Goal: Task Accomplishment & Management: Complete application form

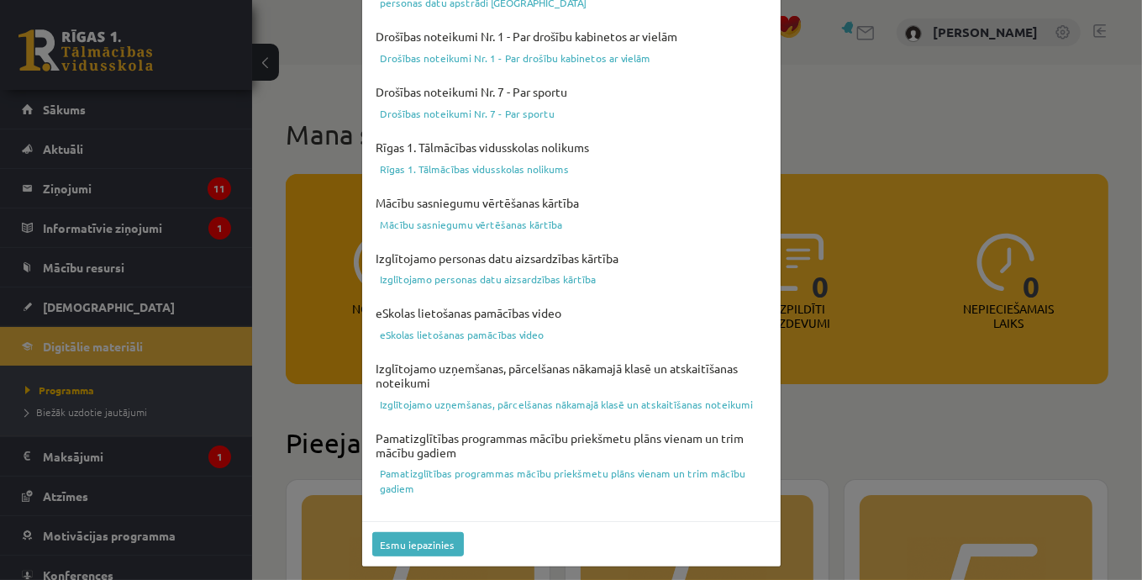
scroll to position [629, 0]
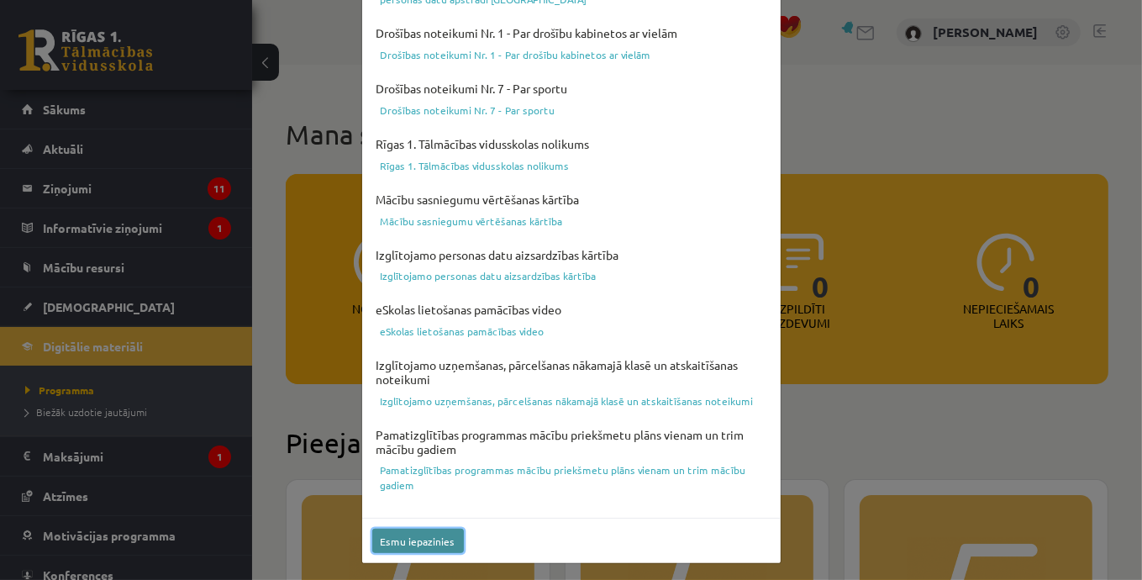
click at [391, 532] on button "Esmu iepazinies" at bounding box center [418, 540] width 92 height 24
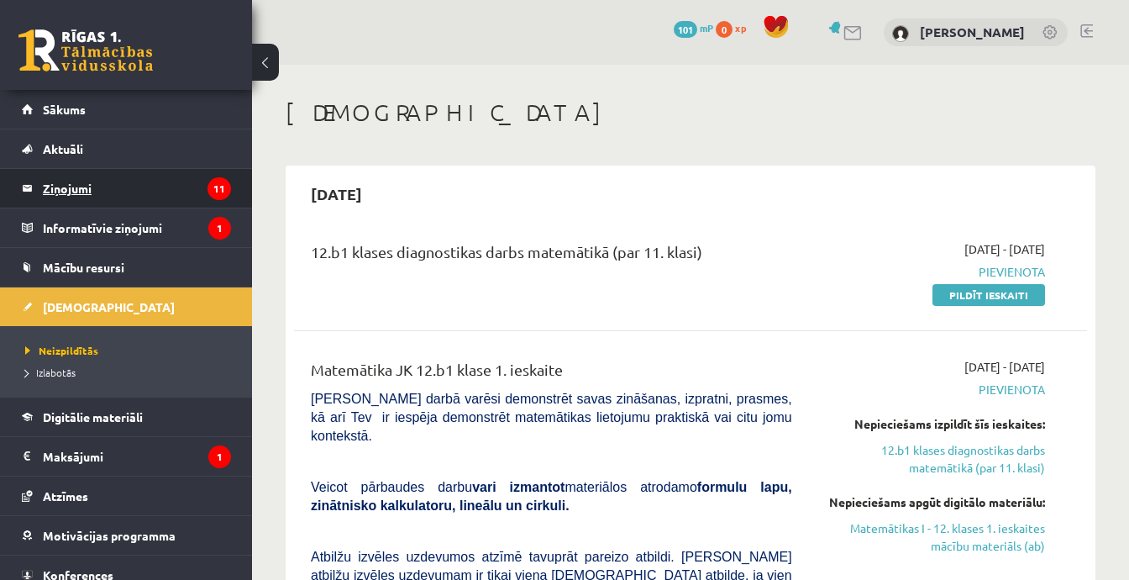
click at [166, 192] on legend "Ziņojumi 11" at bounding box center [137, 188] width 188 height 39
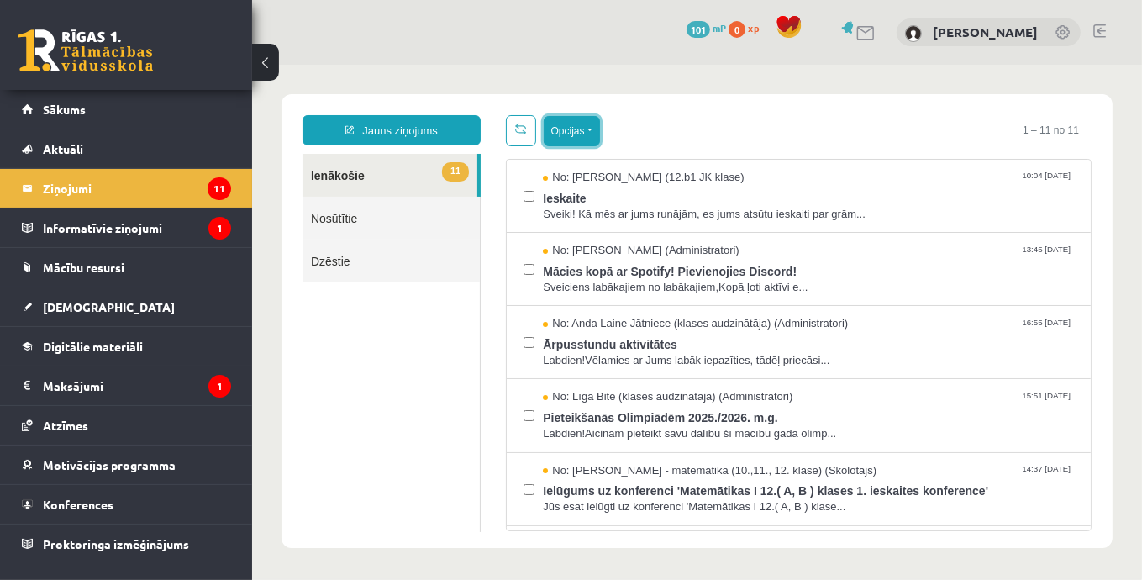
click at [564, 134] on button "Opcijas" at bounding box center [571, 130] width 56 height 30
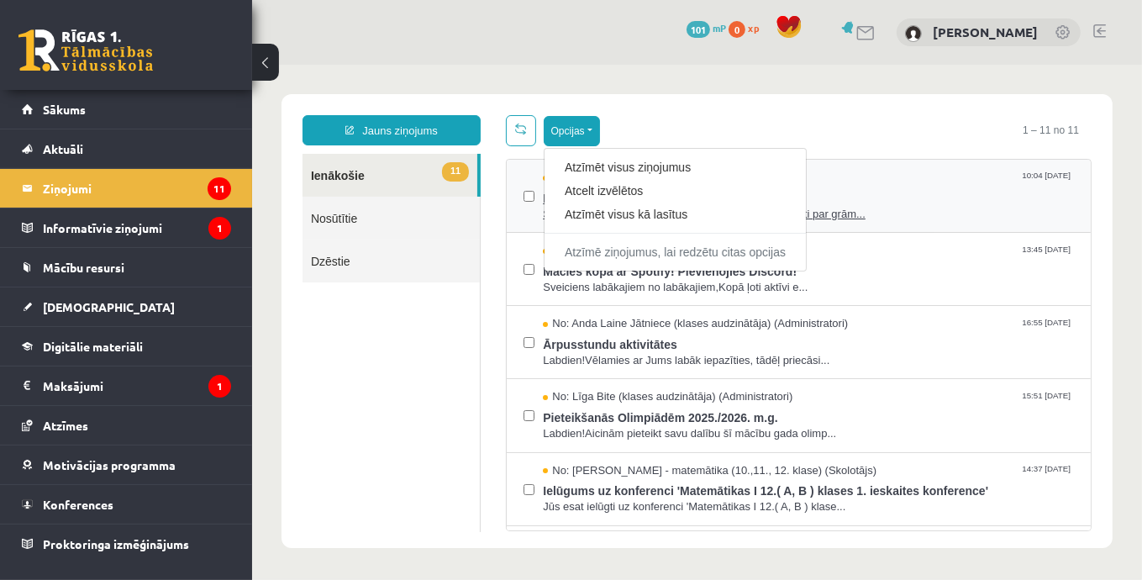
click at [604, 218] on link "Atzīmēt visus kā lasītus" at bounding box center [674, 213] width 221 height 17
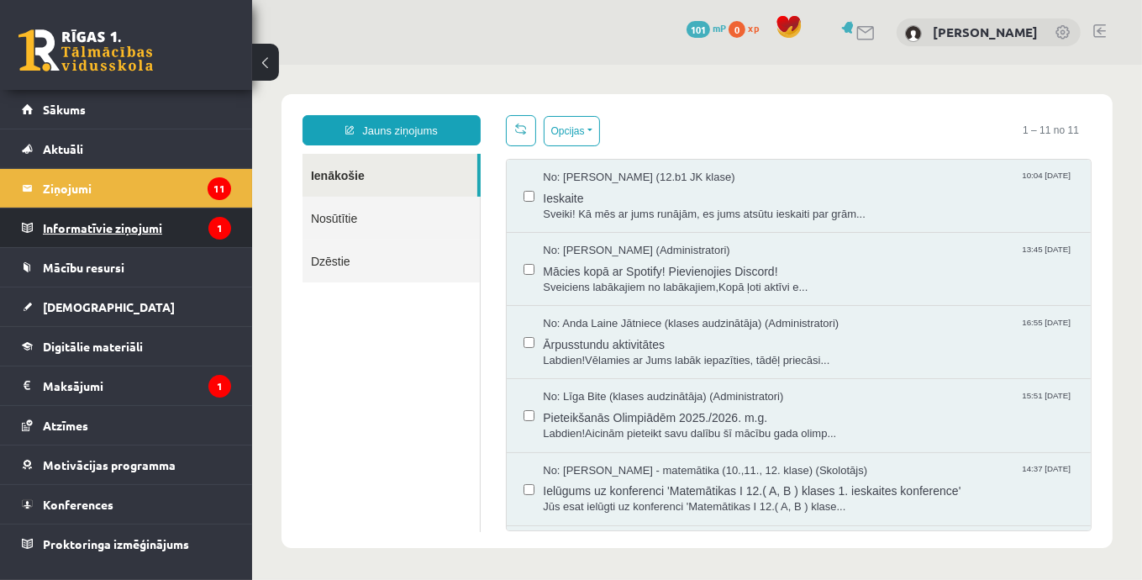
click at [135, 219] on legend "Informatīvie ziņojumi 1" at bounding box center [137, 227] width 188 height 39
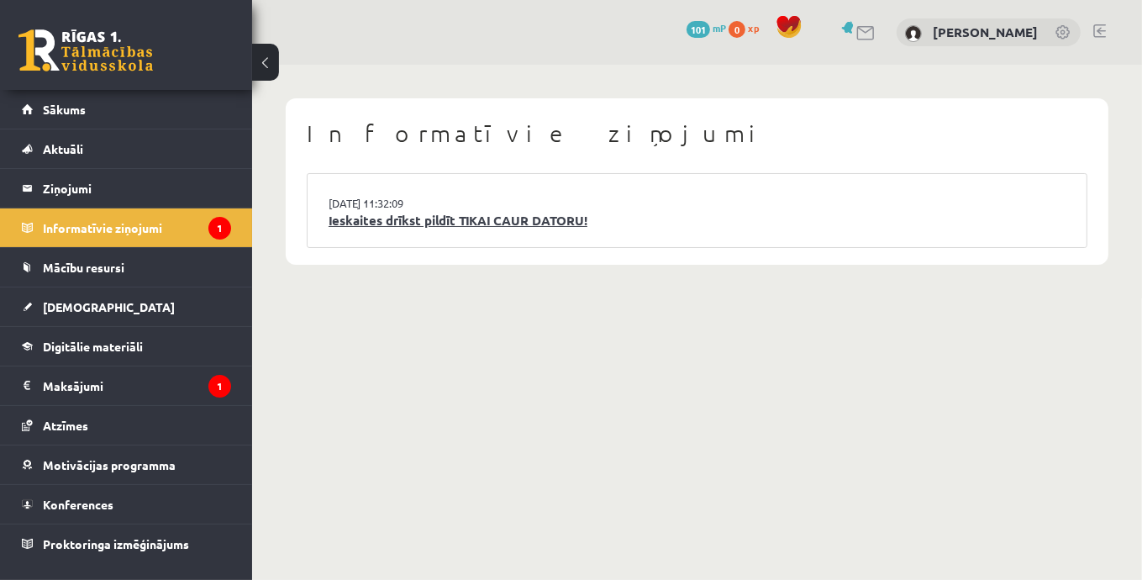
click at [456, 223] on link "Ieskaites drīkst pildīt TIKAI CAUR DATORU!" at bounding box center [696, 220] width 737 height 19
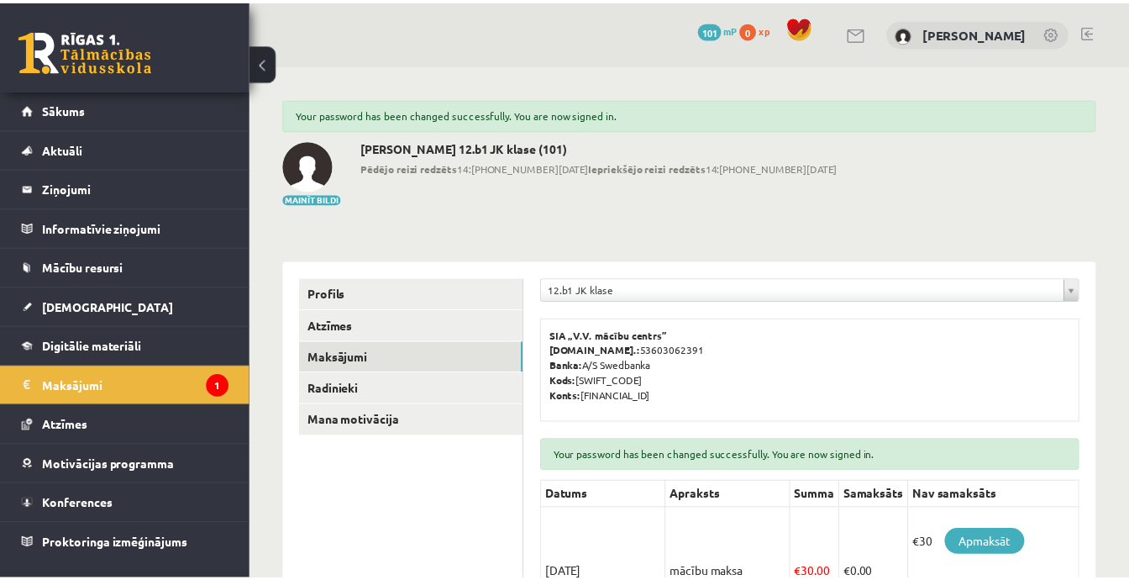
scroll to position [252, 0]
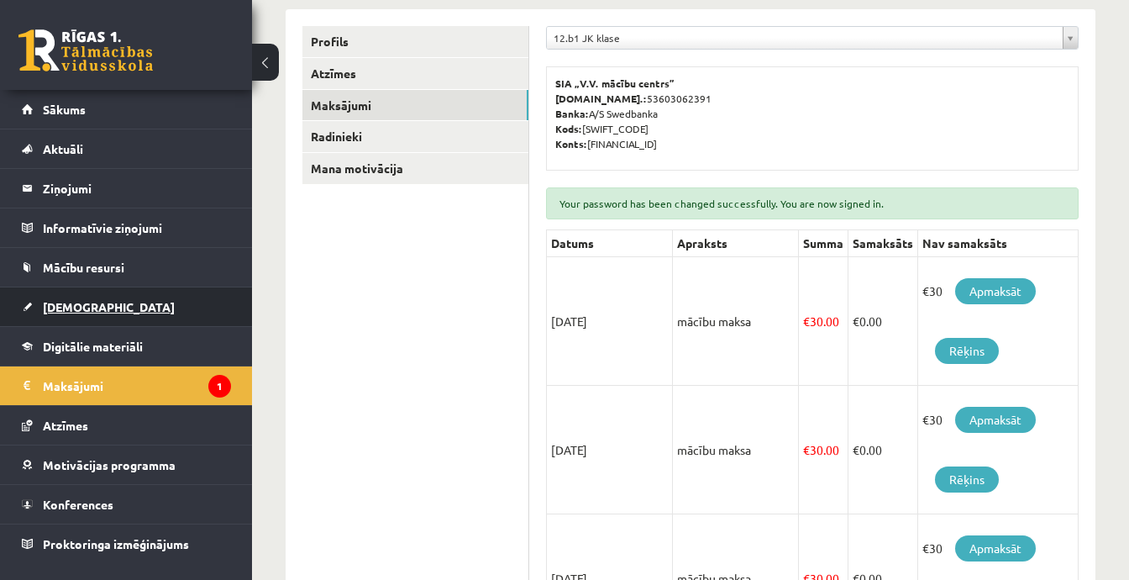
click at [78, 313] on link "[DEMOGRAPHIC_DATA]" at bounding box center [126, 306] width 209 height 39
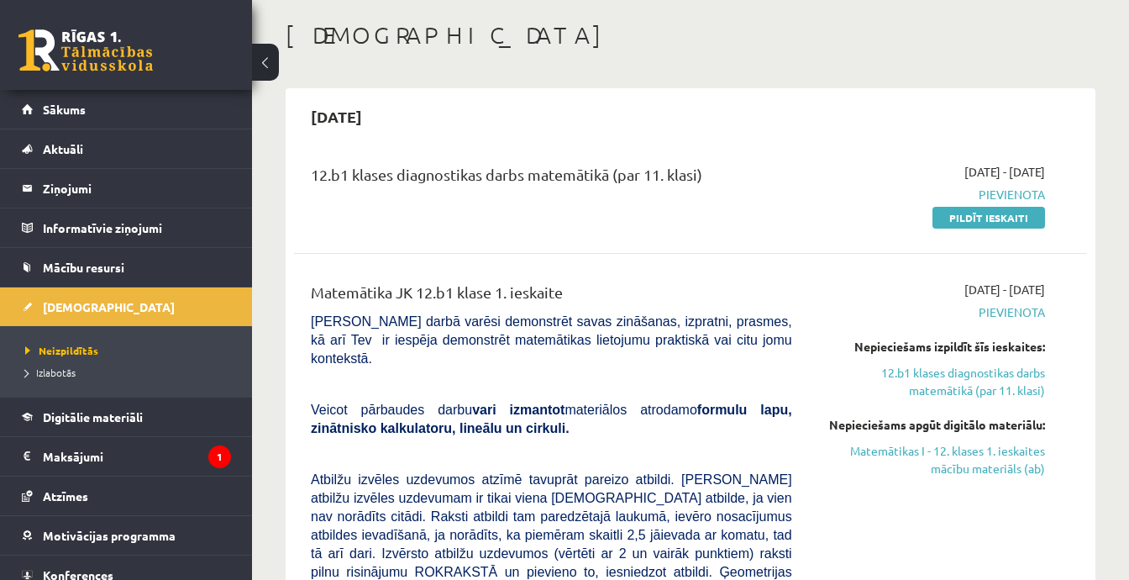
scroll to position [84, 0]
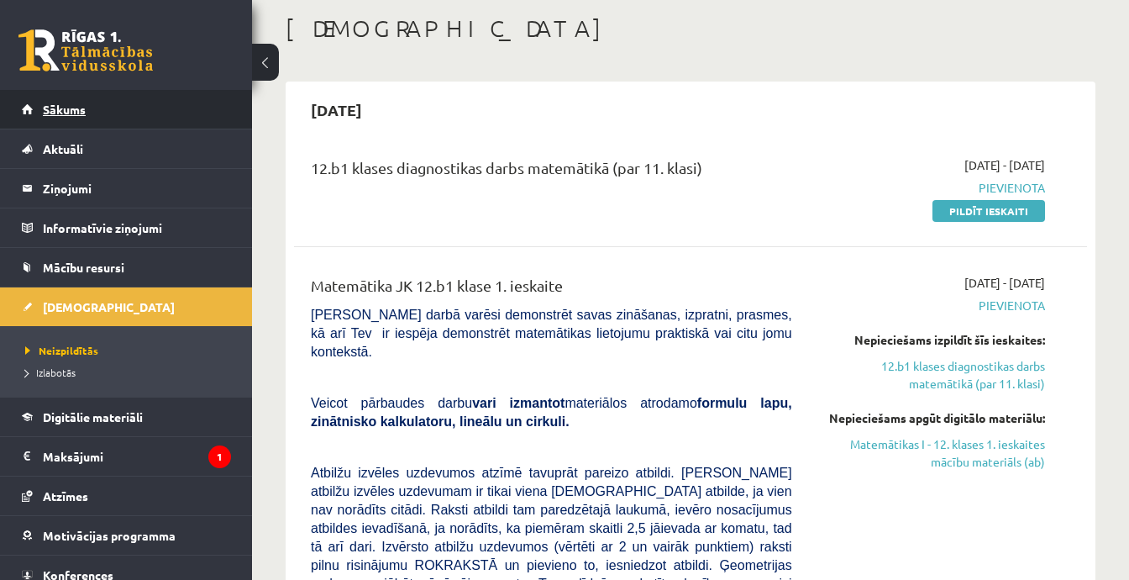
click at [81, 108] on span "Sākums" at bounding box center [64, 109] width 43 height 15
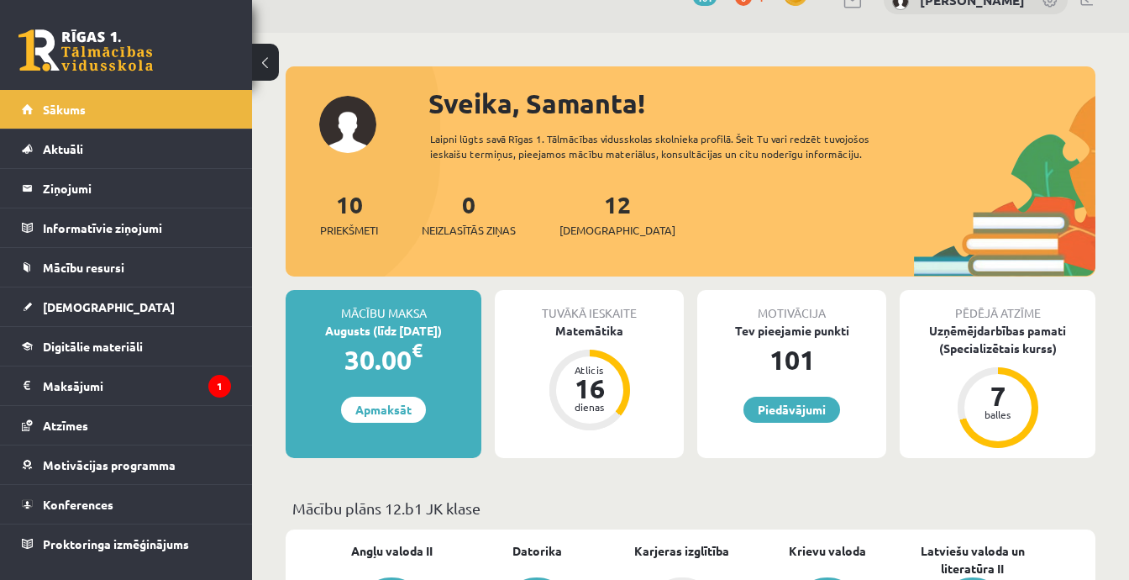
scroll to position [84, 0]
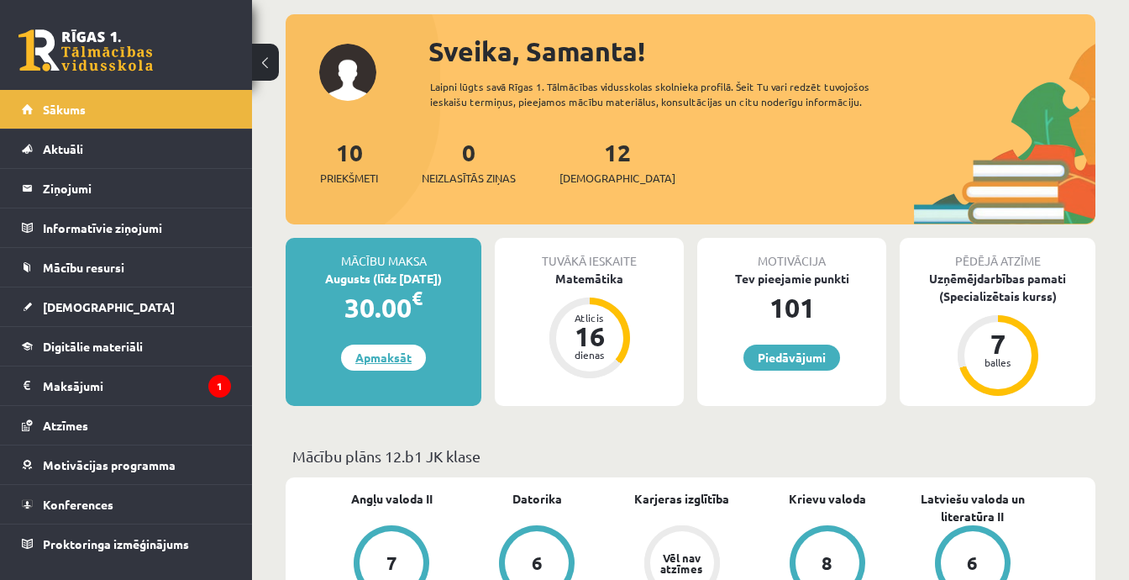
click at [398, 364] on link "Apmaksāt" at bounding box center [383, 357] width 85 height 26
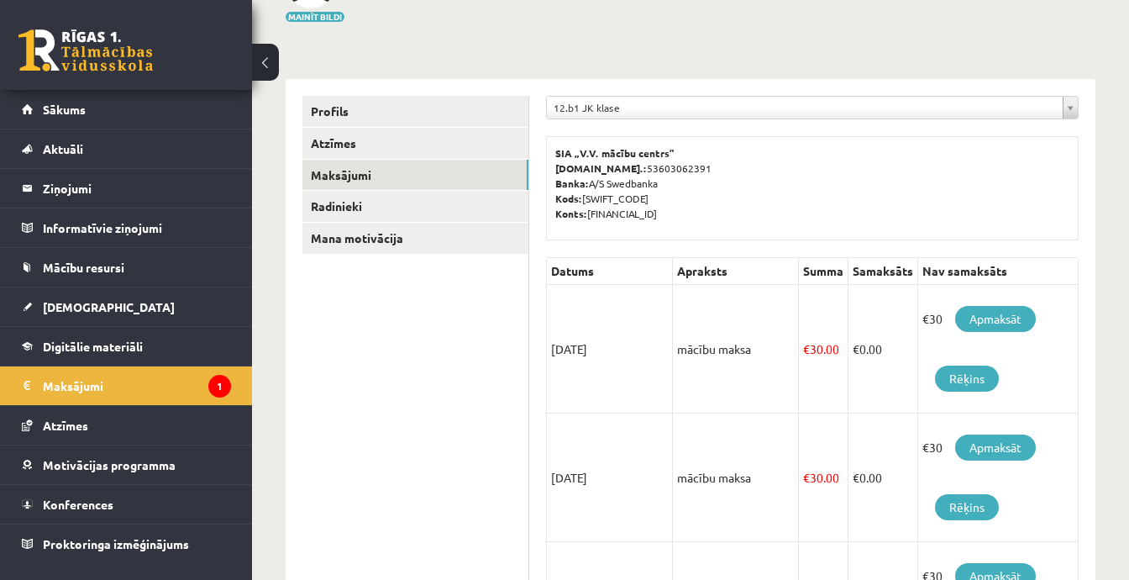
scroll to position [168, 0]
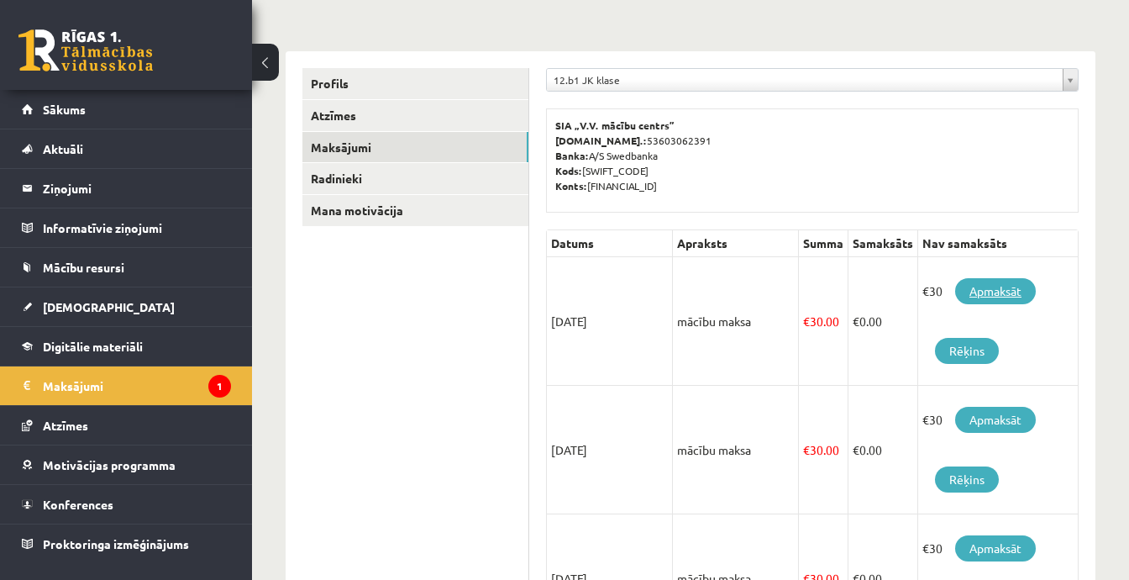
click at [996, 293] on link "Apmaksāt" at bounding box center [995, 291] width 81 height 26
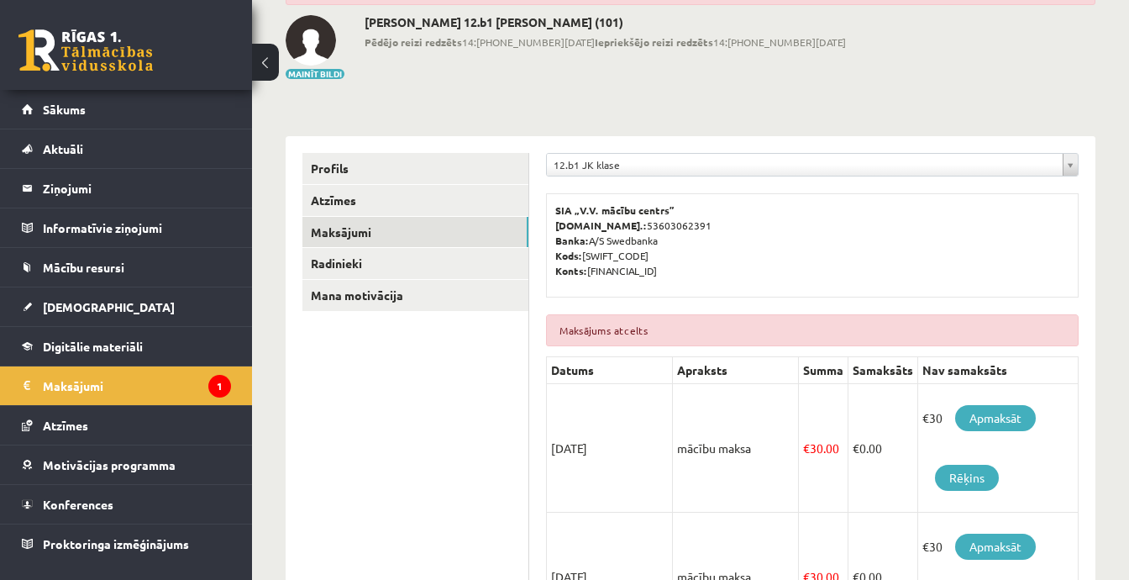
scroll to position [168, 0]
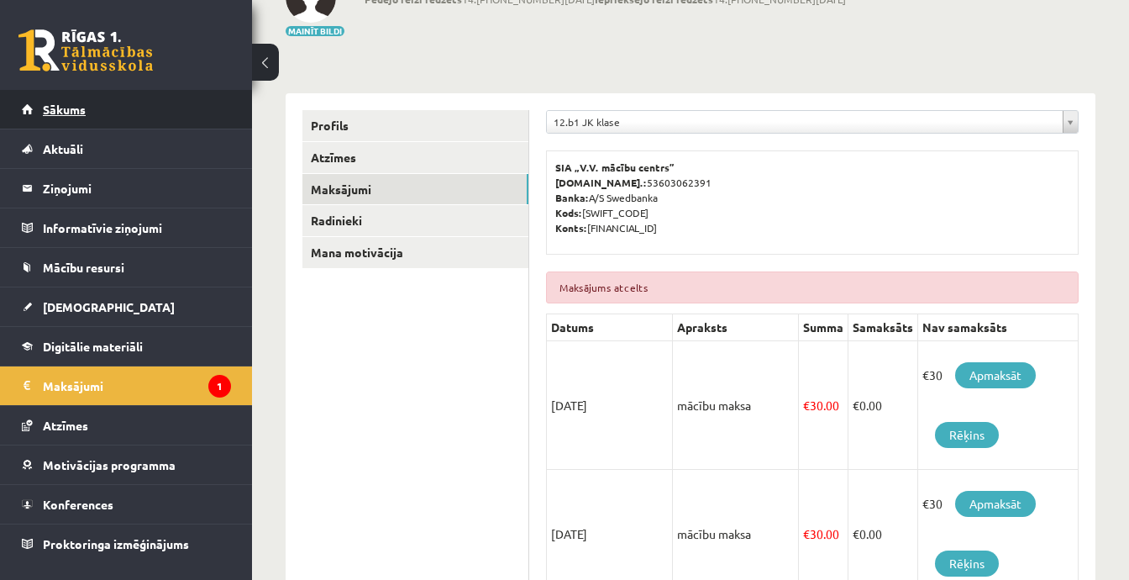
click at [74, 116] on link "Sākums" at bounding box center [126, 109] width 209 height 39
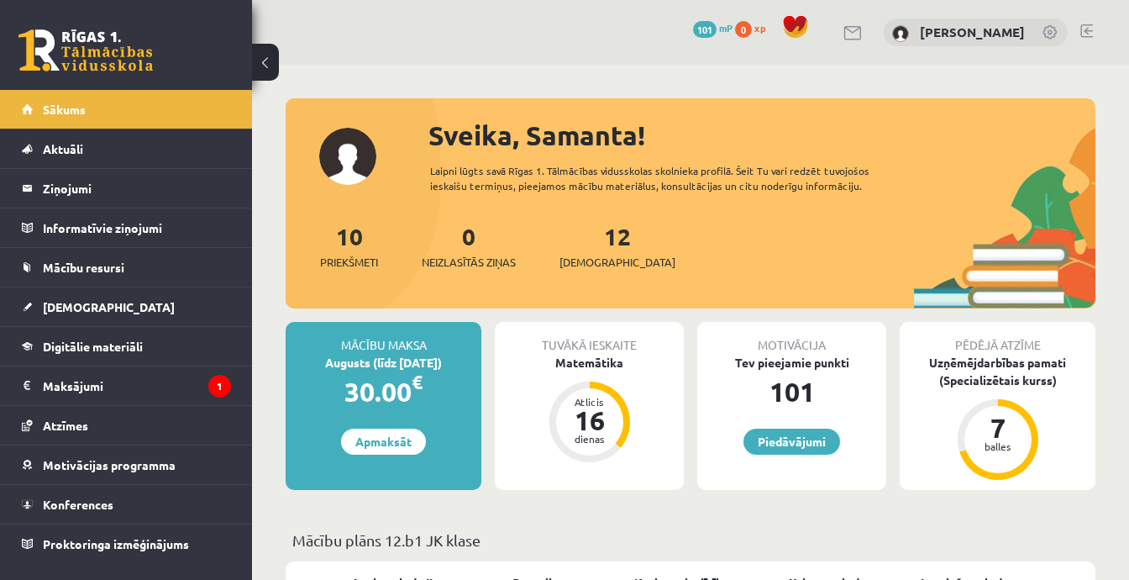
click at [586, 250] on div "12 Ieskaites" at bounding box center [617, 244] width 116 height 52
click at [591, 260] on span "[DEMOGRAPHIC_DATA]" at bounding box center [617, 262] width 116 height 17
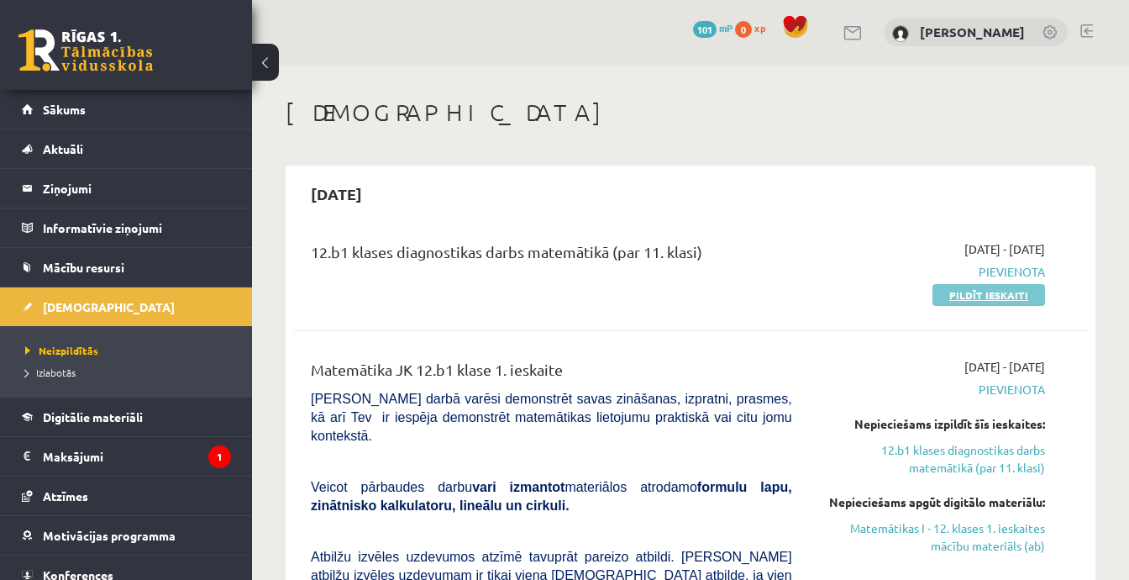
click at [958, 298] on link "Pildīt ieskaiti" at bounding box center [988, 295] width 113 height 22
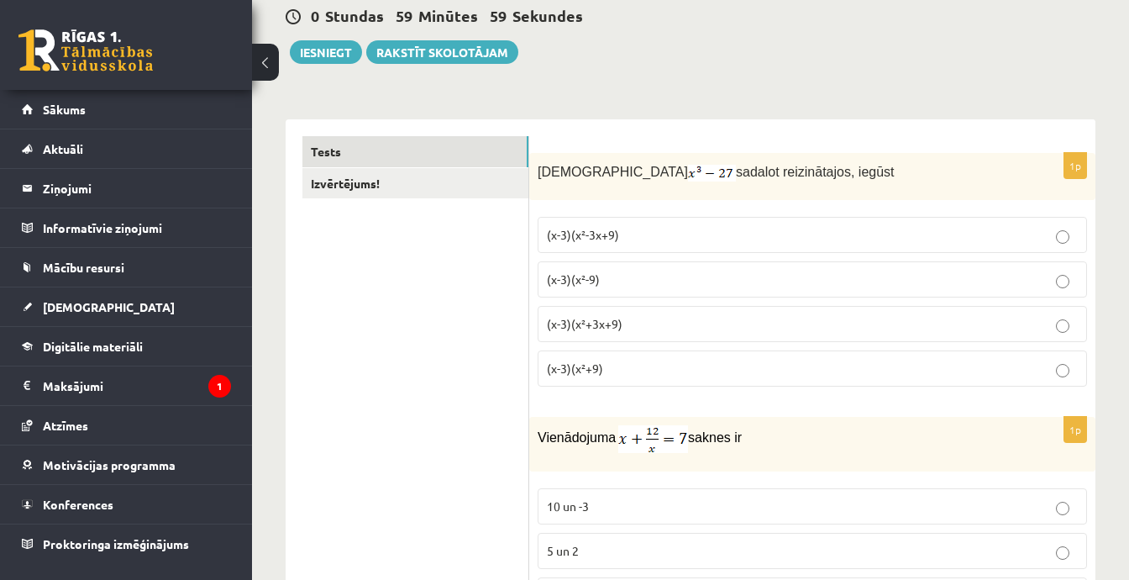
scroll to position [168, 0]
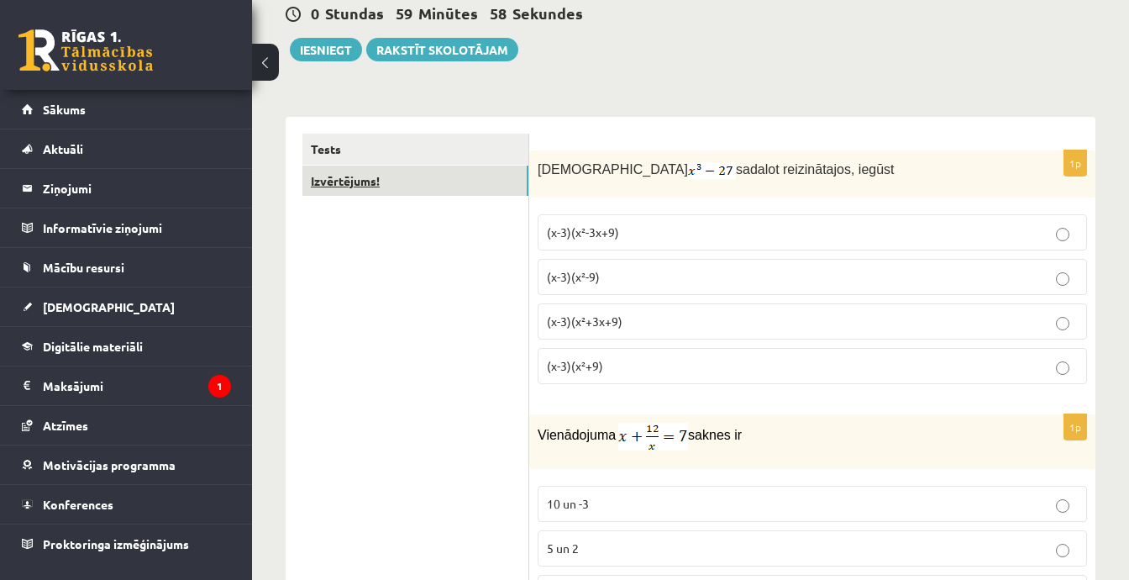
click at [472, 195] on link "Izvērtējums!" at bounding box center [415, 180] width 226 height 31
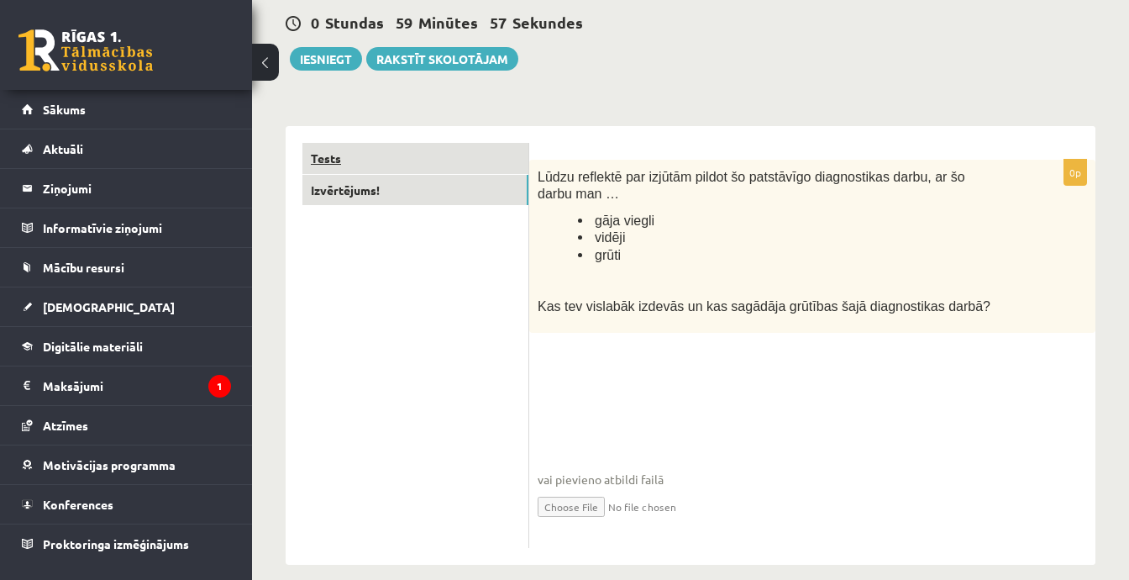
click at [467, 160] on link "Tests" at bounding box center [415, 158] width 226 height 31
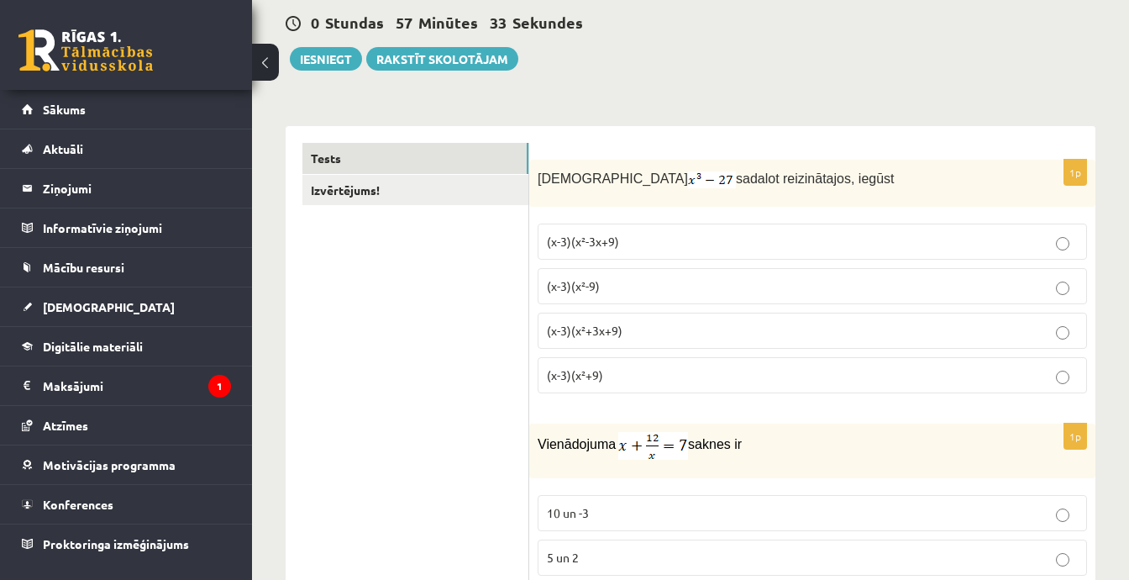
drag, startPoint x: 561, startPoint y: 318, endPoint x: 554, endPoint y: 335, distance: 18.9
click at [560, 320] on label "(x-3)(x²+3x+9)" at bounding box center [812, 331] width 549 height 36
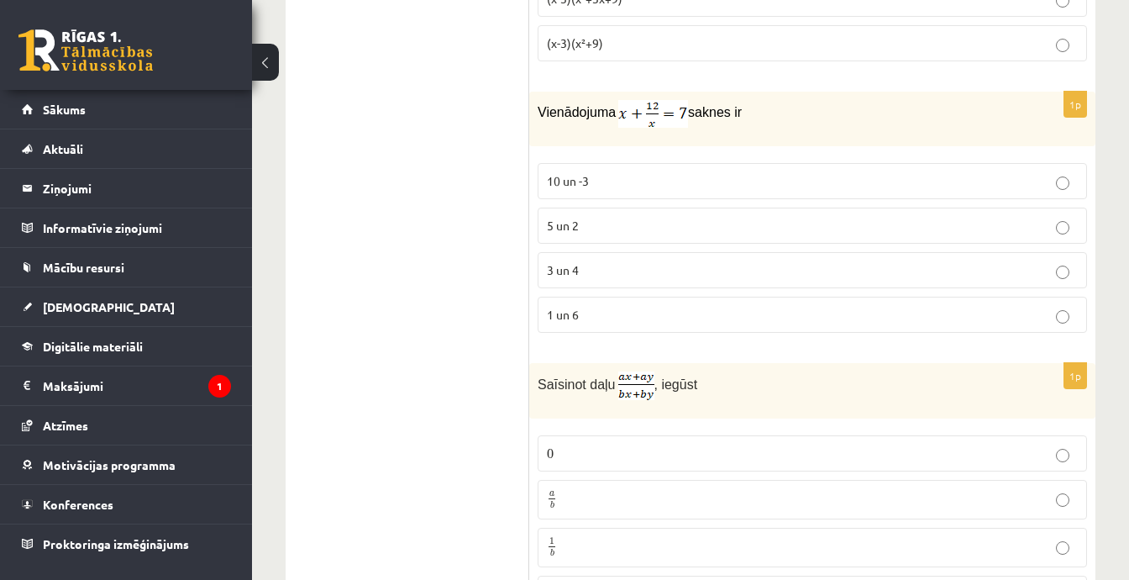
scroll to position [495, 0]
click at [615, 257] on p "3 un 4" at bounding box center [812, 266] width 531 height 18
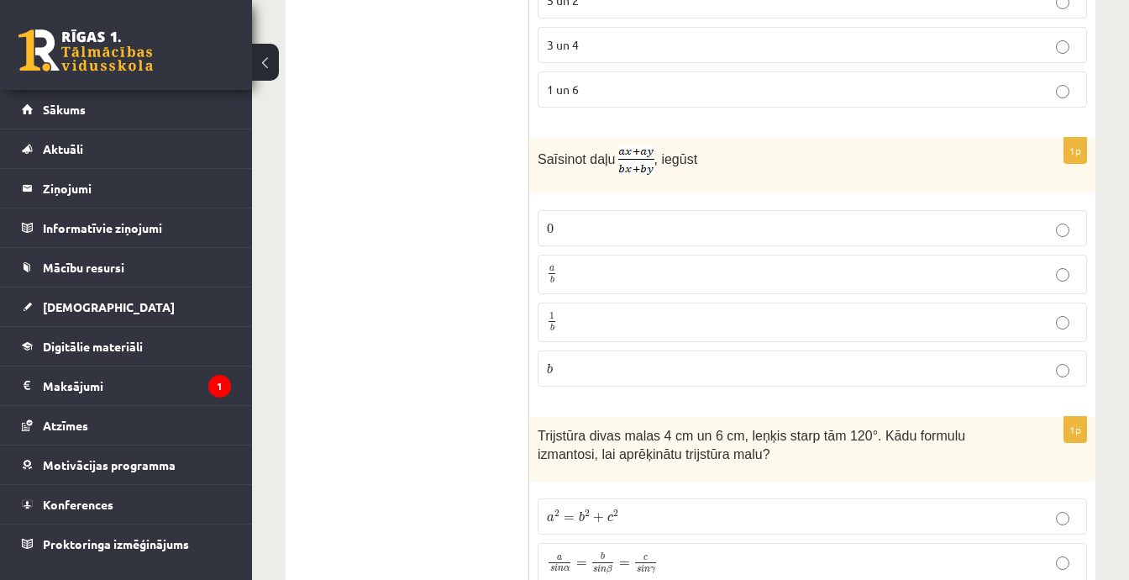
scroll to position [747, 0]
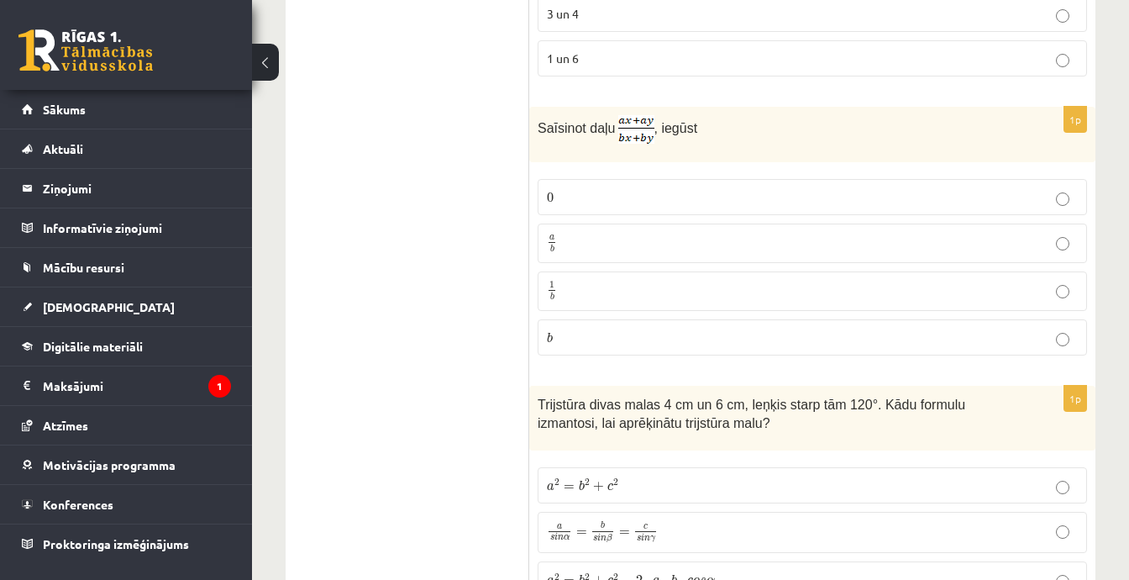
click at [647, 239] on p "a b a b" at bounding box center [812, 243] width 531 height 21
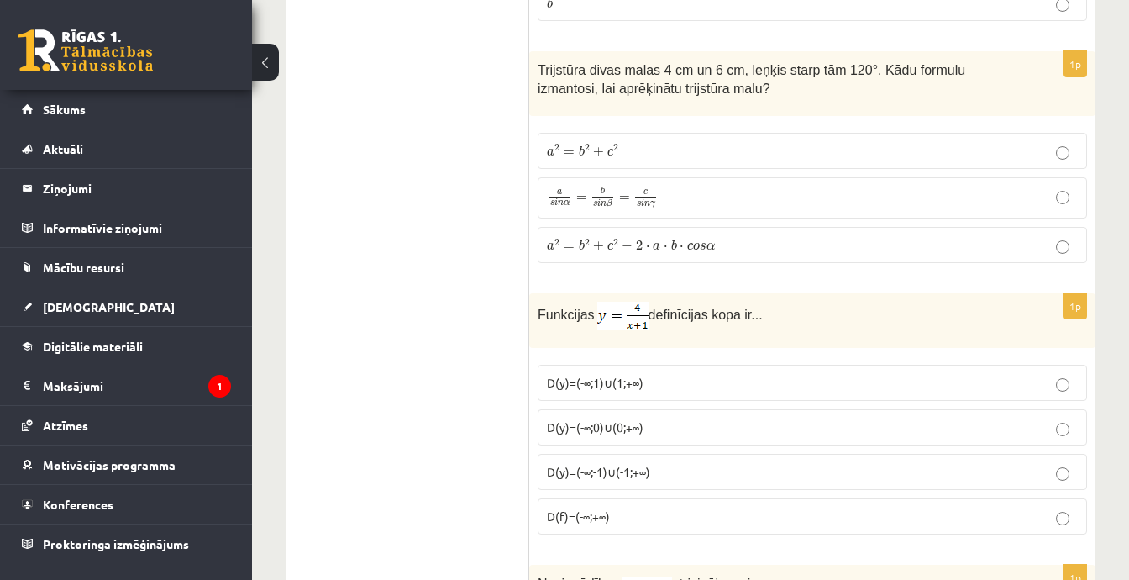
scroll to position [1083, 0]
click at [659, 148] on p "a 2 = b 2 + c 2 a 2 = b 2 + c 2" at bounding box center [812, 149] width 531 height 18
click at [735, 239] on p "a 2 = b 2 + c 2 − 2 ⋅ a ⋅ b ⋅ c o s α a 2 = b 2 + c 2 − 2 ⋅ a ⋅ b ⋅ c o s α" at bounding box center [812, 243] width 531 height 18
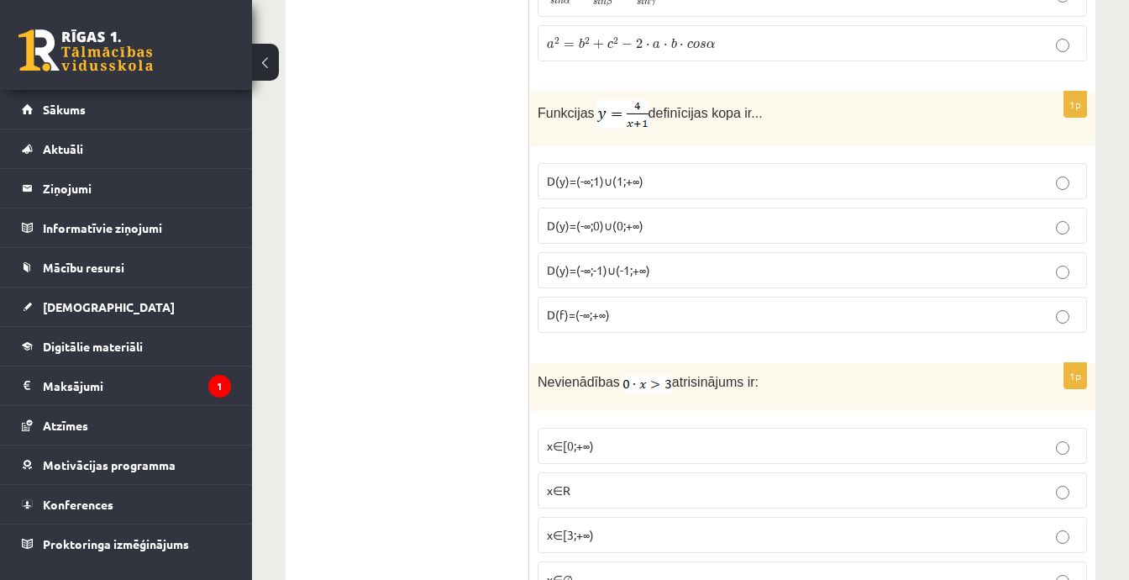
scroll to position [1251, 0]
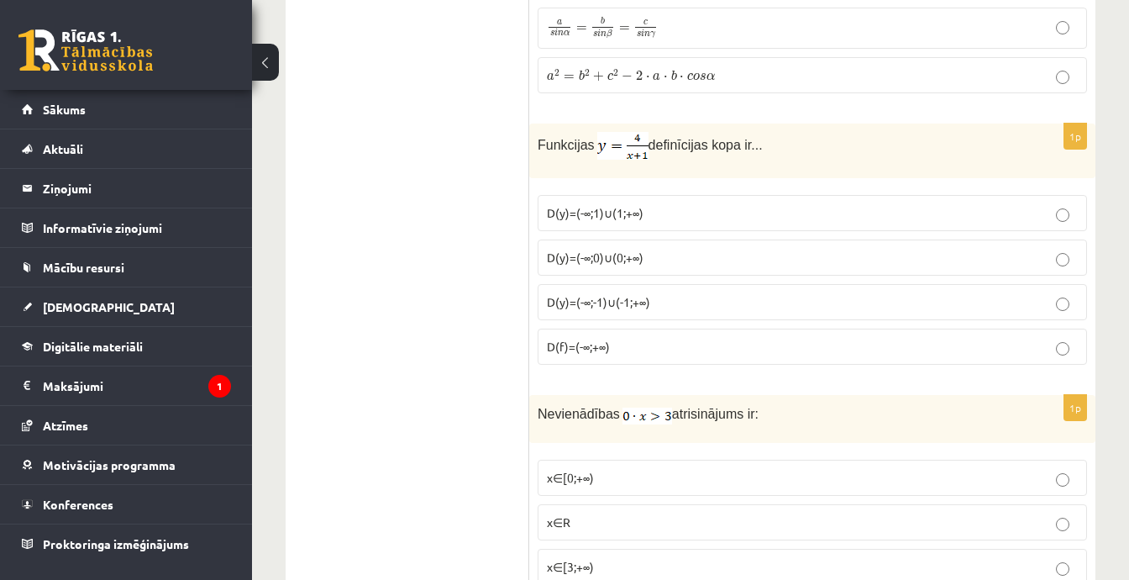
click at [580, 300] on span "D(y)=(-∞;-1)∪(-1;+∞)" at bounding box center [598, 301] width 103 height 15
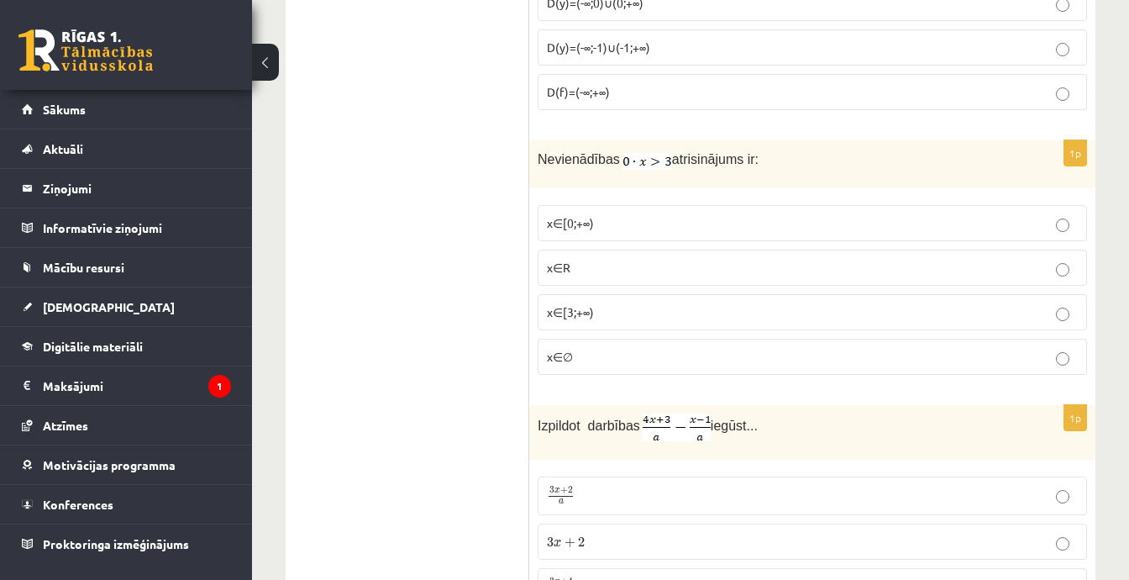
scroll to position [1512, 0]
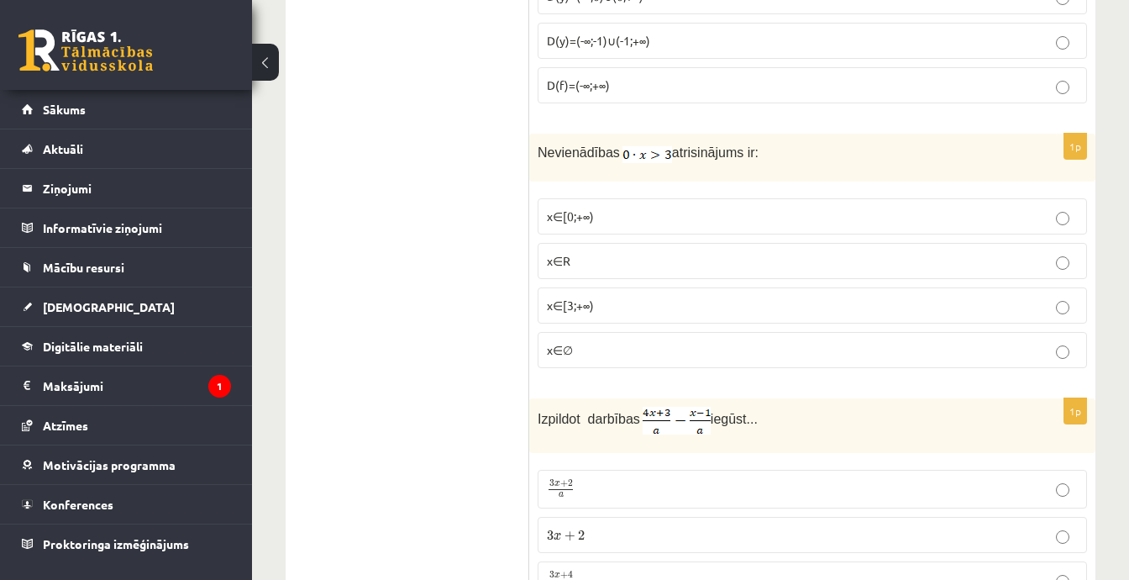
click at [729, 297] on p "x∈[3;+∞)" at bounding box center [812, 306] width 531 height 18
click at [730, 297] on p "x∈[3;+∞)" at bounding box center [812, 306] width 531 height 18
click at [581, 344] on p "x∈∅" at bounding box center [812, 350] width 531 height 18
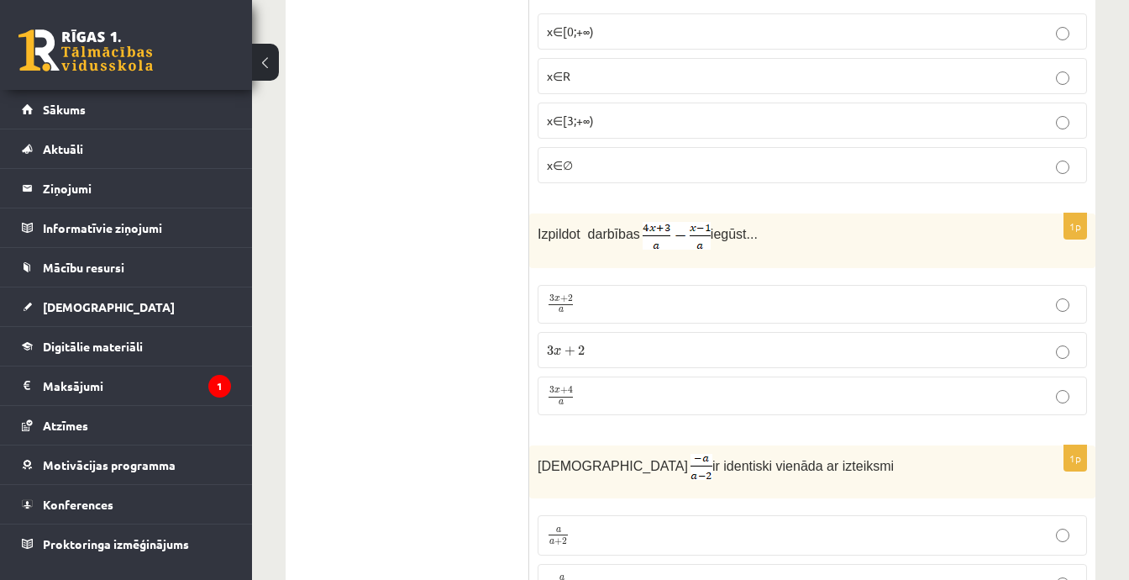
scroll to position [1764, 0]
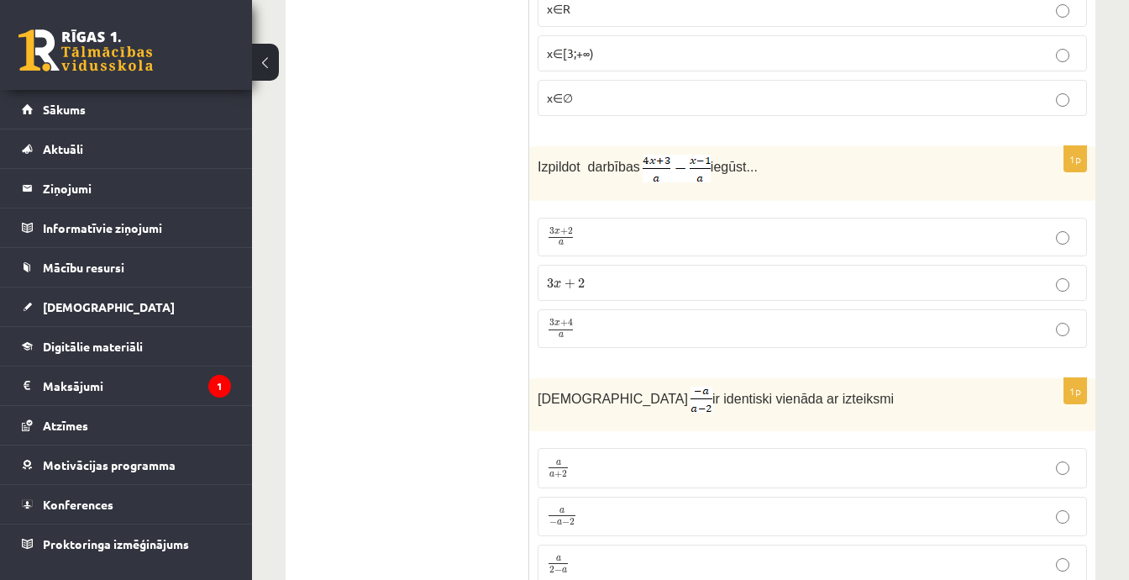
click at [634, 330] on label "3 x + 4 a 3 x + 4 a" at bounding box center [812, 328] width 549 height 39
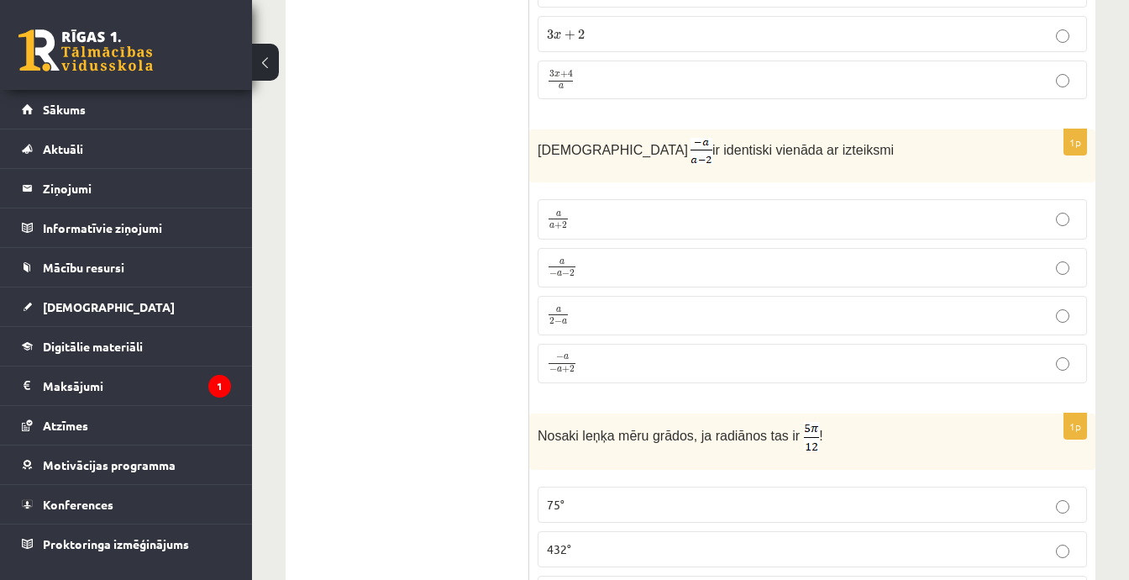
scroll to position [2016, 0]
click at [622, 254] on p "a − a − 2 a − a − 2" at bounding box center [812, 264] width 531 height 21
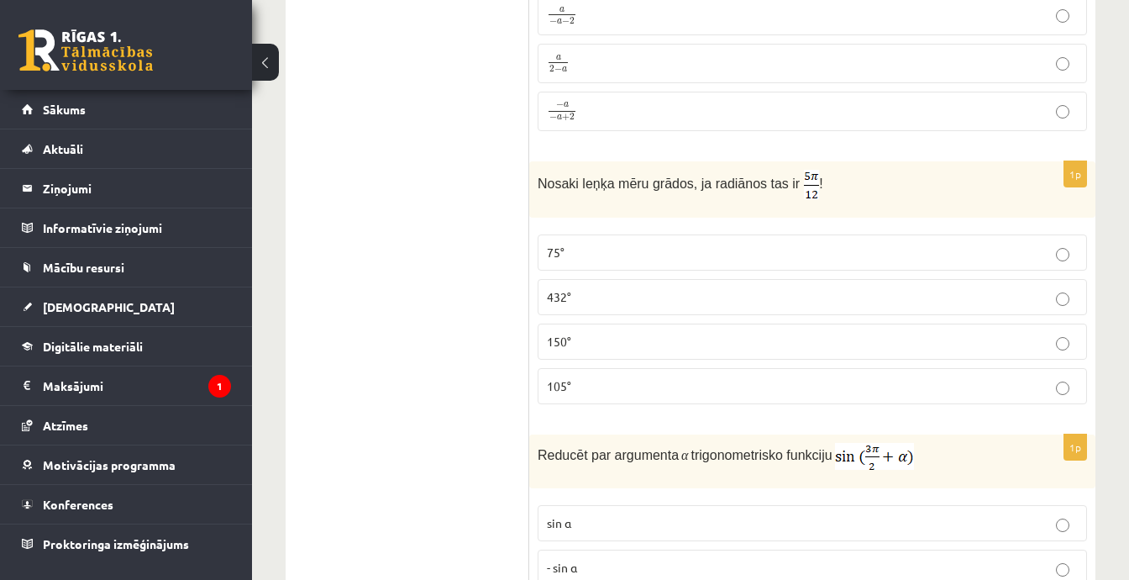
scroll to position [2268, 0]
click at [622, 374] on p "105°" at bounding box center [812, 383] width 531 height 18
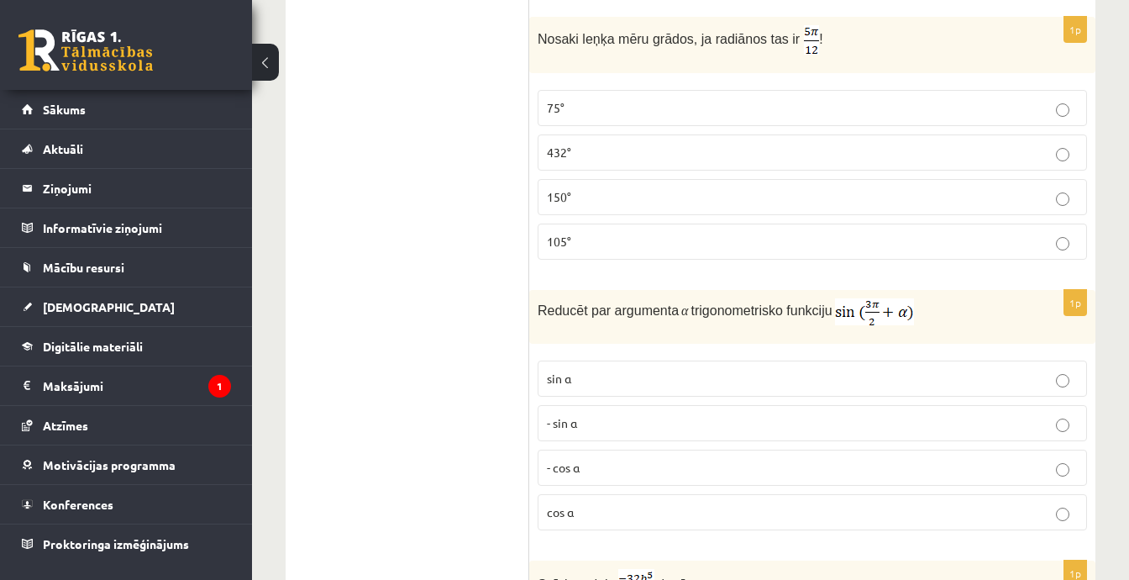
scroll to position [2520, 0]
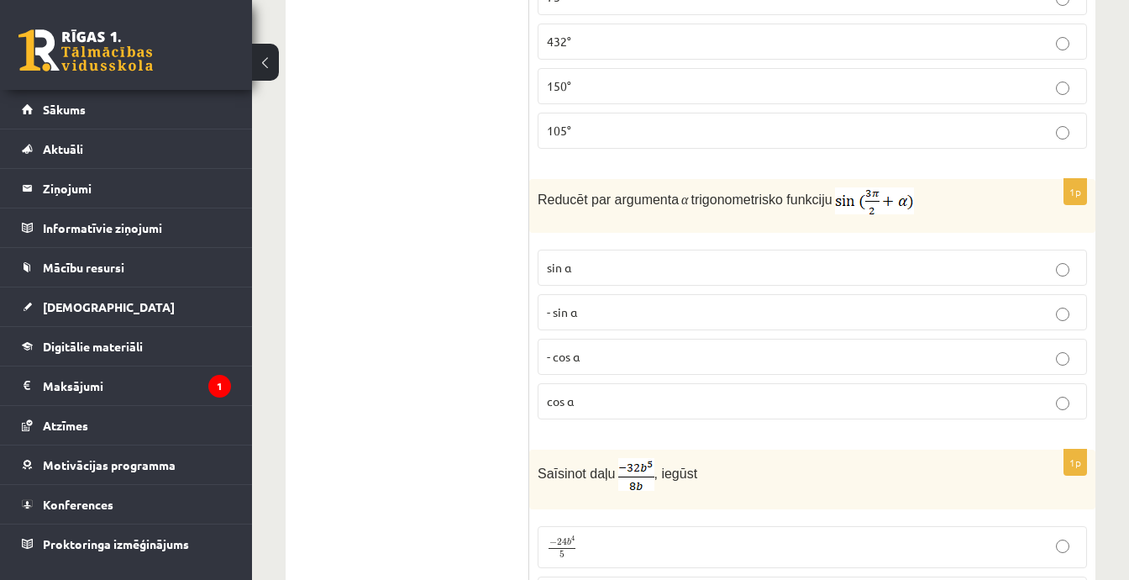
click at [633, 348] on p "- cos ⁡α" at bounding box center [812, 357] width 531 height 18
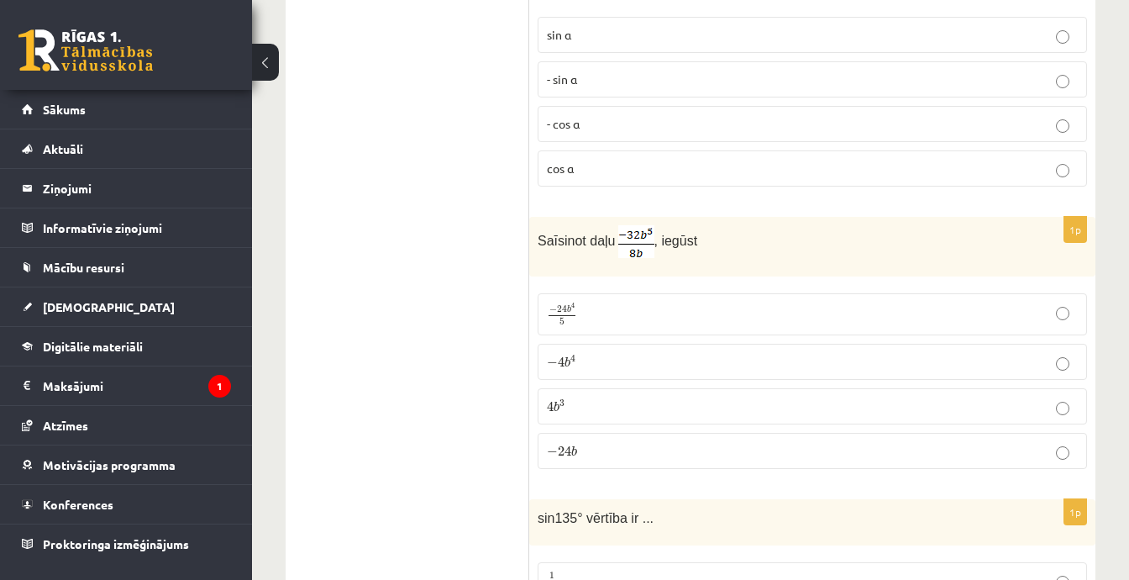
scroll to position [2772, 0]
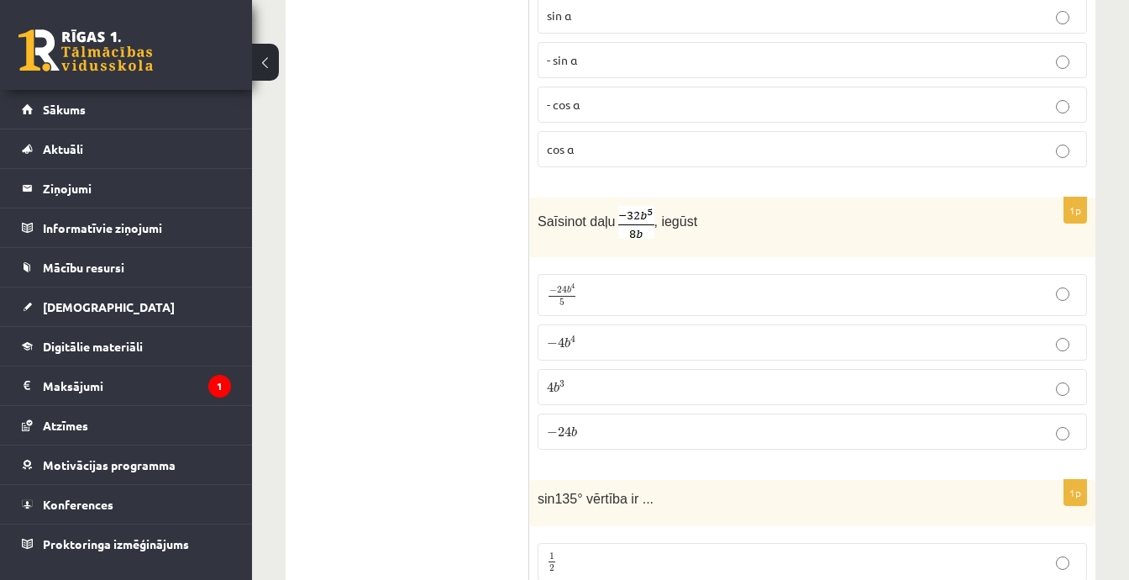
click at [624, 334] on p "− 4 b 4 − 4 b 4" at bounding box center [812, 343] width 531 height 18
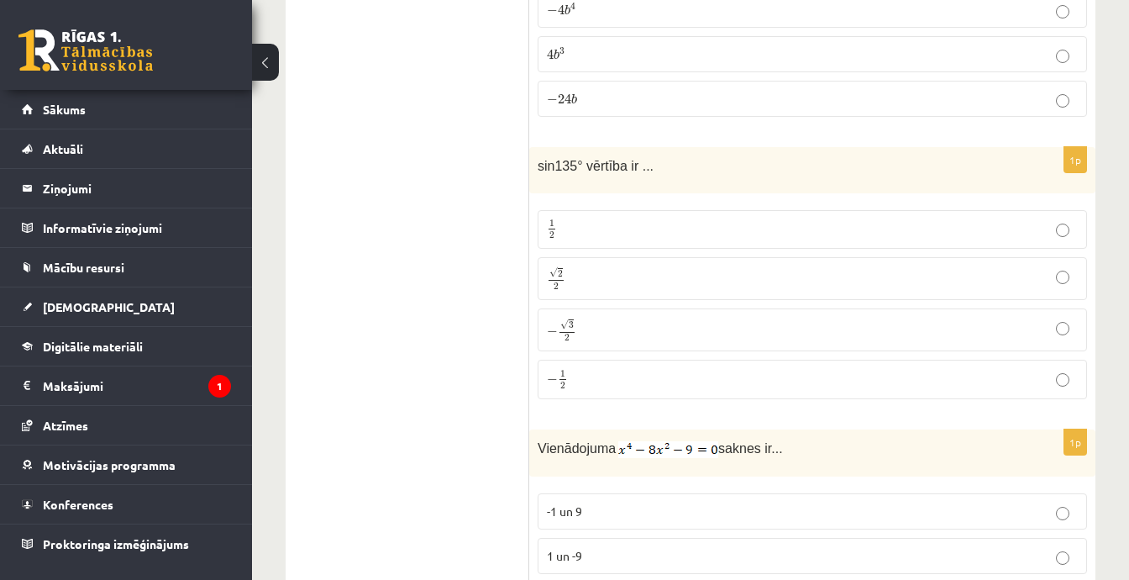
scroll to position [3108, 0]
click at [605, 263] on p "√ 2 2 2 2" at bounding box center [812, 275] width 531 height 24
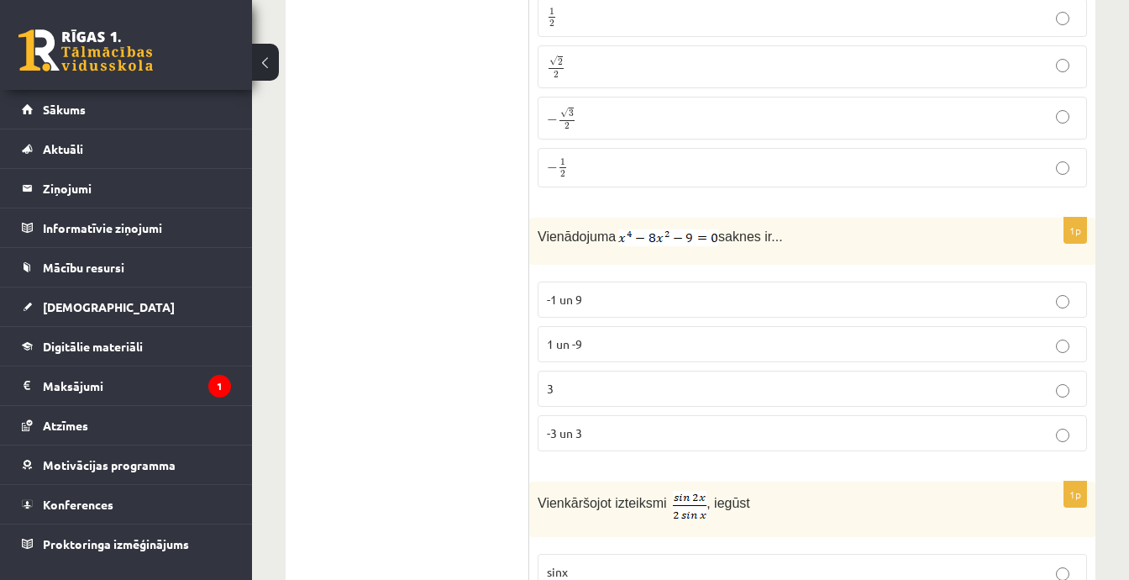
scroll to position [3360, 0]
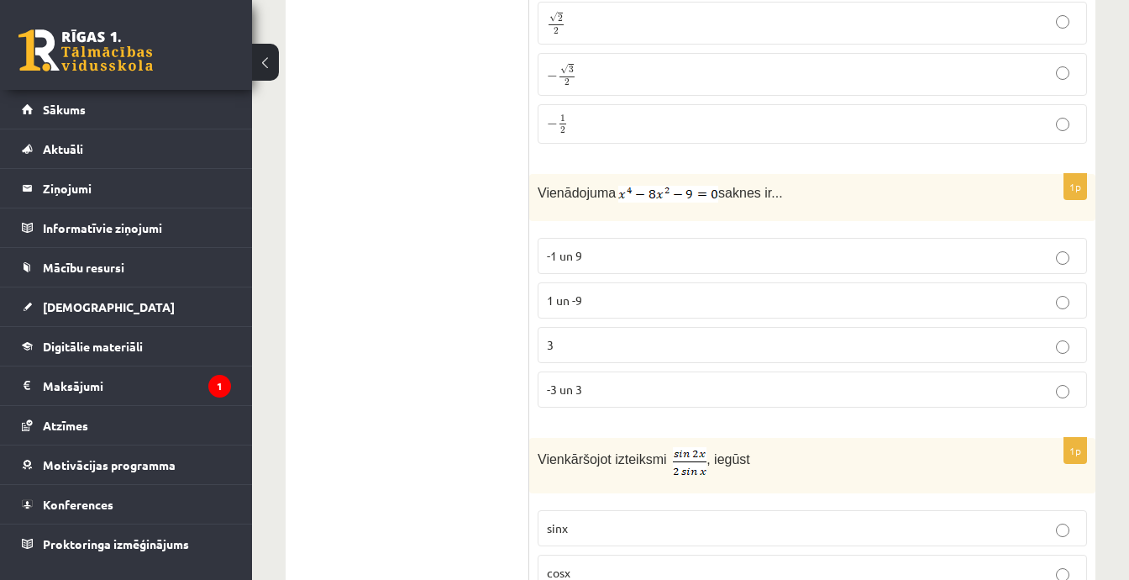
click at [617, 381] on p "-3 un 3" at bounding box center [812, 390] width 531 height 18
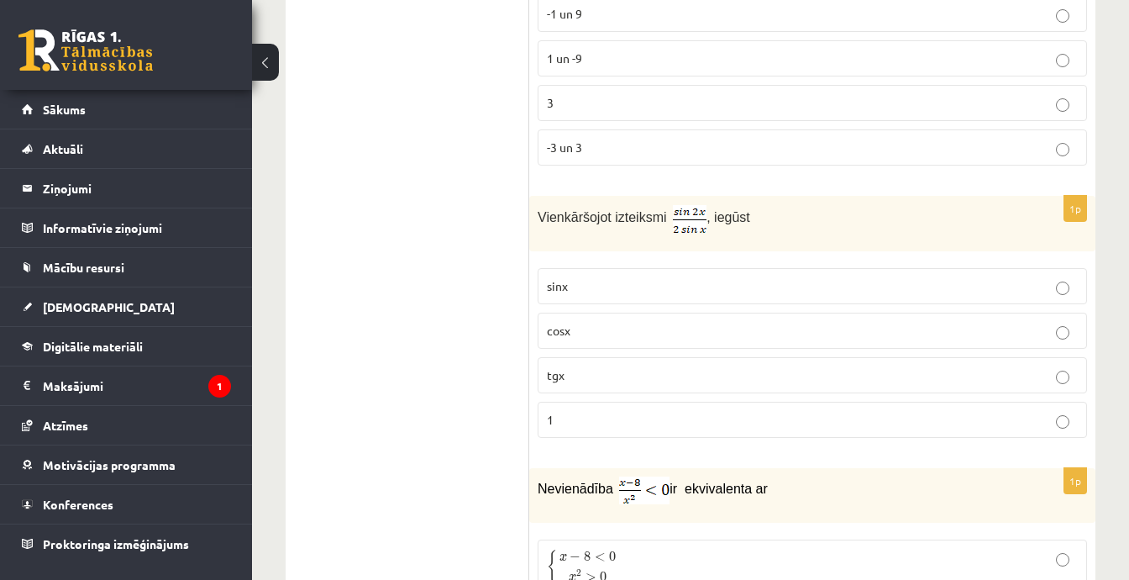
scroll to position [3612, 0]
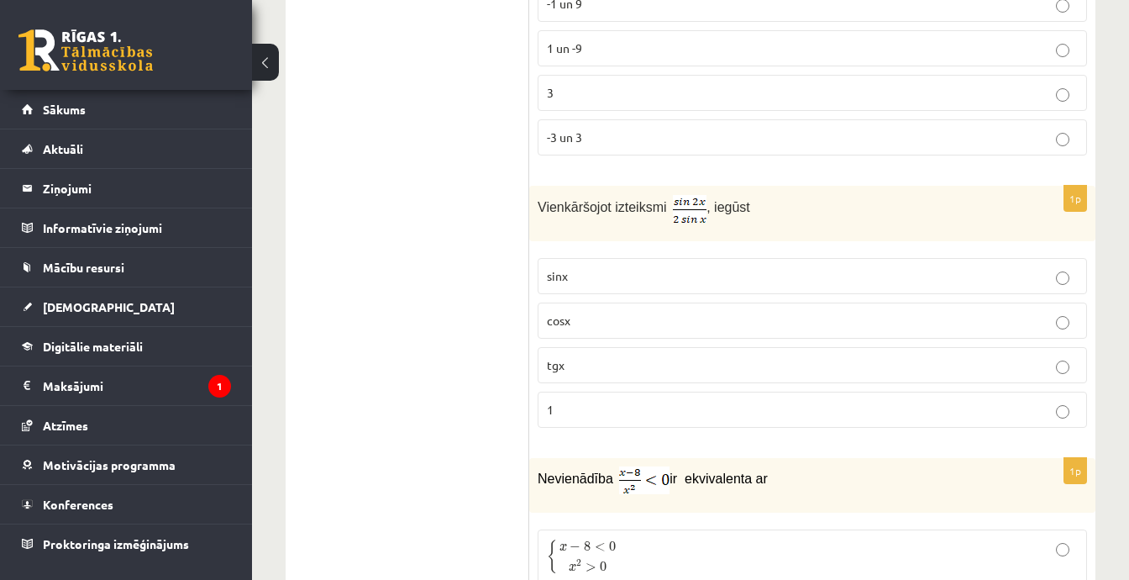
click at [638, 312] on p "cosx" at bounding box center [812, 321] width 531 height 18
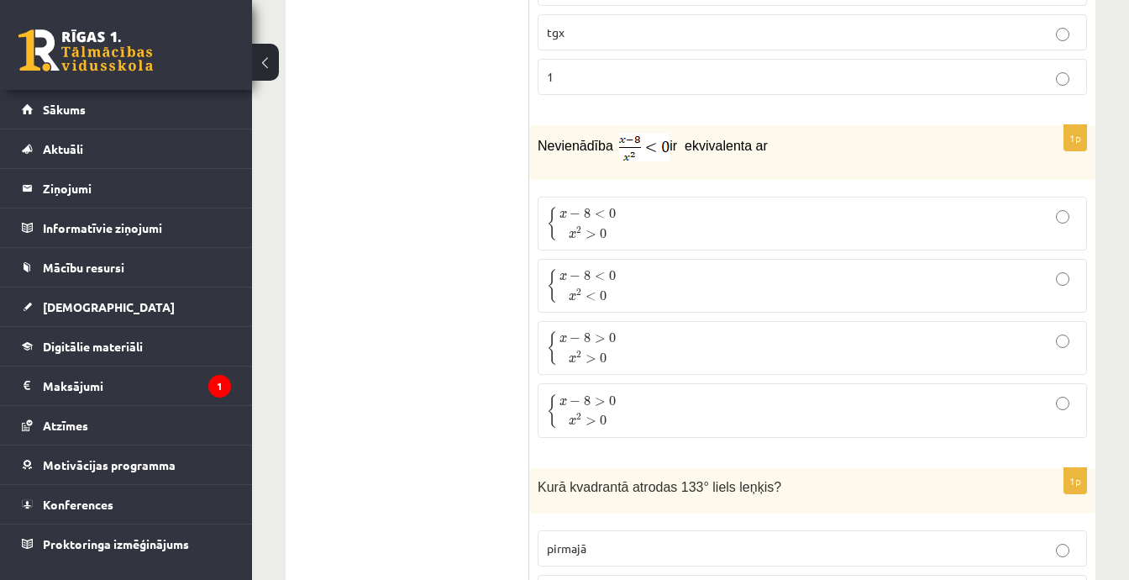
scroll to position [3948, 0]
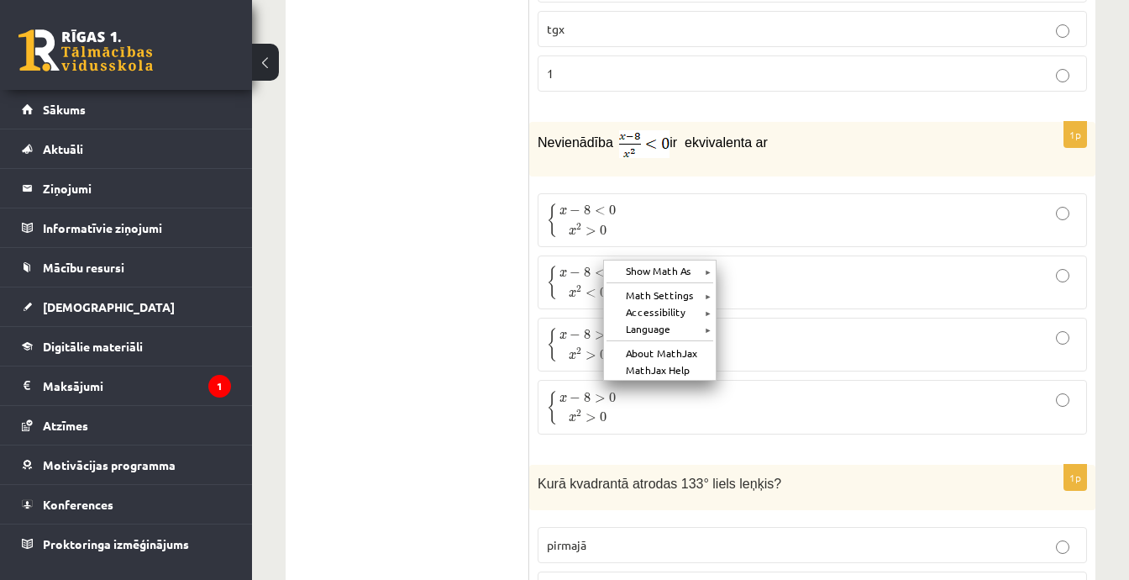
click at [603, 260] on div "Show Math As ► Math Settings ► Accessibility ► Language ► About MathJax MathJax…" at bounding box center [659, 320] width 113 height 121
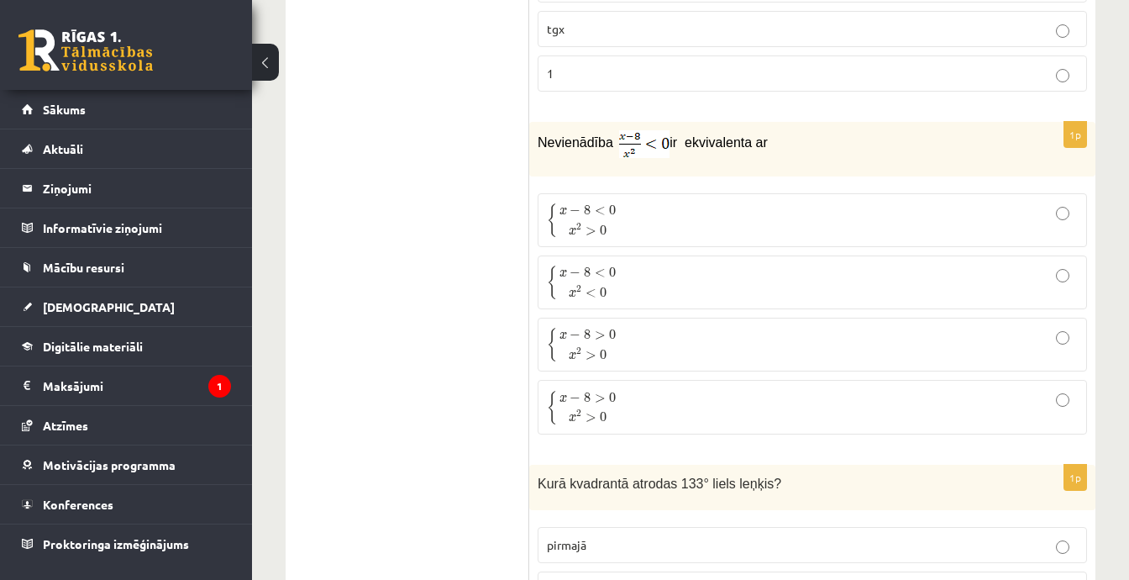
click at [585, 286] on span "x 2 < 0" at bounding box center [588, 292] width 39 height 12
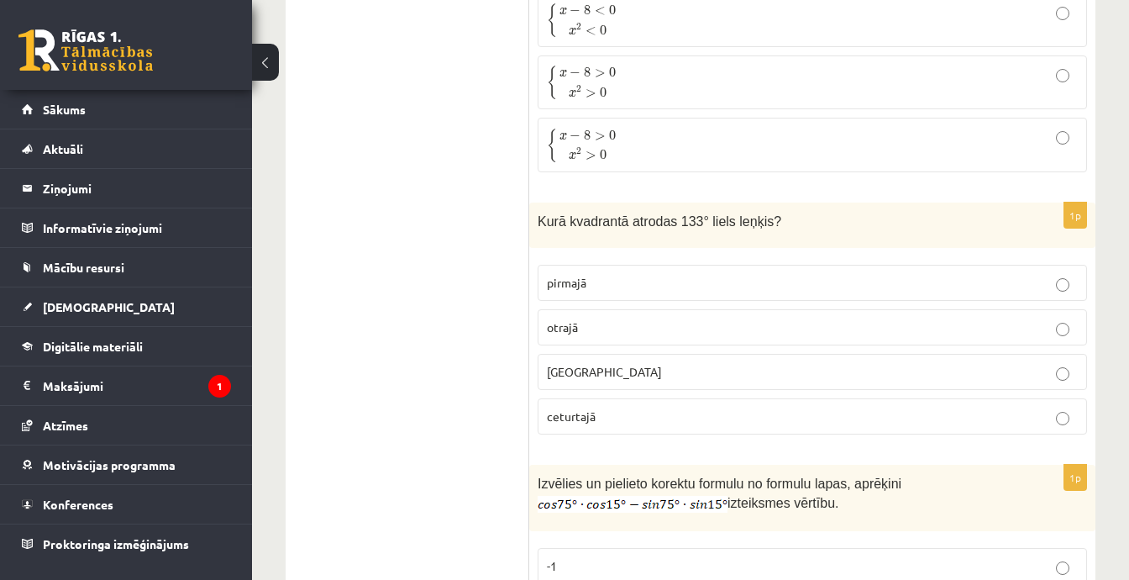
scroll to position [4284, 0]
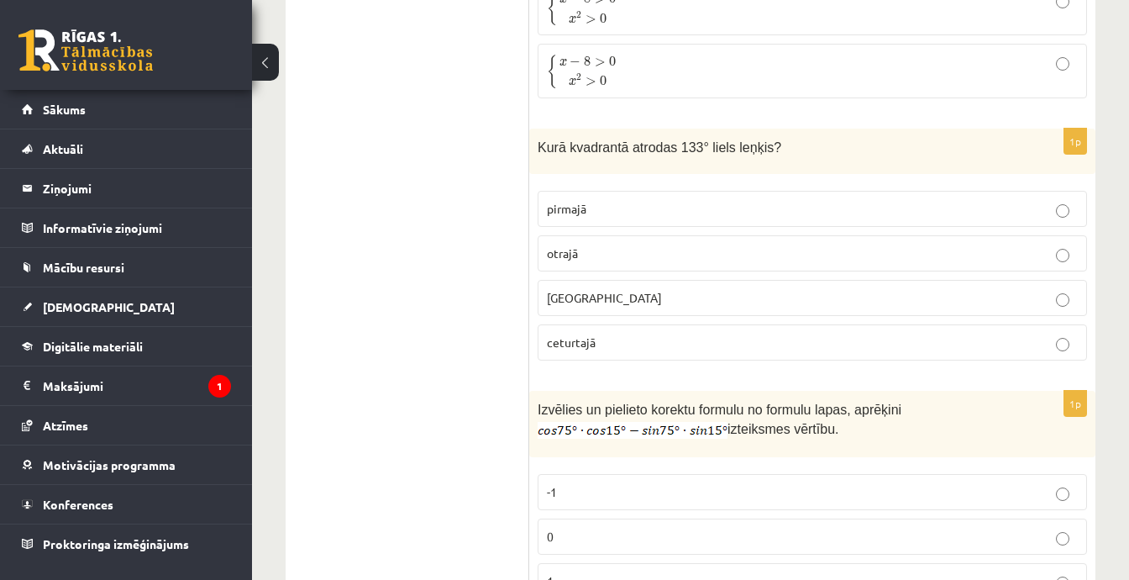
click at [712, 200] on p "pirmajā" at bounding box center [812, 209] width 531 height 18
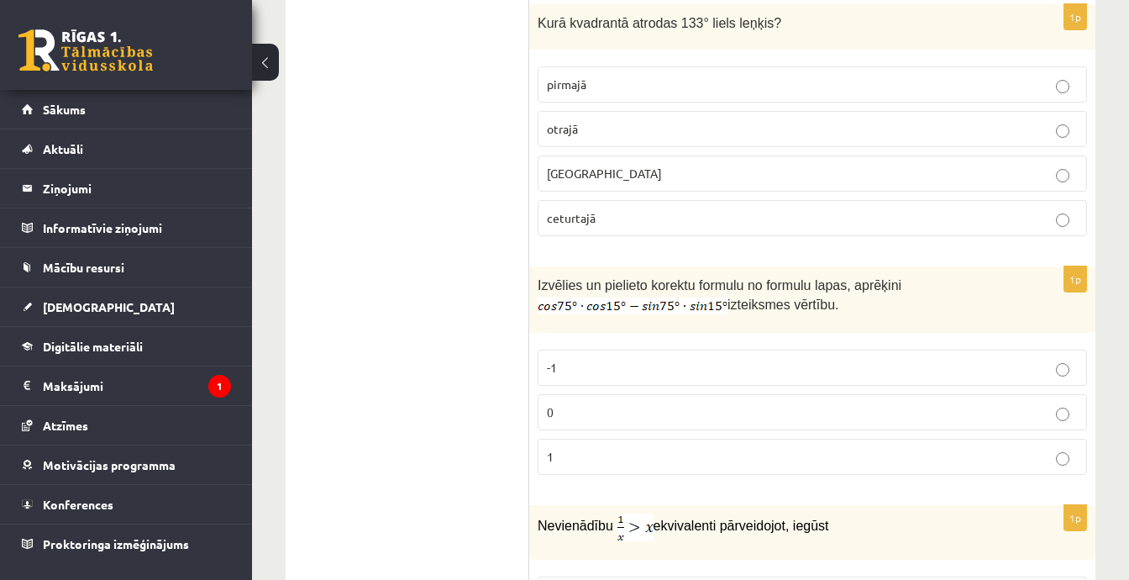
scroll to position [4536, 0]
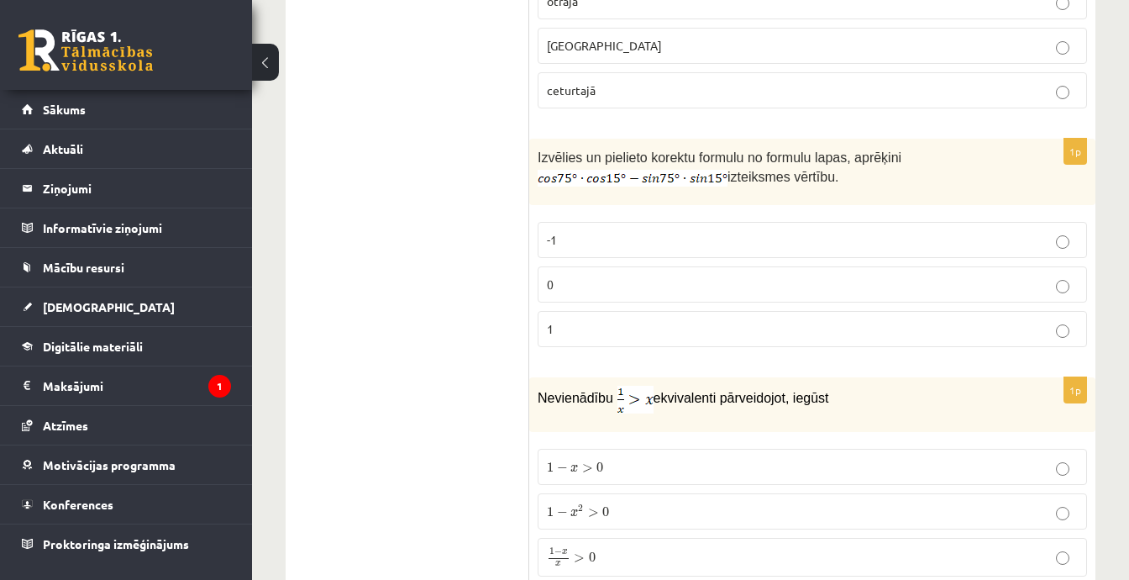
click at [659, 81] on p "ceturtajā" at bounding box center [812, 90] width 531 height 18
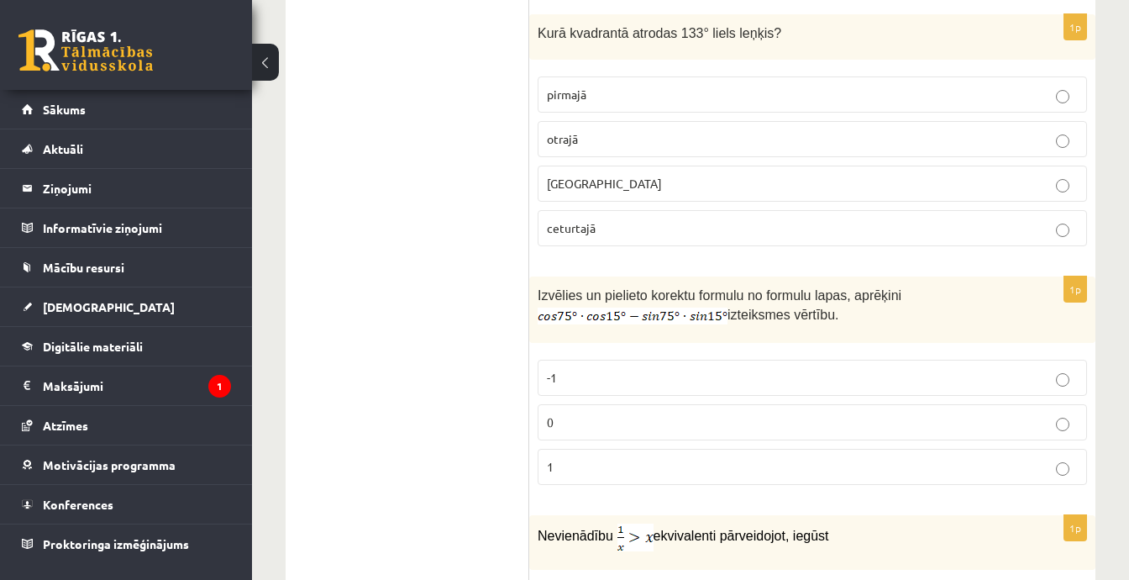
scroll to position [4368, 0]
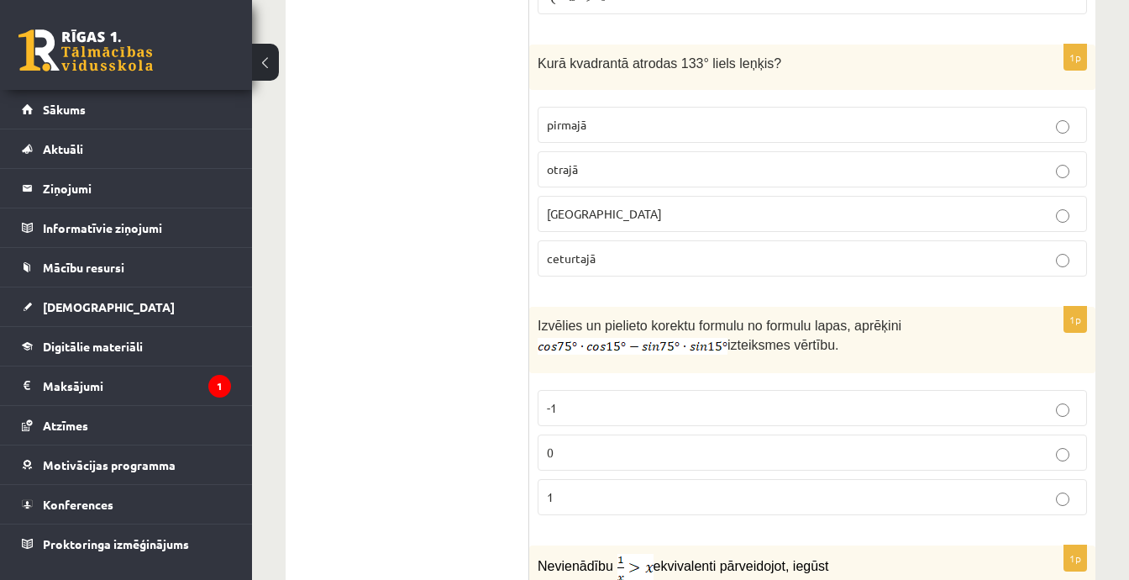
click at [601, 151] on label "otrajā" at bounding box center [812, 169] width 549 height 36
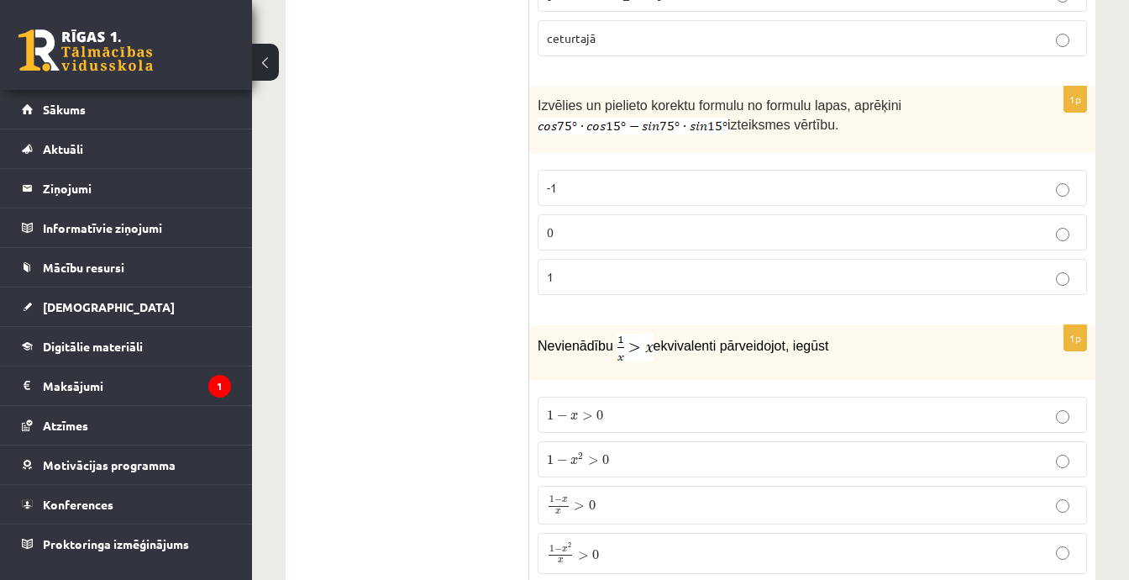
scroll to position [4536, 0]
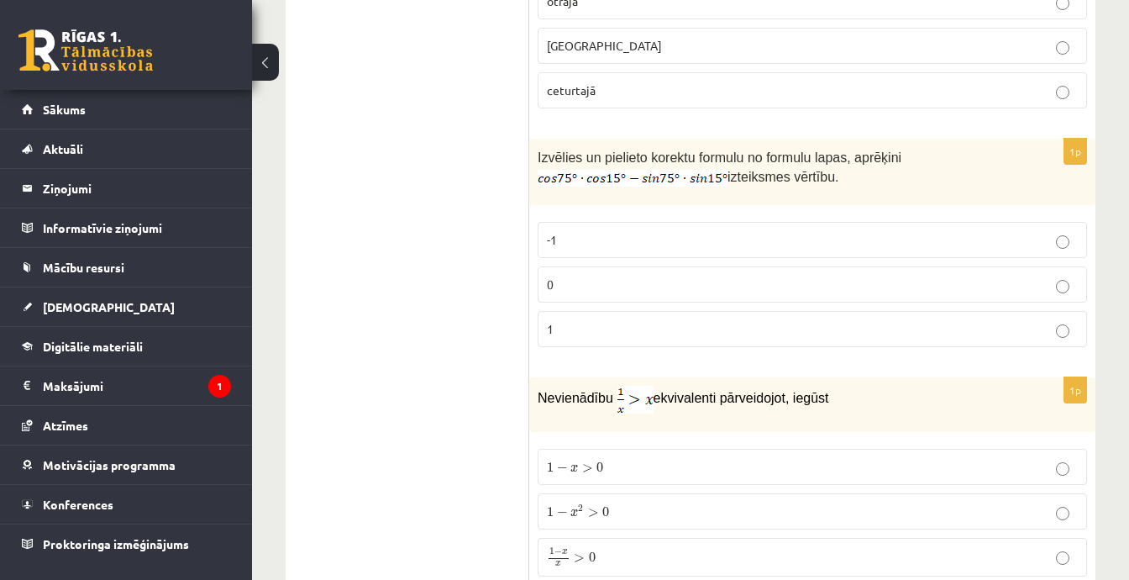
click at [602, 266] on label "0" at bounding box center [812, 284] width 549 height 36
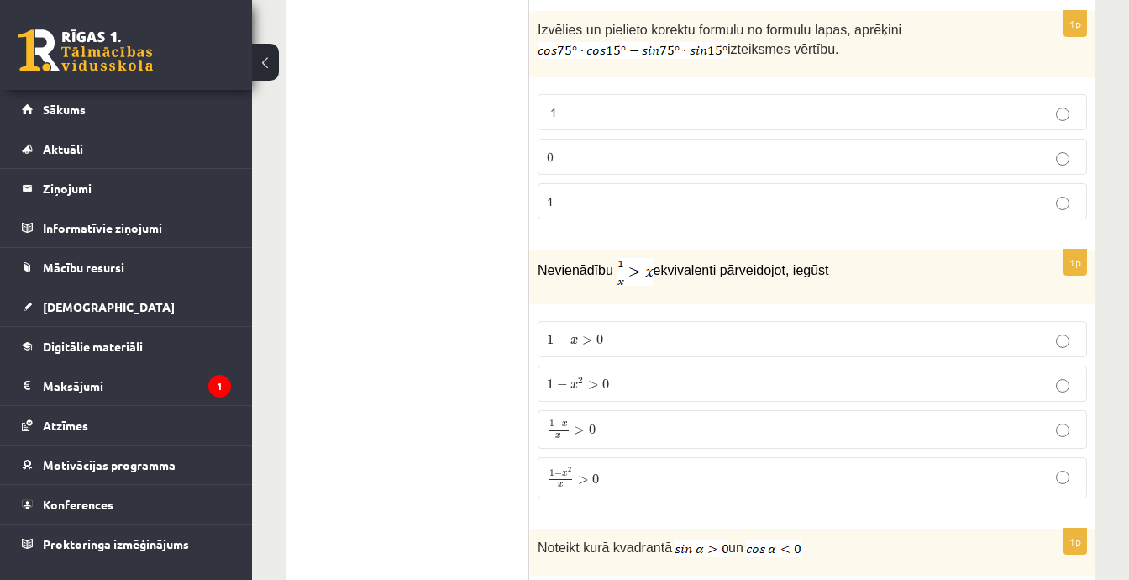
scroll to position [4704, 0]
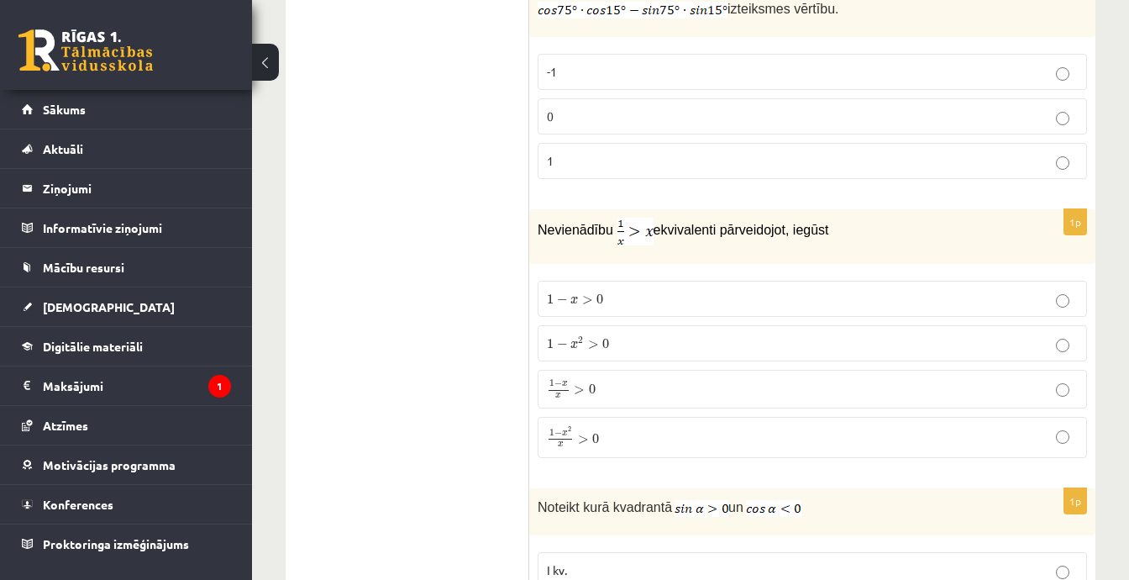
click at [578, 434] on span ">" at bounding box center [583, 438] width 11 height 8
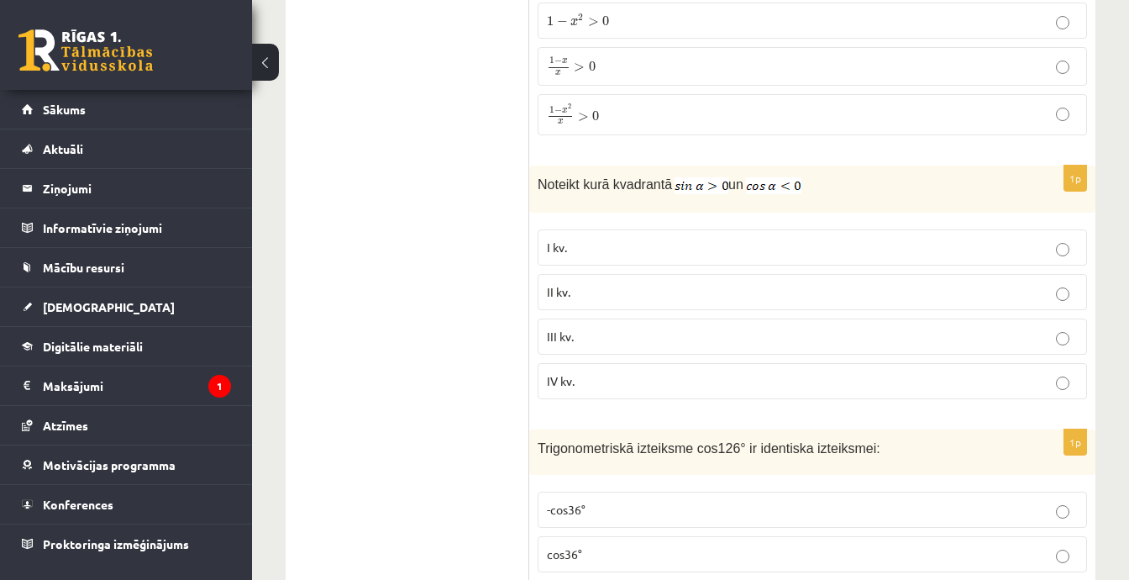
scroll to position [5041, 0]
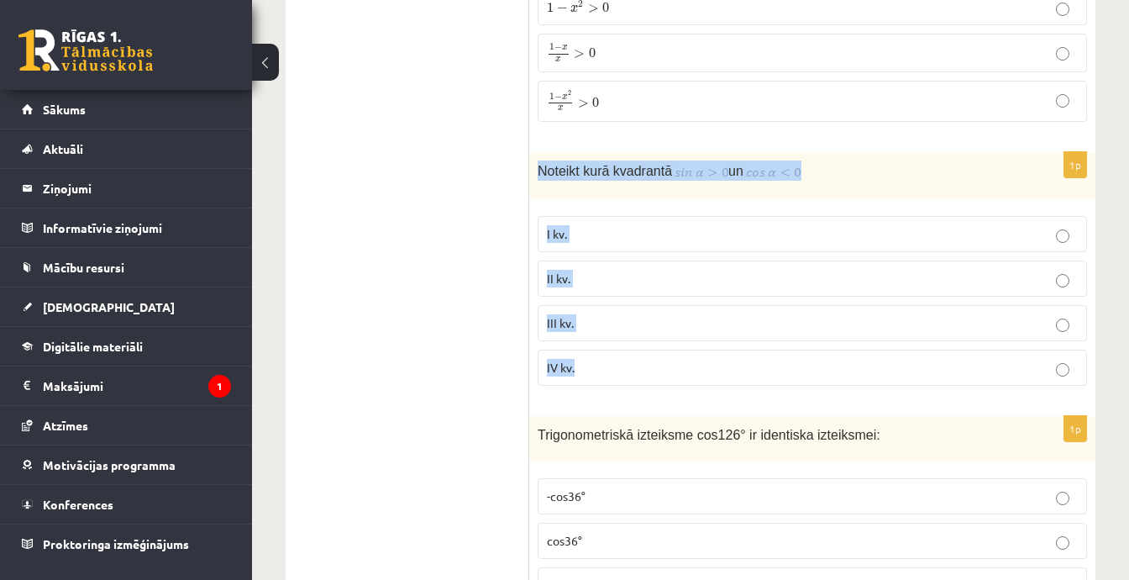
drag, startPoint x: 533, startPoint y: 142, endPoint x: 649, endPoint y: 306, distance: 200.7
click at [662, 321] on div "1p Noteikt kurā kvadrantā un I kv. II kv. III kv. IV kv." at bounding box center [812, 275] width 566 height 247
copy div "Noteikt kurā kvadrantā un I kv. II kv. III kv. IV kv."
click at [665, 171] on div "1p Noteikt kurā kvadrantā un I kv. II kv. III kv. IV kv." at bounding box center [812, 275] width 566 height 247
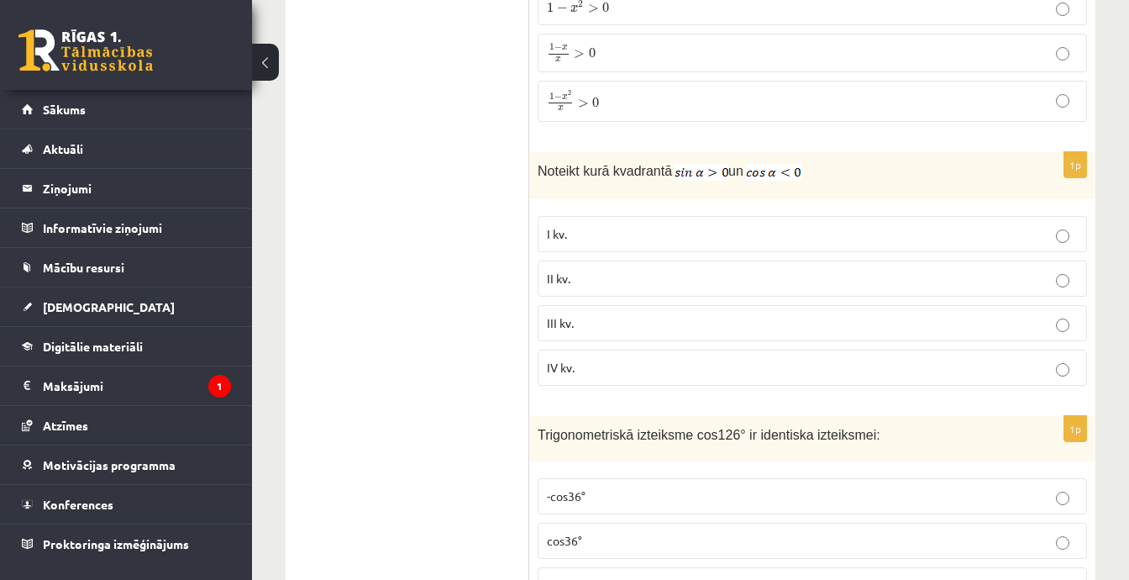
click at [671, 270] on p "II kv." at bounding box center [812, 279] width 531 height 18
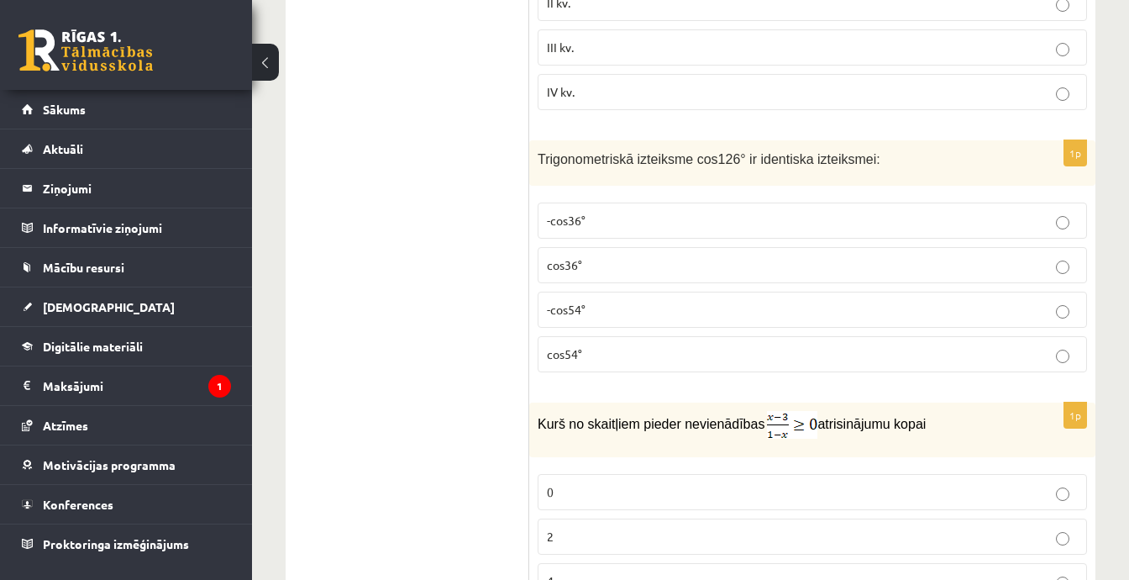
scroll to position [5377, 0]
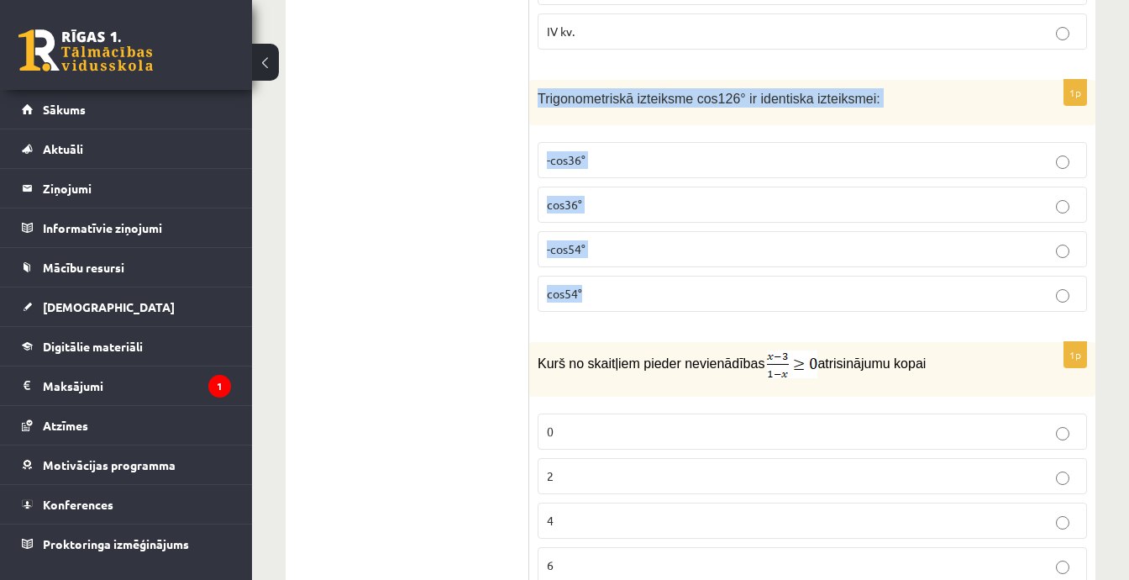
drag, startPoint x: 539, startPoint y: 65, endPoint x: 628, endPoint y: 236, distance: 193.1
click at [628, 236] on div "1p Trigonometriskā izteiksme cos126° ir identiska izteiksmei: -cos36° cos36° -c…" at bounding box center [812, 203] width 566 height 246
copy div "Trigonometriskā izteiksme cos126° ir identiska izteiksmei: -cos36° cos36° -cos5…"
click at [628, 240] on p "-cos54°" at bounding box center [812, 249] width 531 height 18
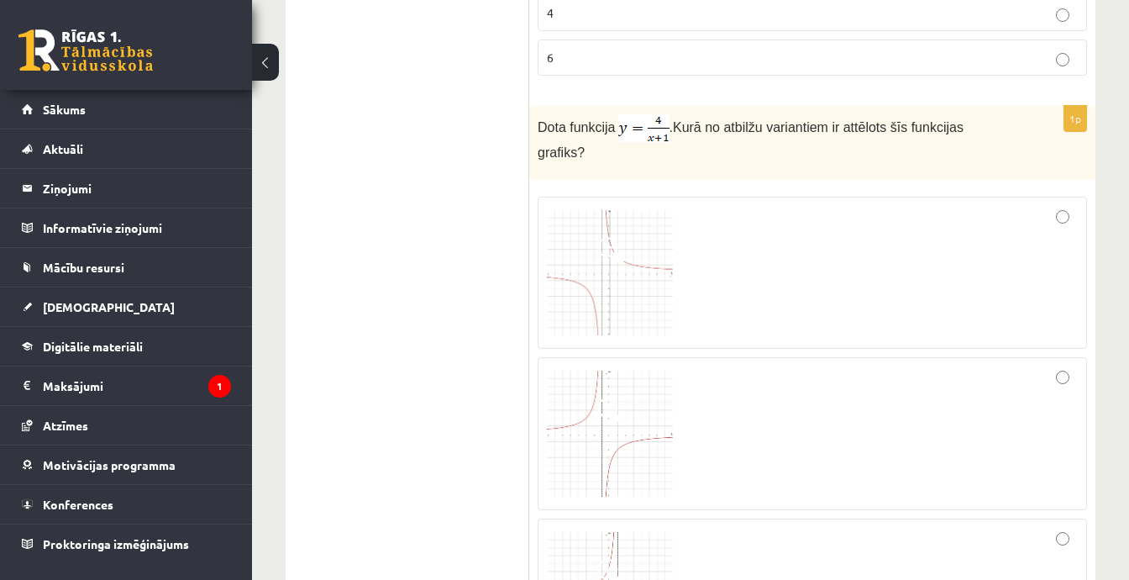
scroll to position [5881, 0]
click at [616, 223] on img at bounding box center [610, 276] width 126 height 126
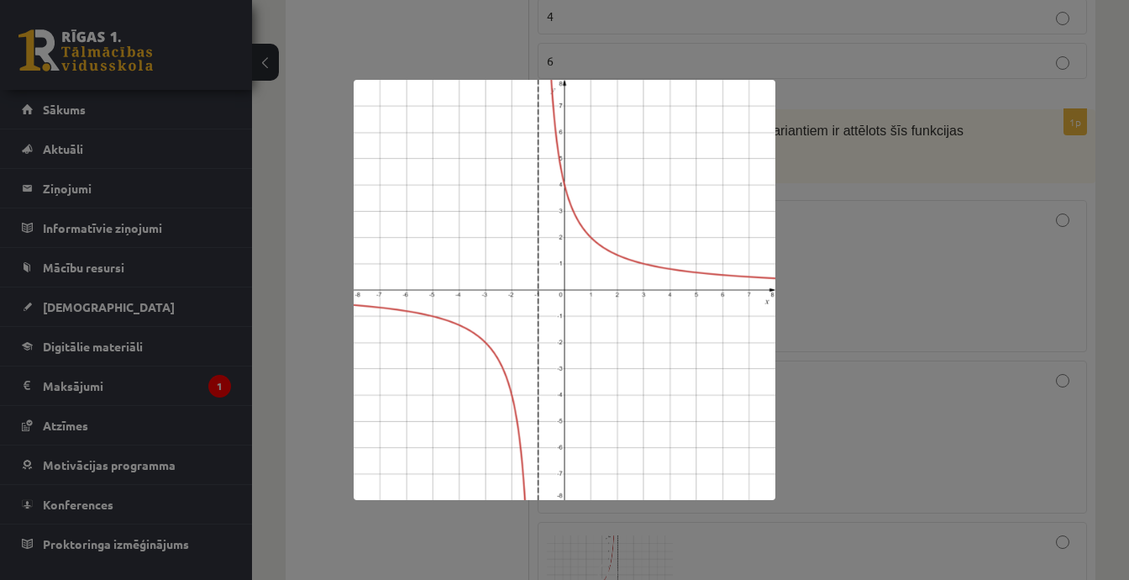
click at [838, 328] on div at bounding box center [564, 290] width 1129 height 580
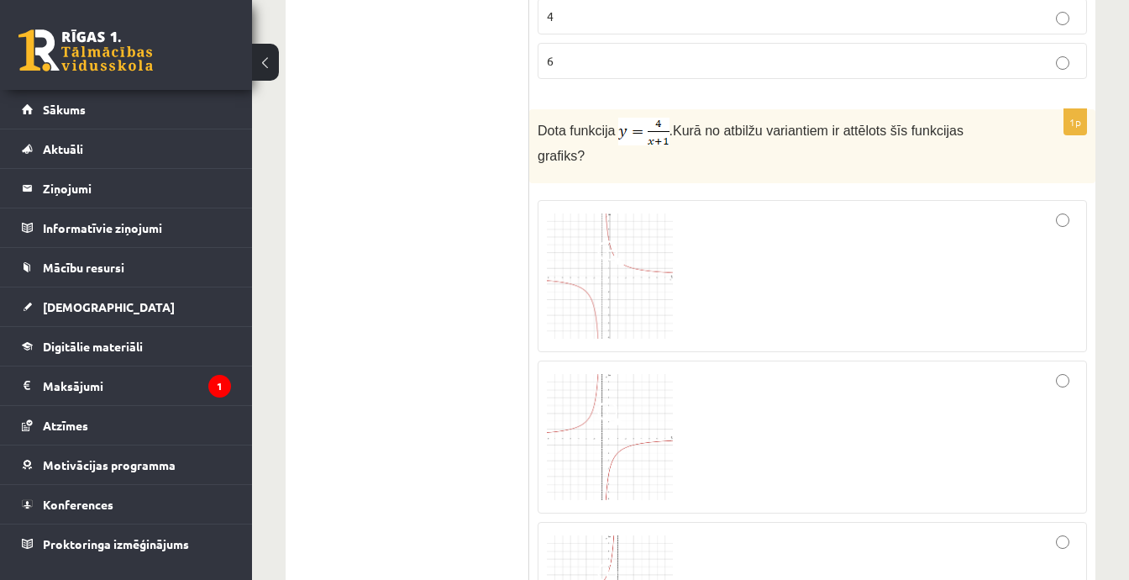
click at [991, 209] on div at bounding box center [812, 276] width 531 height 134
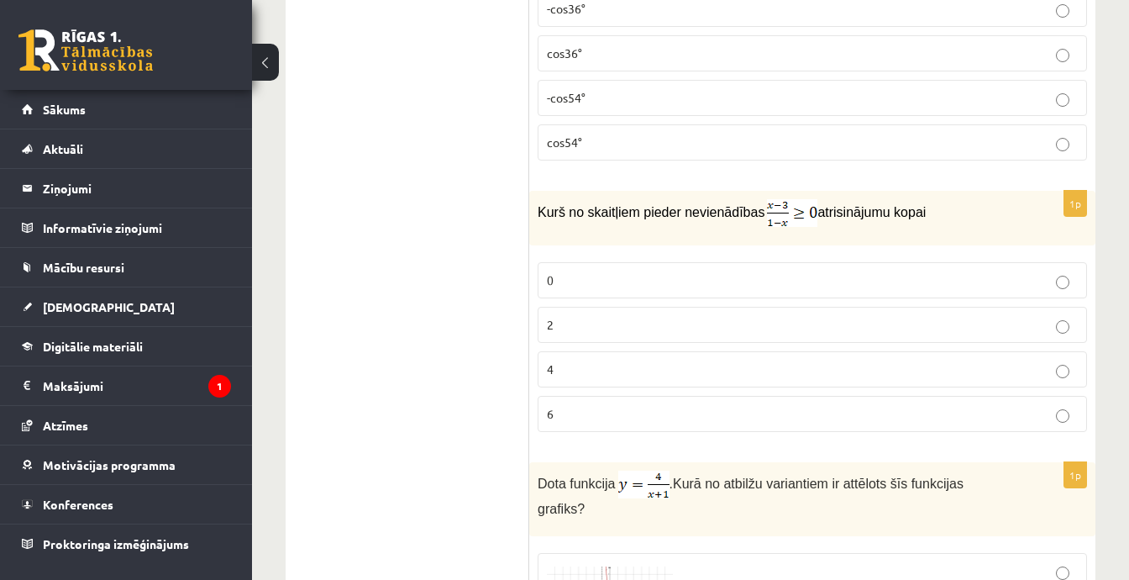
scroll to position [5461, 0]
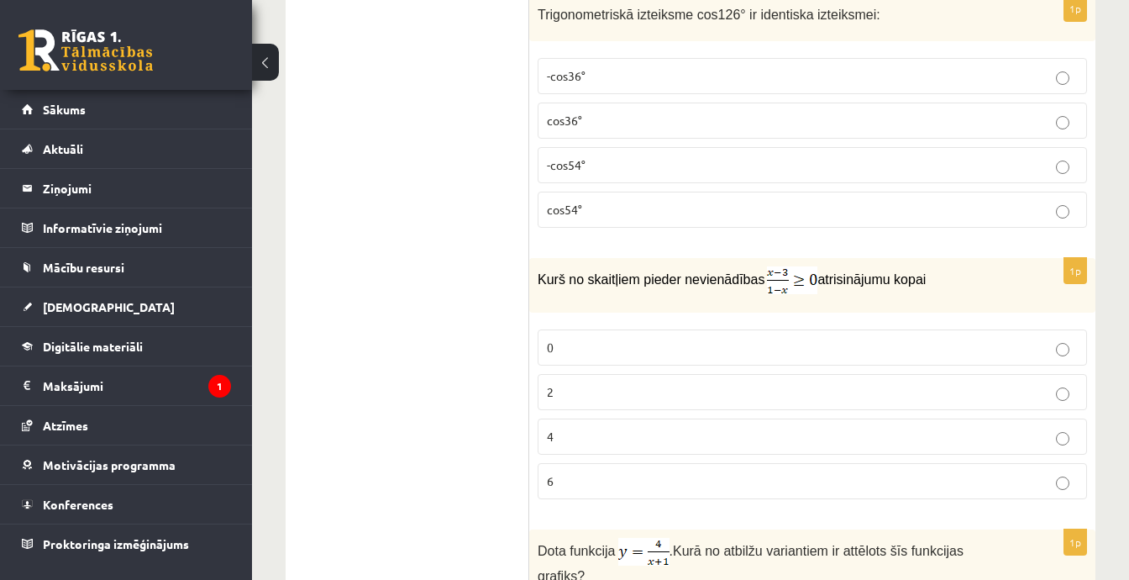
click at [646, 339] on p "0" at bounding box center [812, 348] width 531 height 18
drag, startPoint x: 682, startPoint y: 446, endPoint x: 698, endPoint y: 449, distance: 16.3
click at [686, 472] on p "6" at bounding box center [812, 481] width 531 height 18
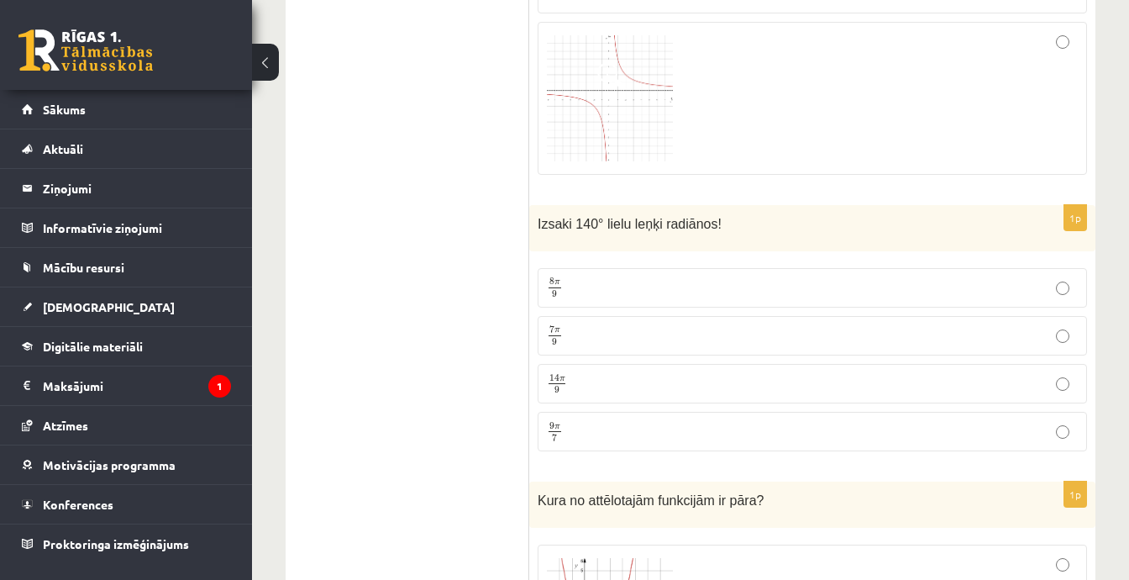
scroll to position [6553, 0]
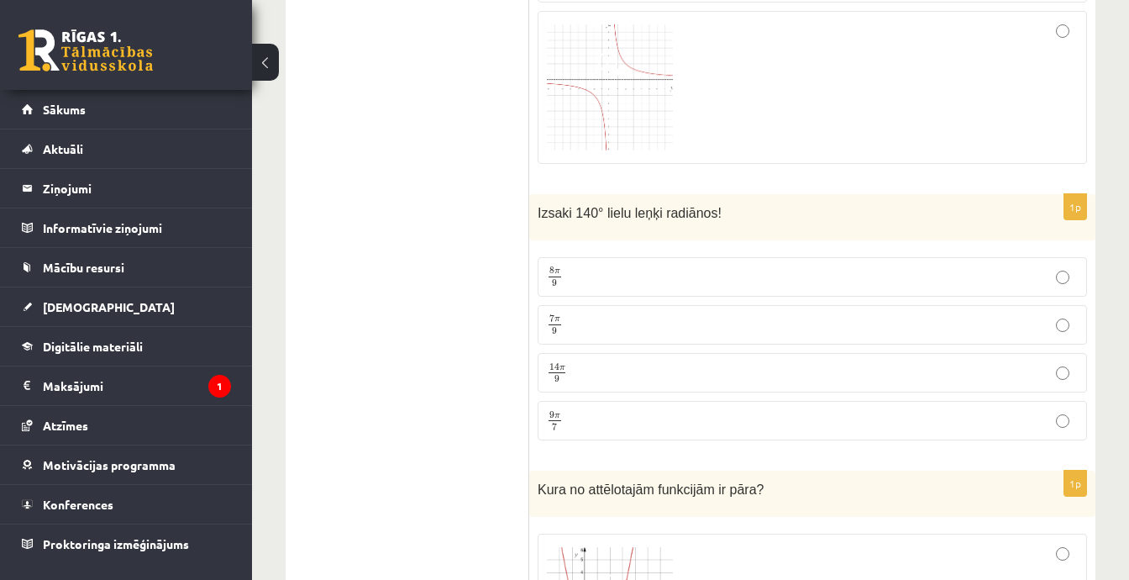
click at [616, 314] on p "7 π 9 7 π 9" at bounding box center [812, 324] width 531 height 21
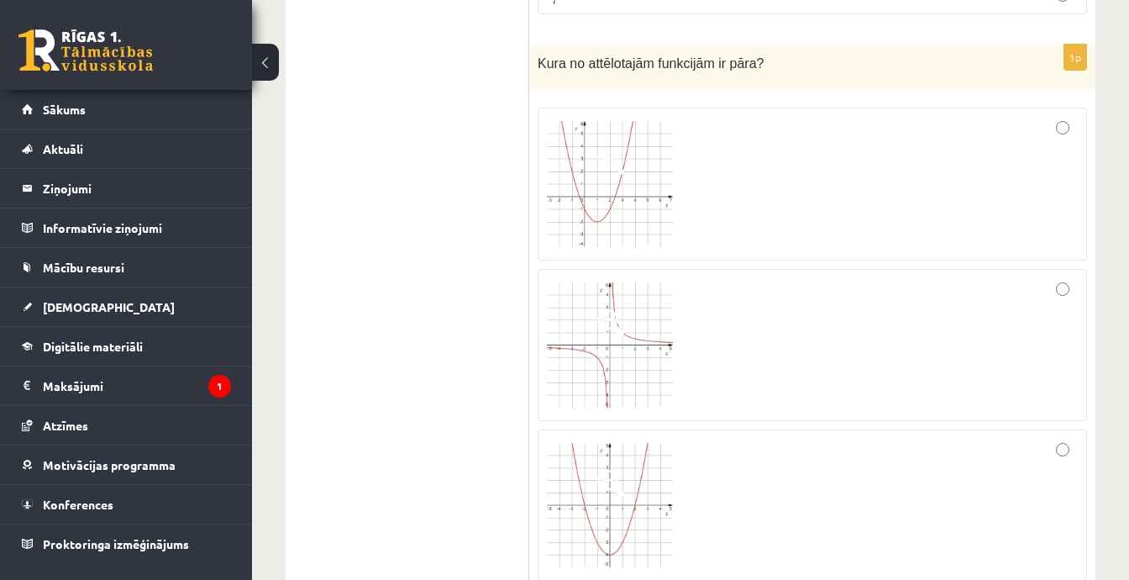
scroll to position [6973, 0]
click at [795, 334] on div at bounding box center [812, 351] width 531 height 134
click at [672, 167] on div at bounding box center [812, 190] width 531 height 134
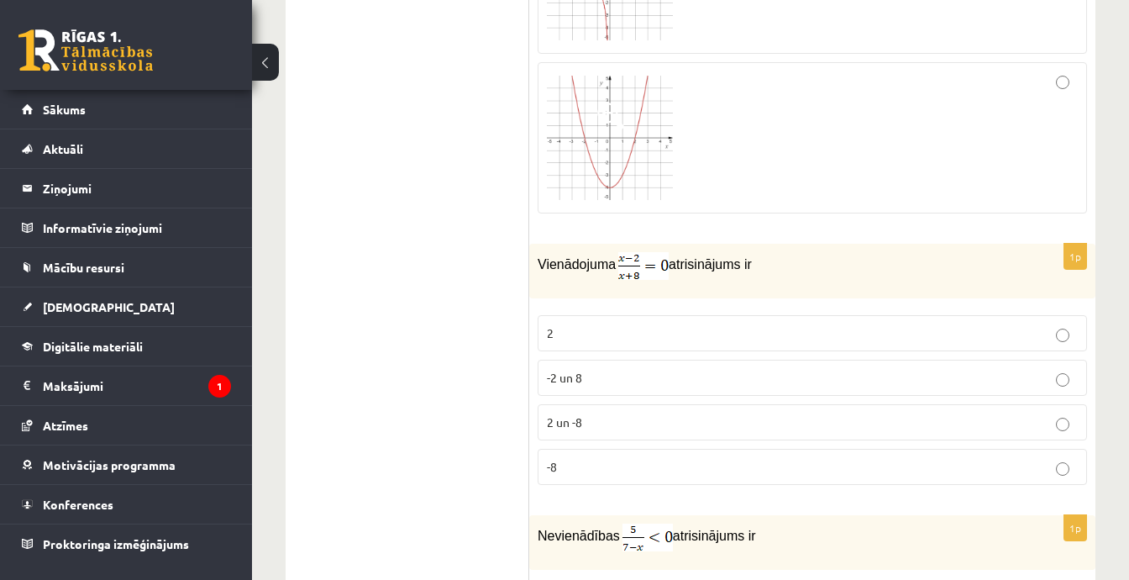
scroll to position [7393, 0]
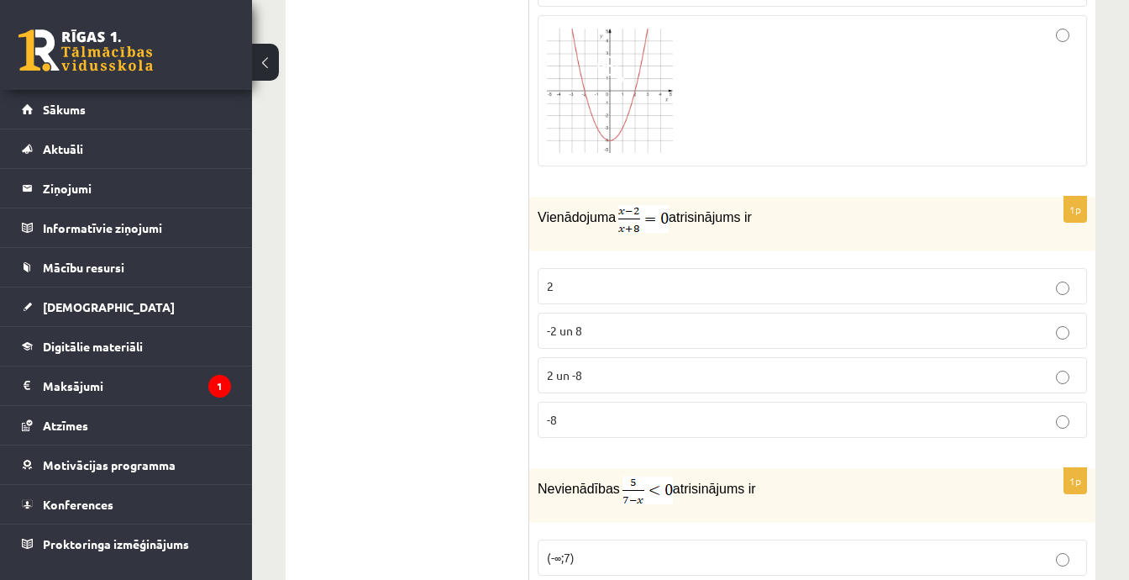
click at [733, 277] on p "2" at bounding box center [812, 286] width 531 height 18
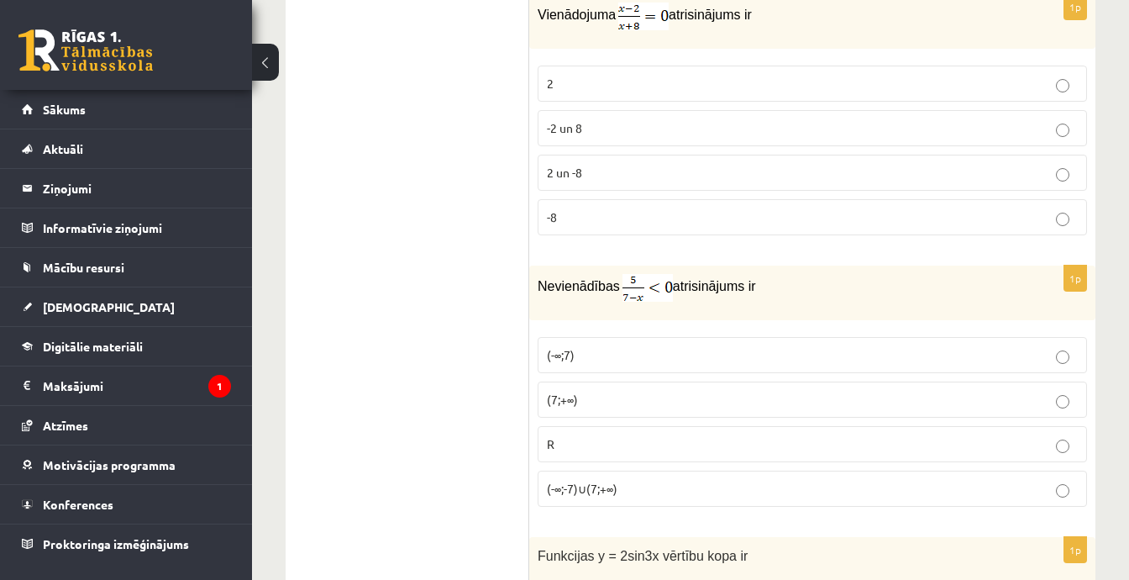
scroll to position [7645, 0]
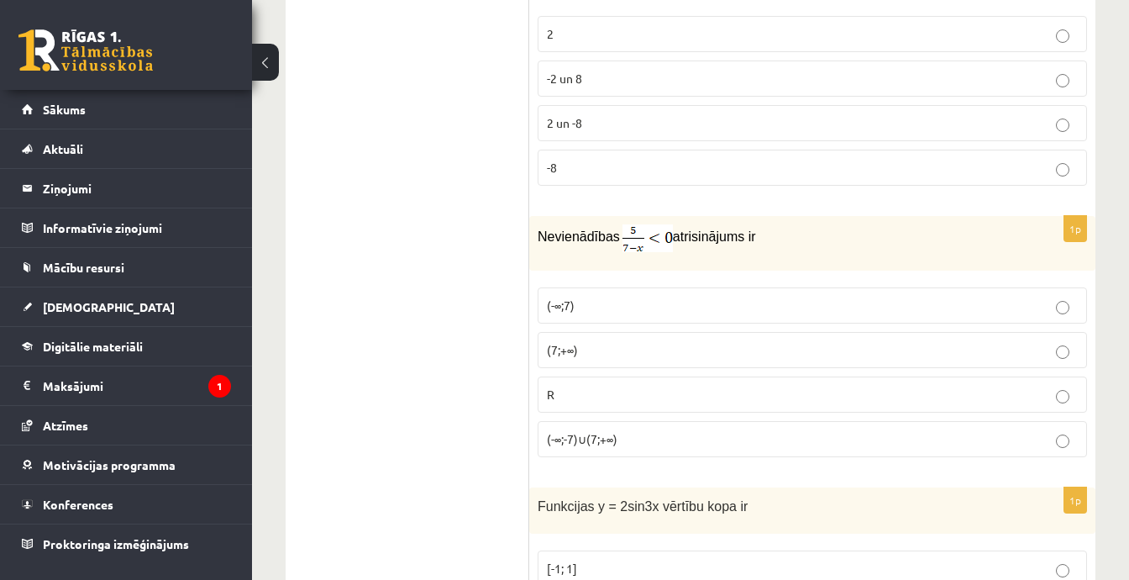
click at [600, 297] on p "(-∞;7)" at bounding box center [812, 306] width 531 height 18
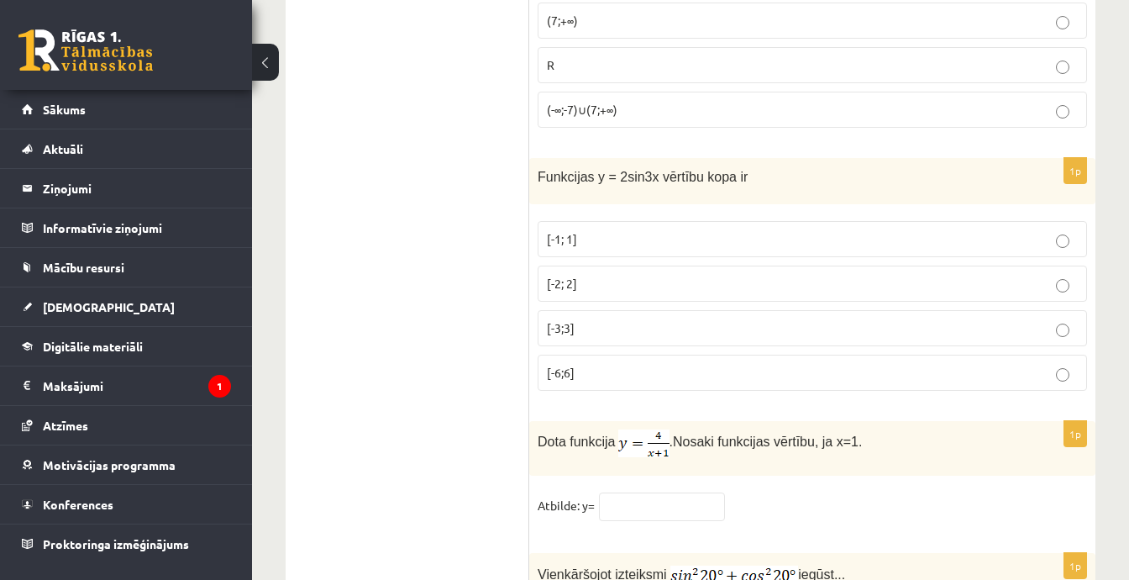
scroll to position [7981, 0]
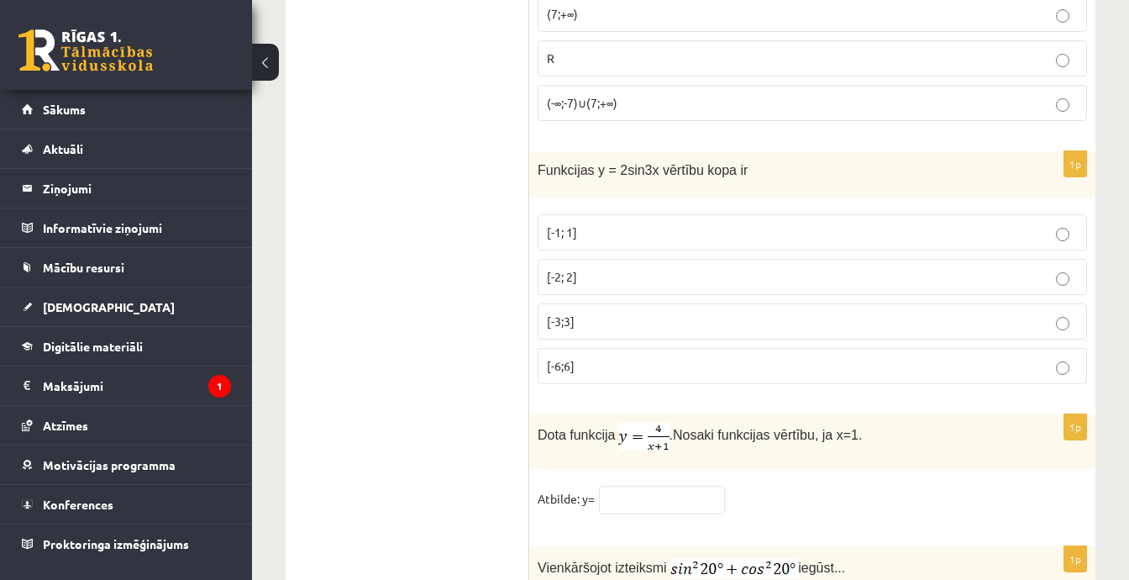
click at [696, 268] on p "[-2; 2]" at bounding box center [812, 277] width 531 height 18
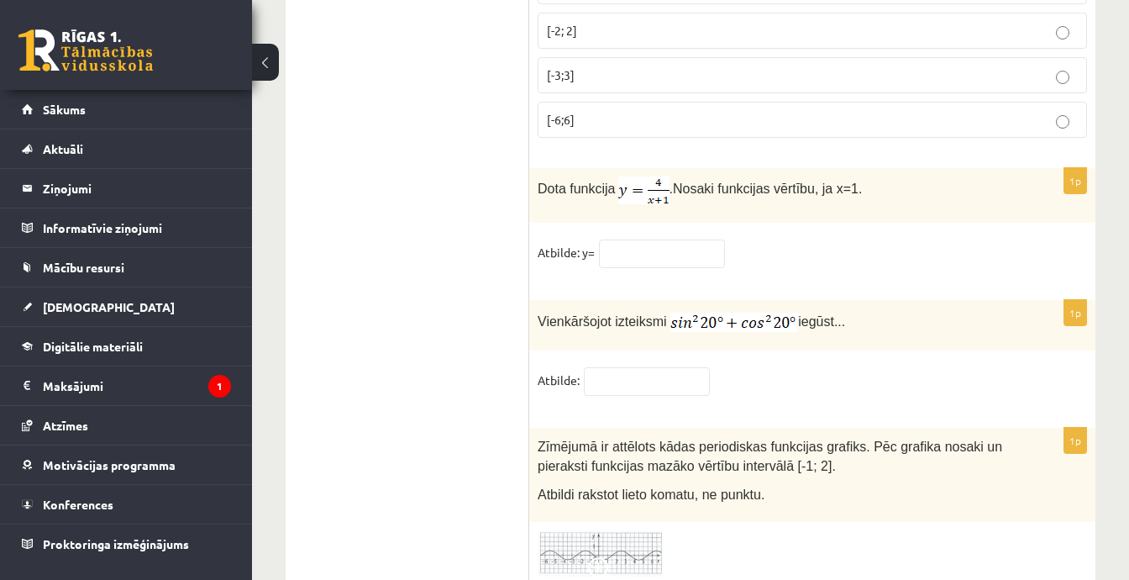
scroll to position [8233, 0]
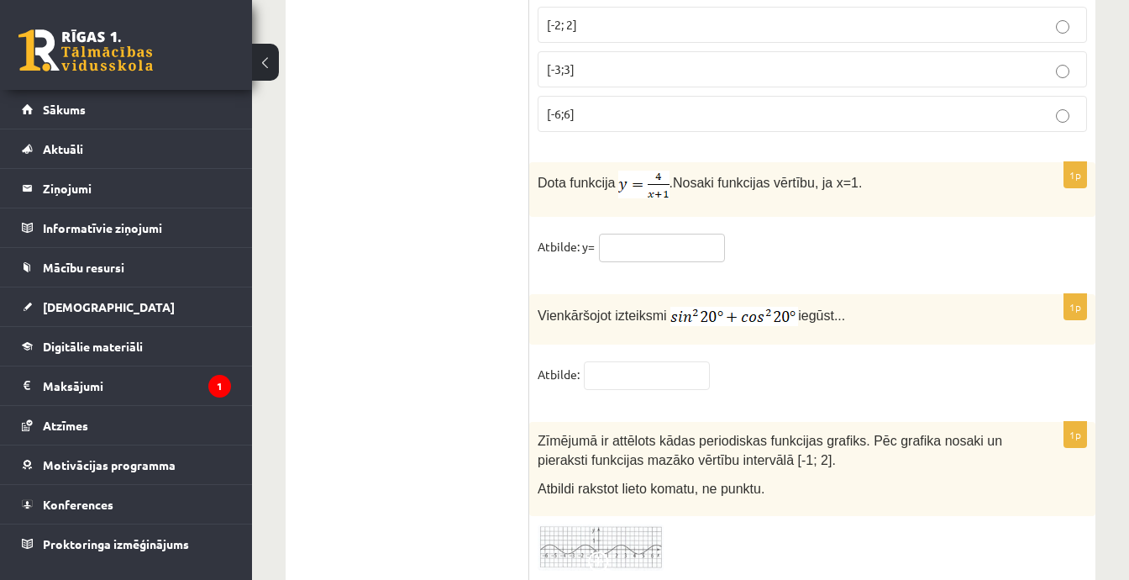
click at [657, 234] on input "text" at bounding box center [662, 248] width 126 height 29
type input "*"
click at [654, 361] on input "text" at bounding box center [647, 375] width 126 height 29
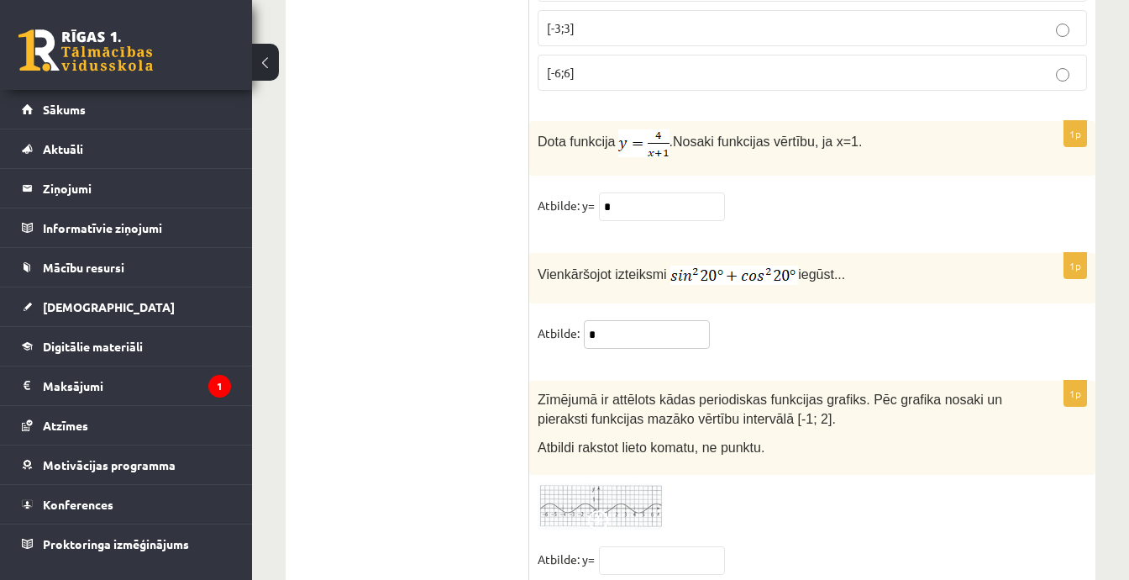
scroll to position [8277, 0]
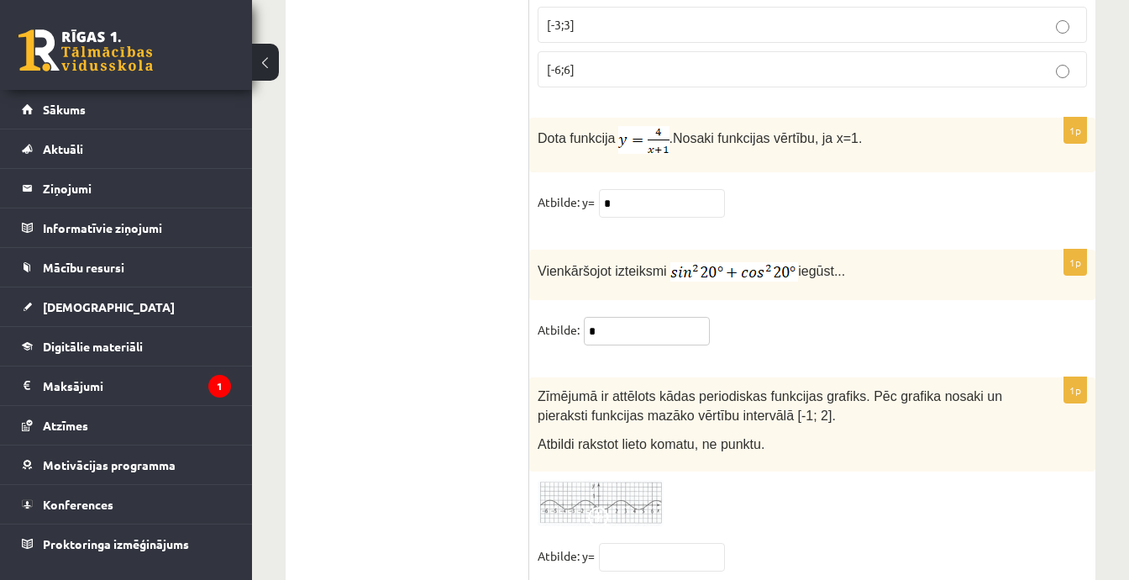
type input "*"
click at [635, 480] on img at bounding box center [601, 503] width 126 height 46
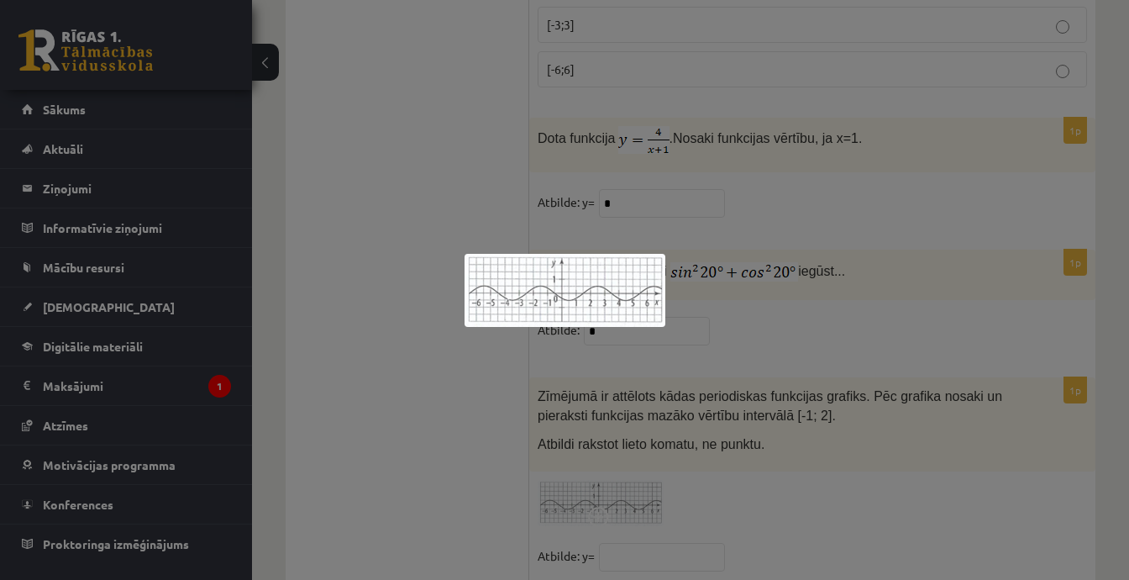
click at [708, 449] on div at bounding box center [564, 290] width 1129 height 580
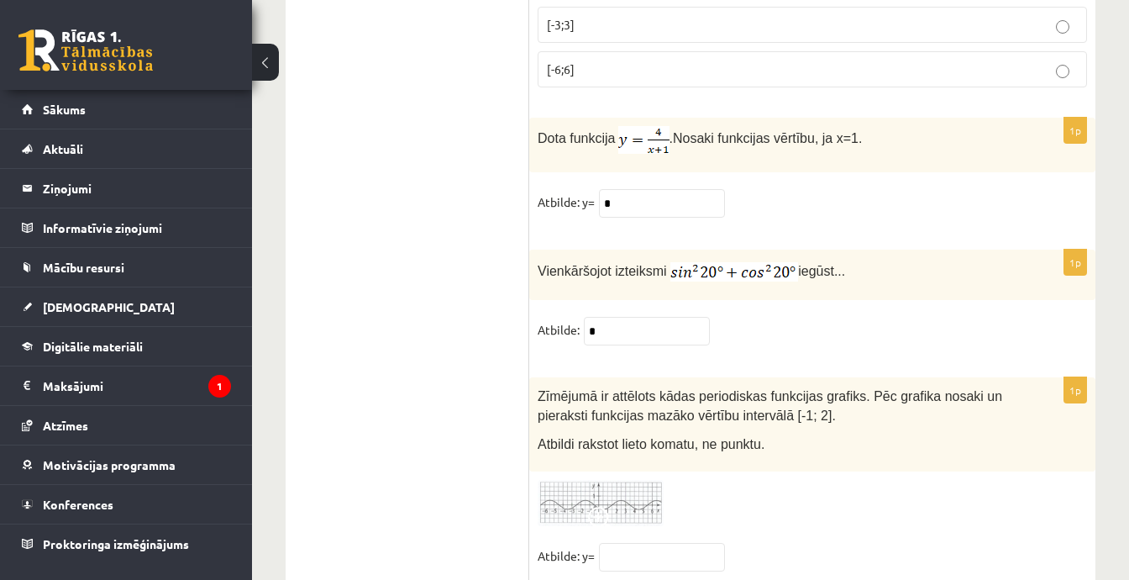
click at [653, 480] on img at bounding box center [601, 503] width 126 height 46
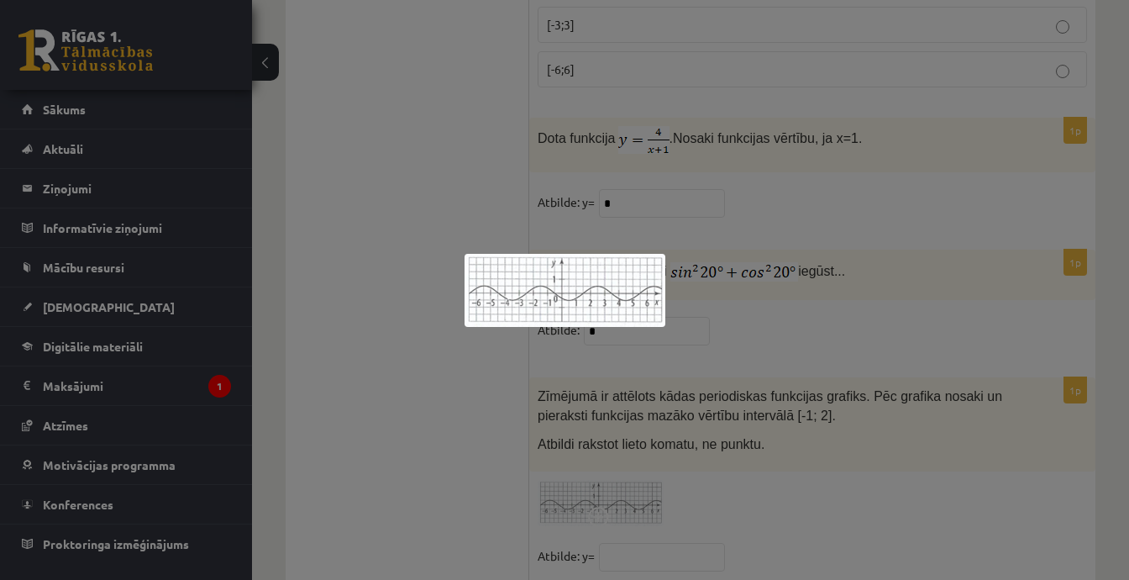
click at [739, 406] on div at bounding box center [564, 290] width 1129 height 580
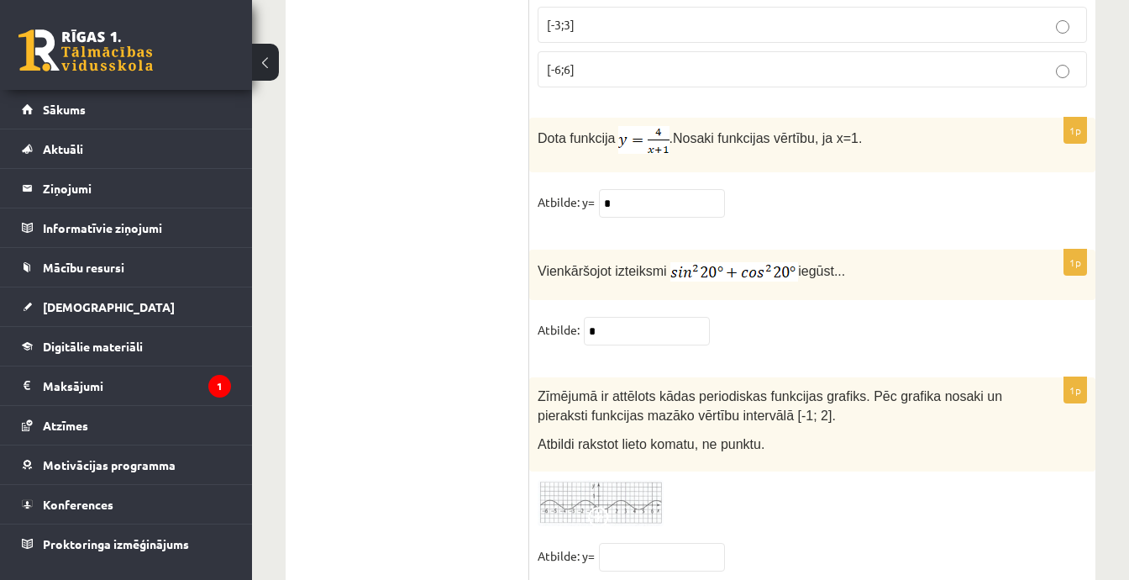
click at [644, 480] on img at bounding box center [601, 503] width 126 height 46
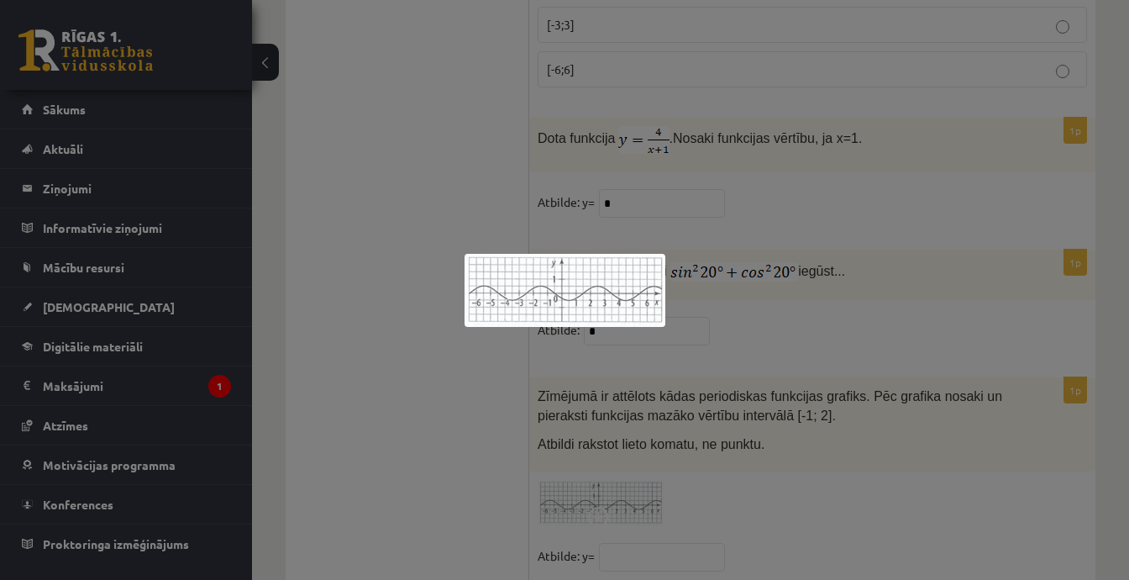
drag, startPoint x: 778, startPoint y: 361, endPoint x: 771, endPoint y: 370, distance: 11.4
click at [780, 361] on div at bounding box center [564, 290] width 1129 height 580
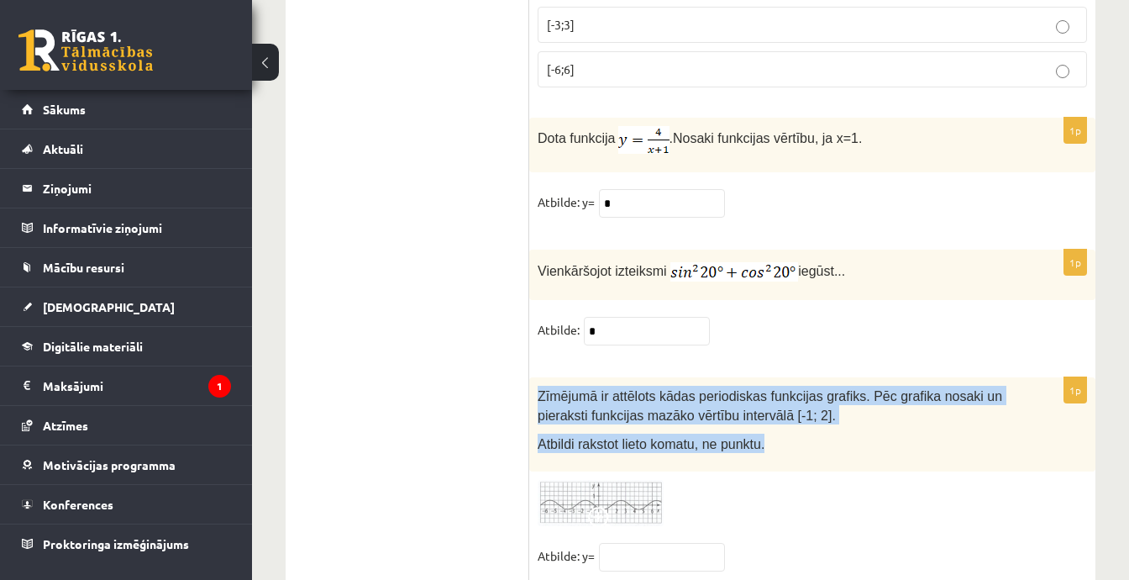
drag, startPoint x: 539, startPoint y: 337, endPoint x: 765, endPoint y: 391, distance: 232.3
click at [765, 391] on div "Zīmējumā ir attēlots kādas periodiskas funkcijas grafiks. Pēc grafika nosaki un…" at bounding box center [812, 424] width 566 height 94
copy div "Zīmējumā ir attēlots kādas periodiskas funkcijas grafiks. Pēc grafika nosaki un…"
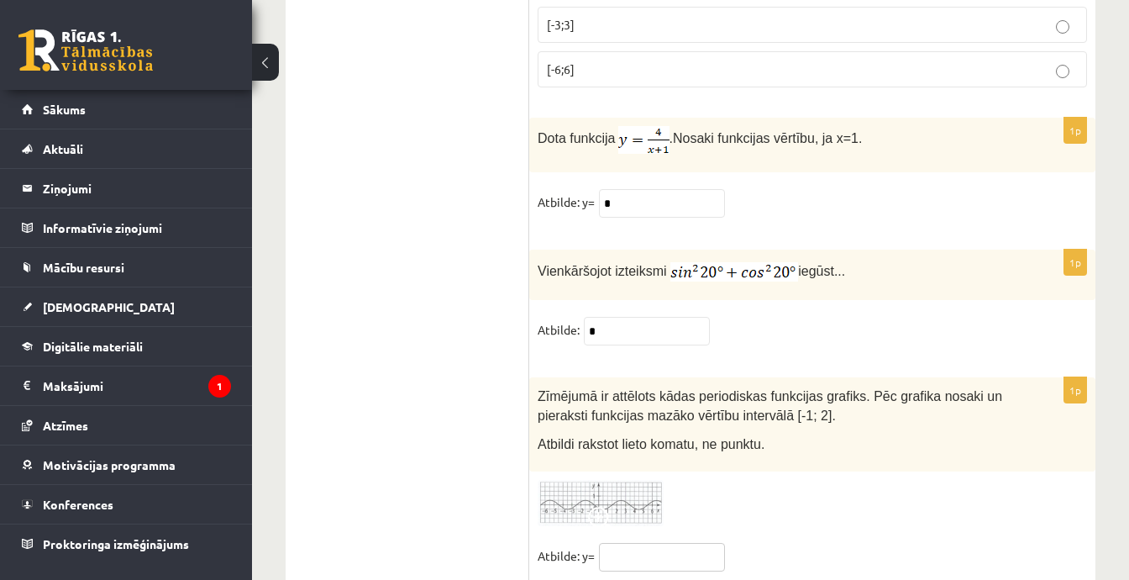
click at [618, 543] on input "text" at bounding box center [662, 557] width 126 height 29
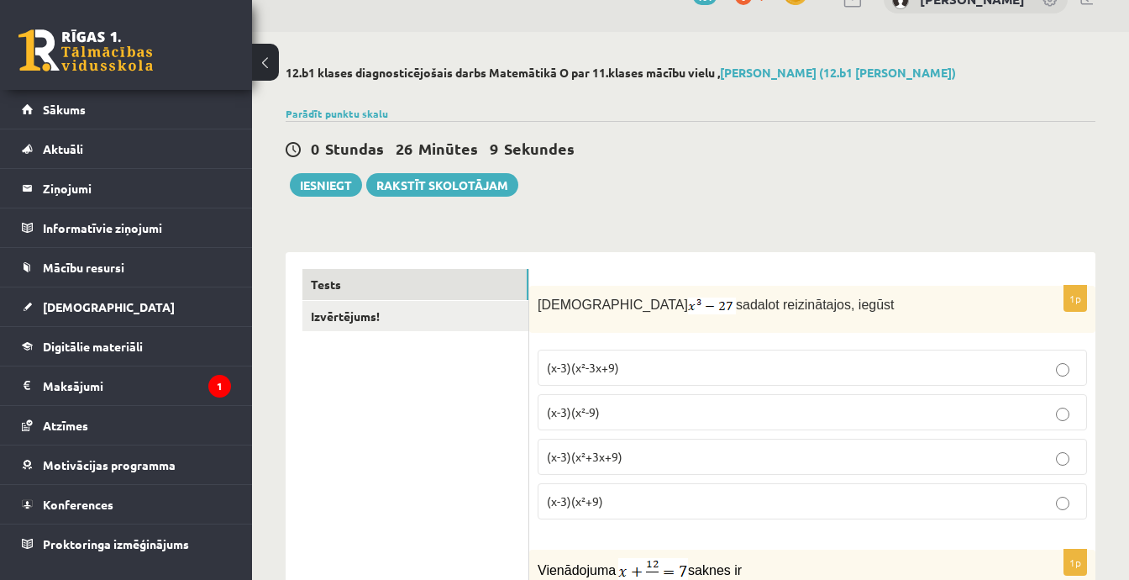
scroll to position [0, 0]
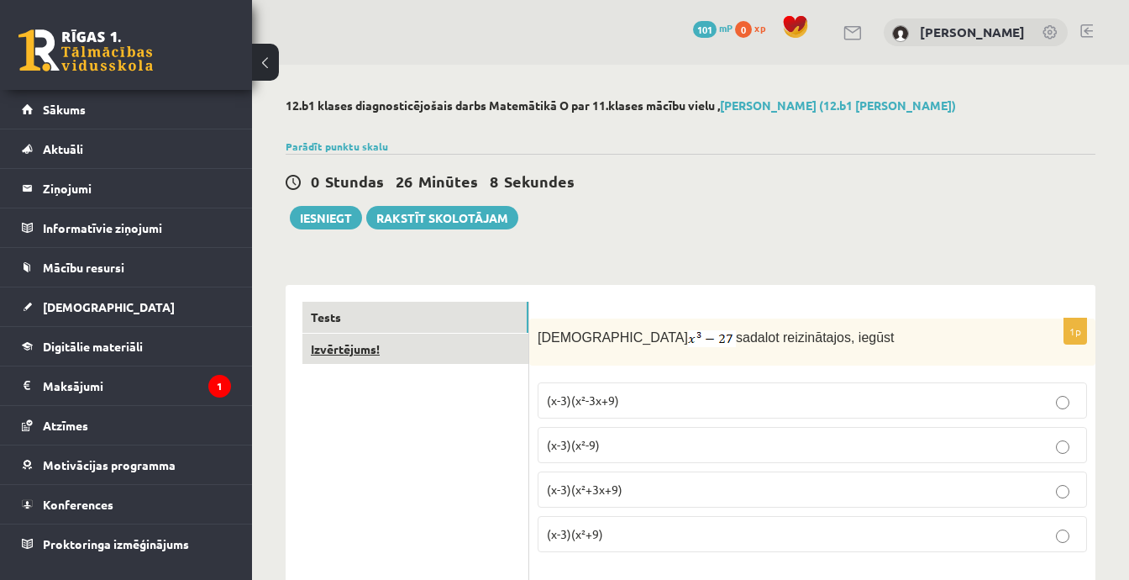
type input "*****"
click at [370, 360] on link "Izvērtējums!" at bounding box center [415, 349] width 226 height 31
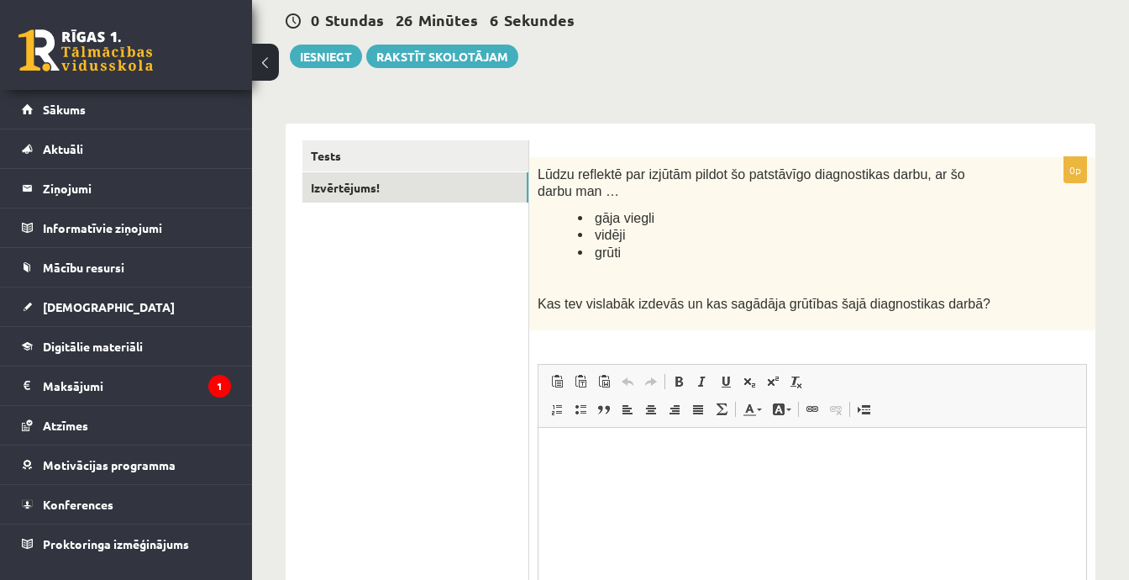
click at [612, 343] on div "0p Lūdzu reflektē par izjūtām pildot šo patstāvīgo diagnostikas darbu, ar šo da…" at bounding box center [812, 435] width 566 height 556
click at [591, 444] on p "Editor, wiswyg-editor-user-answer-47024781158640" at bounding box center [812, 453] width 514 height 18
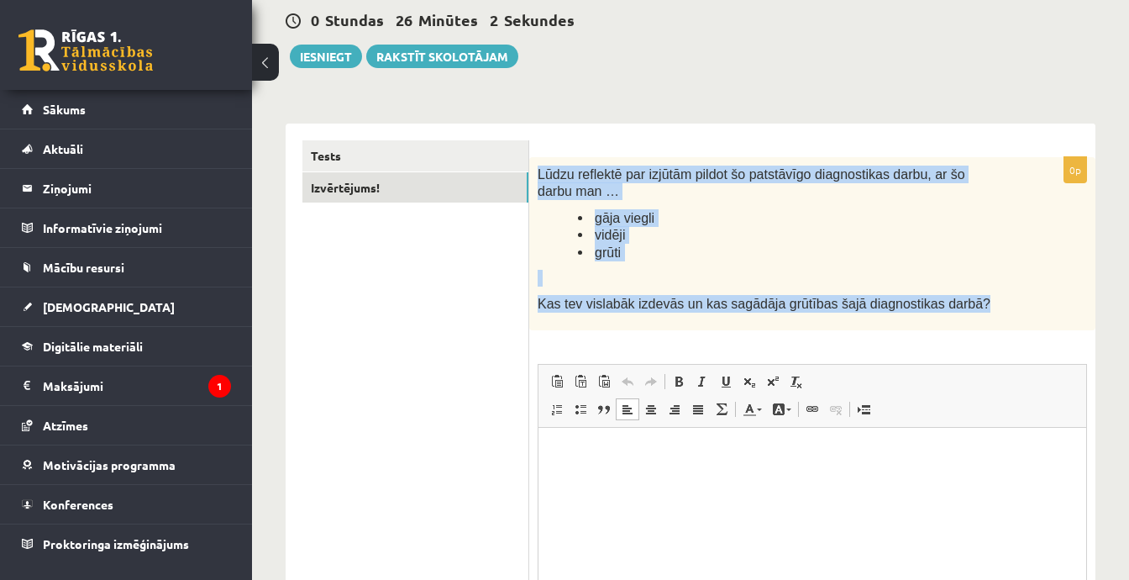
drag, startPoint x: 536, startPoint y: 171, endPoint x: 944, endPoint y: 294, distance: 426.3
click at [944, 294] on div "Lūdzu reflektē par izjūtām pildot šo patstāvīgo diagnostikas darbu, ar šo darbu…" at bounding box center [812, 243] width 566 height 173
copy div "Lūdzu reflektē par izjūtām pildot šo patstāvīgo diagnostikas darbu, ar šo darbu…"
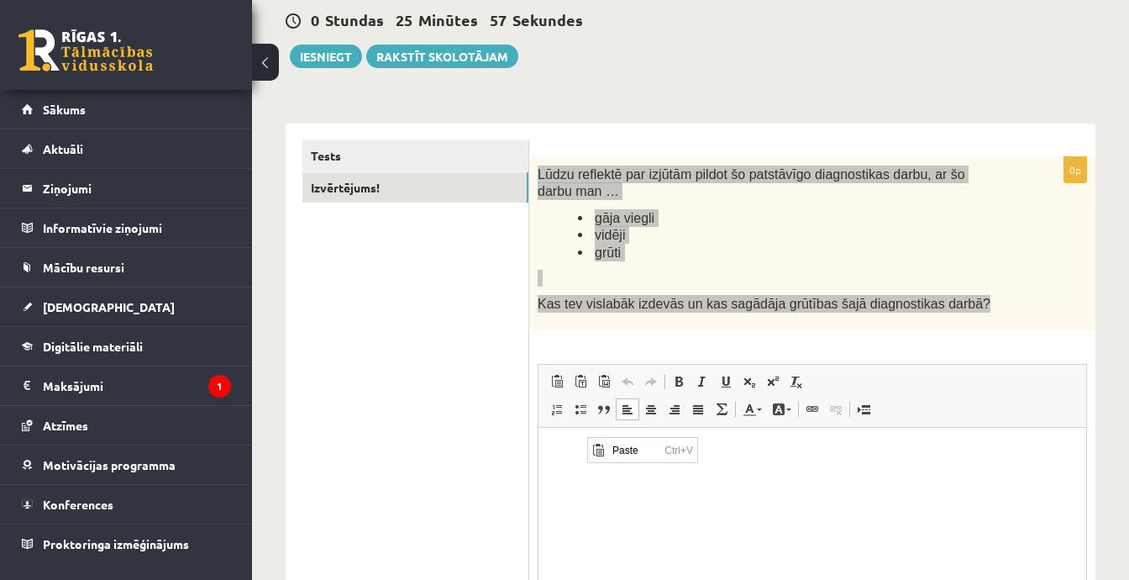
click at [566, 452] on p "Editor, wiswyg-editor-user-answer-47024781158640" at bounding box center [812, 453] width 514 height 18
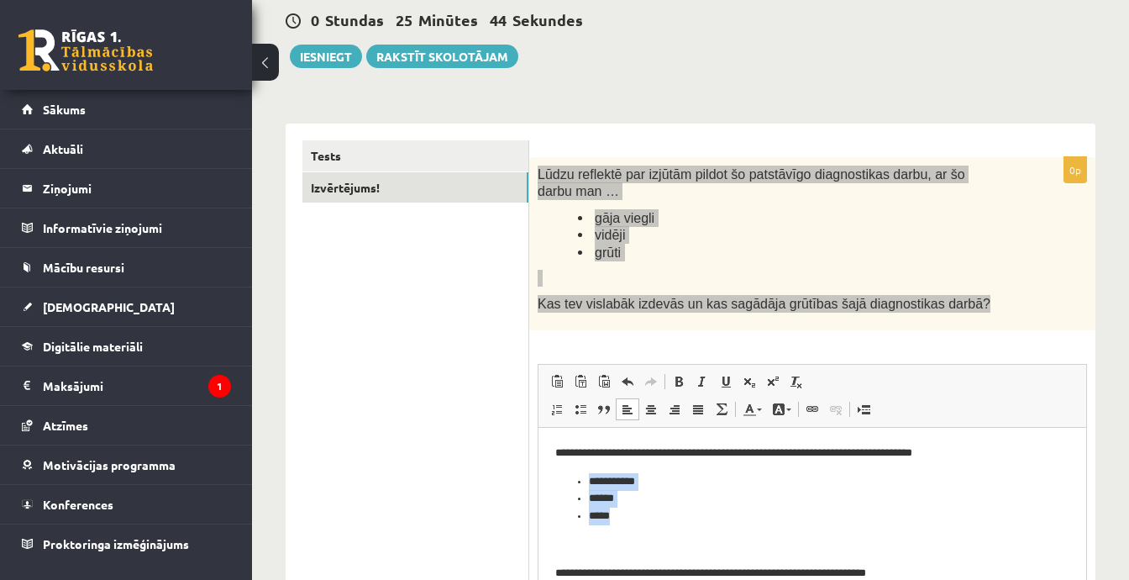
drag, startPoint x: 623, startPoint y: 517, endPoint x: 575, endPoint y: 481, distance: 58.8
click at [571, 481] on ul "**********" at bounding box center [812, 498] width 514 height 52
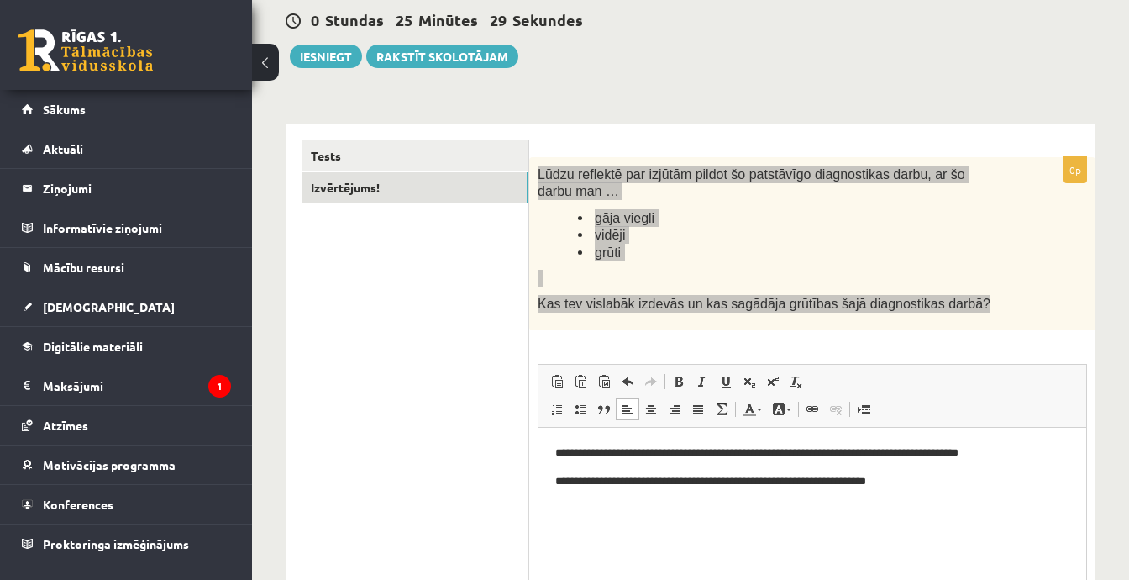
click at [938, 485] on p "**********" at bounding box center [812, 481] width 515 height 18
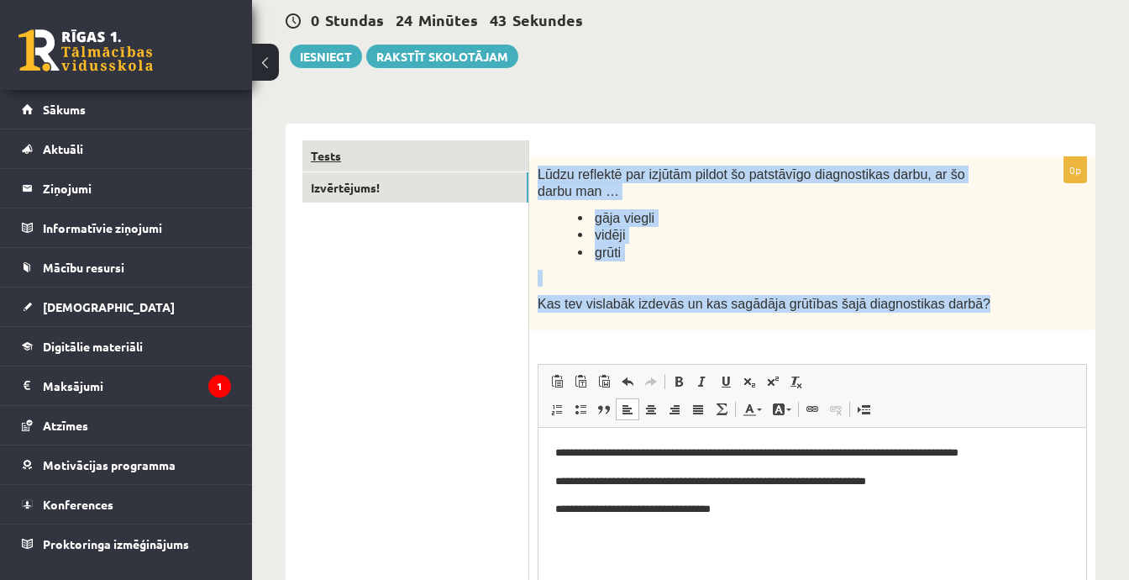
click at [439, 162] on link "Tests" at bounding box center [415, 155] width 226 height 31
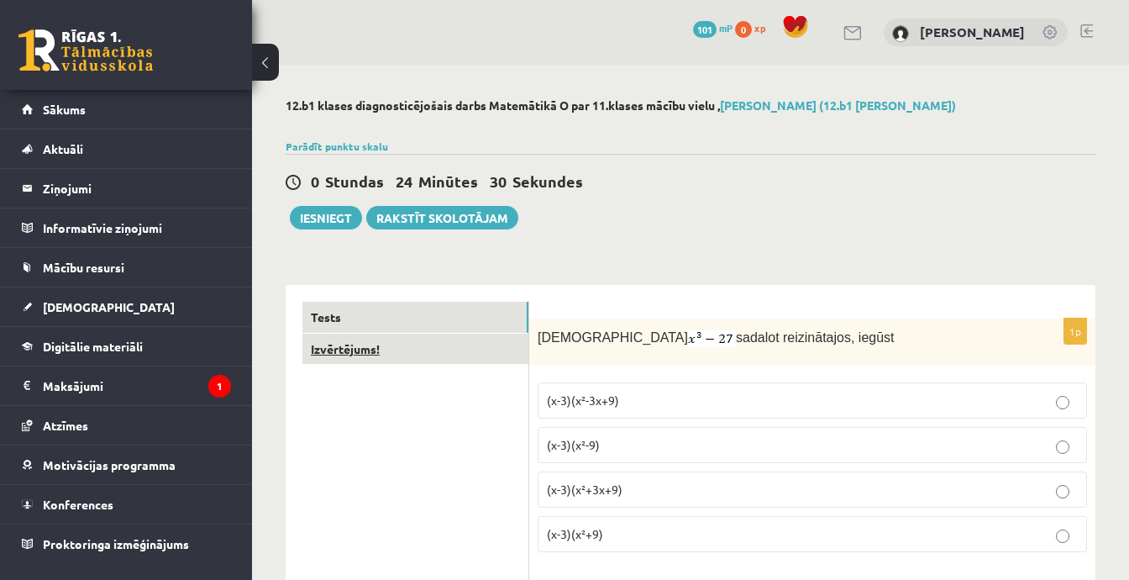
click at [447, 352] on link "Izvērtējums!" at bounding box center [415, 349] width 226 height 31
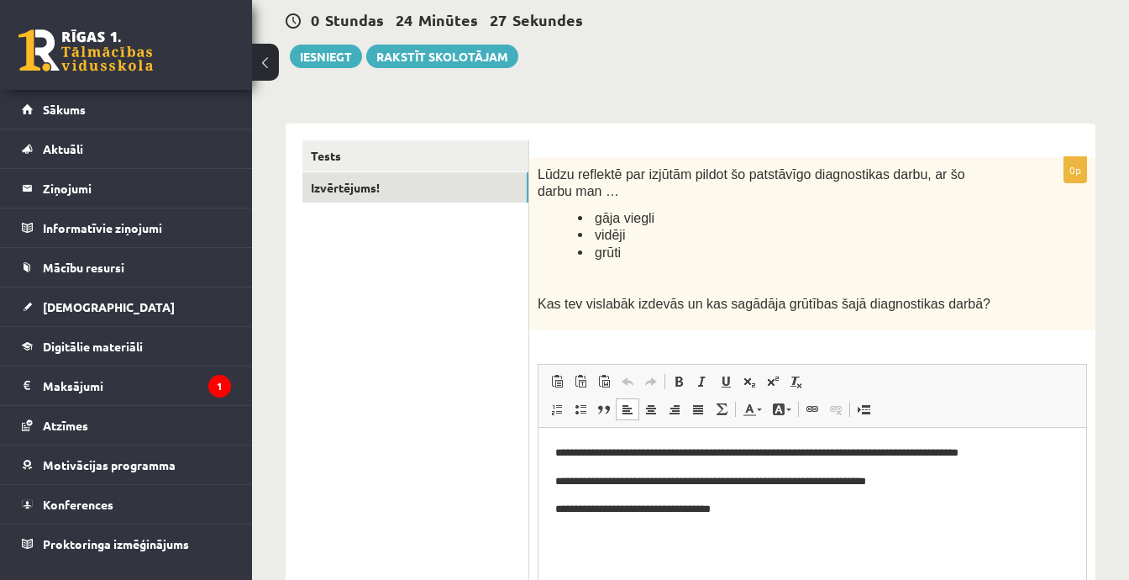
click at [771, 507] on p "**********" at bounding box center [812, 509] width 515 height 18
click at [410, 159] on link "Tests" at bounding box center [415, 155] width 226 height 31
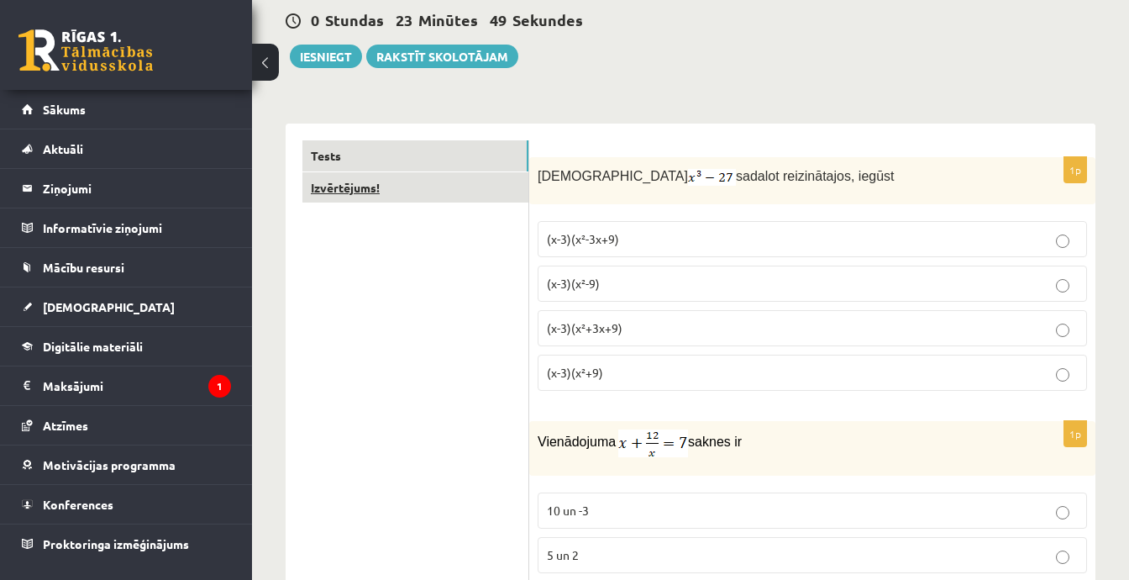
click at [420, 190] on link "Izvērtējums!" at bounding box center [415, 187] width 226 height 31
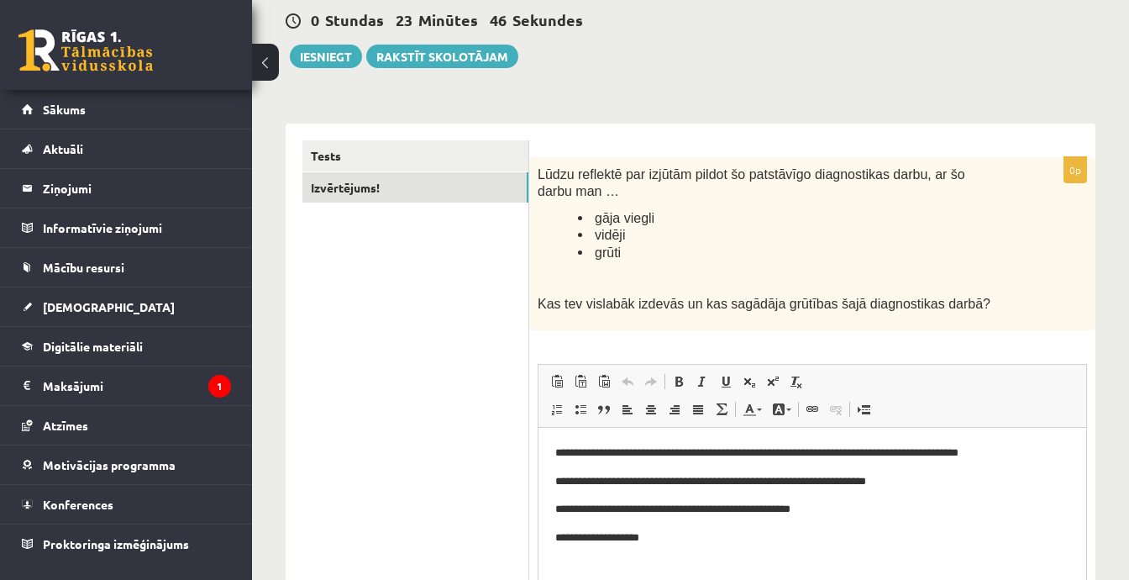
click at [683, 543] on p "**********" at bounding box center [812, 537] width 515 height 18
click at [341, 56] on button "Iesniegt" at bounding box center [326, 57] width 72 height 24
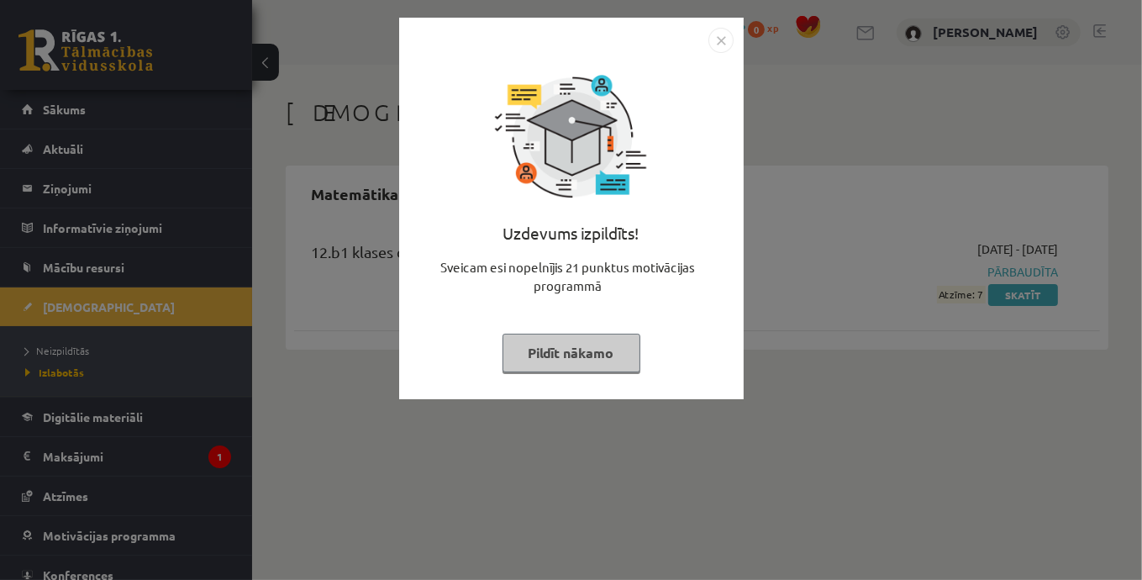
click at [722, 39] on img "Close" at bounding box center [720, 40] width 25 height 25
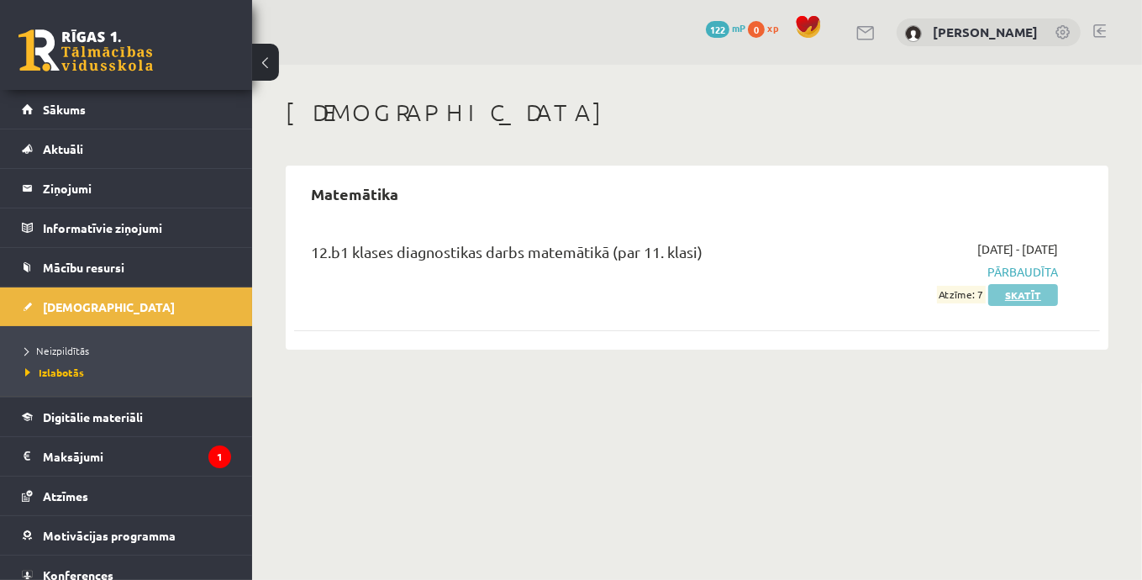
click at [1042, 296] on link "Skatīt" at bounding box center [1023, 295] width 70 height 22
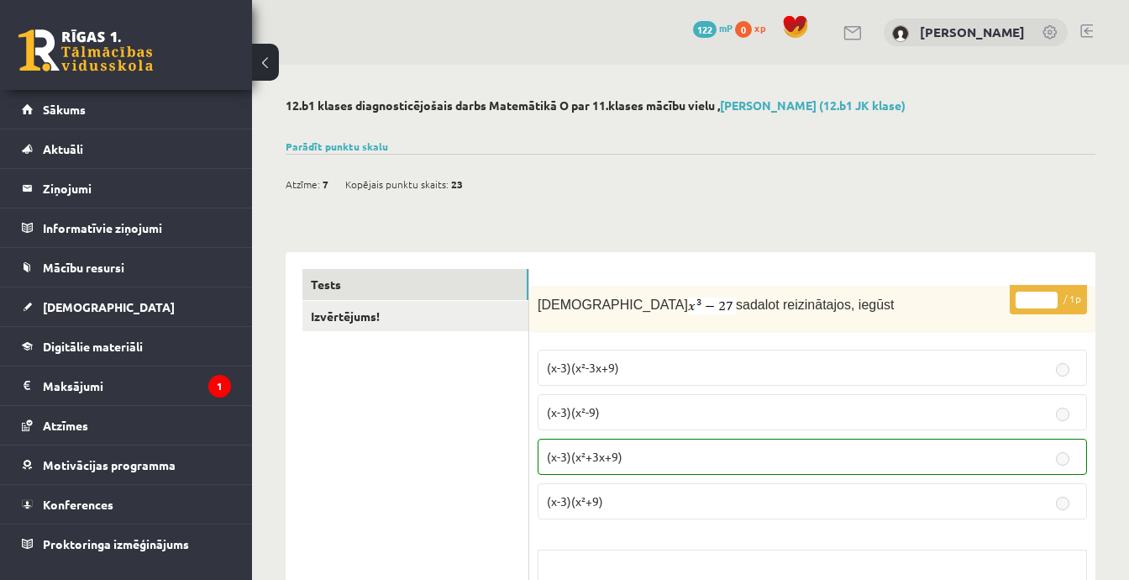
scroll to position [168, 0]
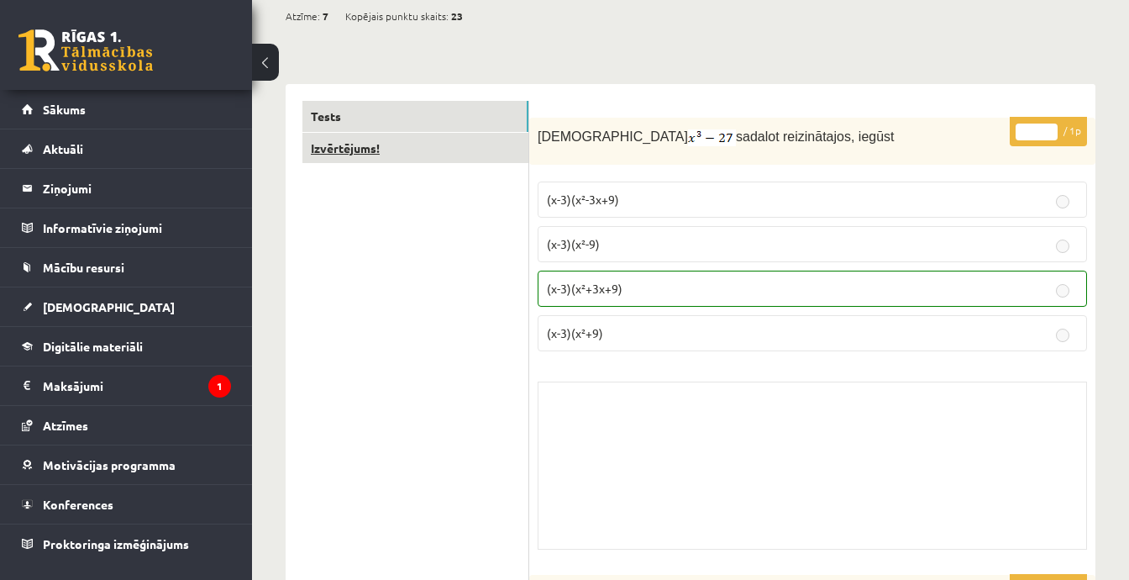
click at [429, 147] on link "Izvērtējums!" at bounding box center [415, 148] width 226 height 31
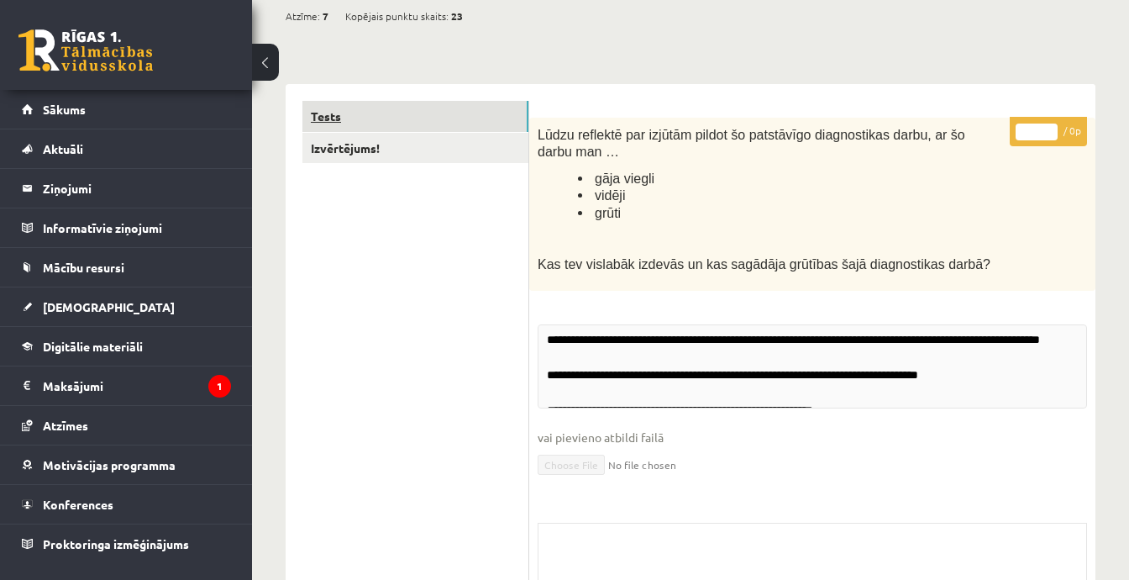
click at [443, 118] on link "Tests" at bounding box center [415, 116] width 226 height 31
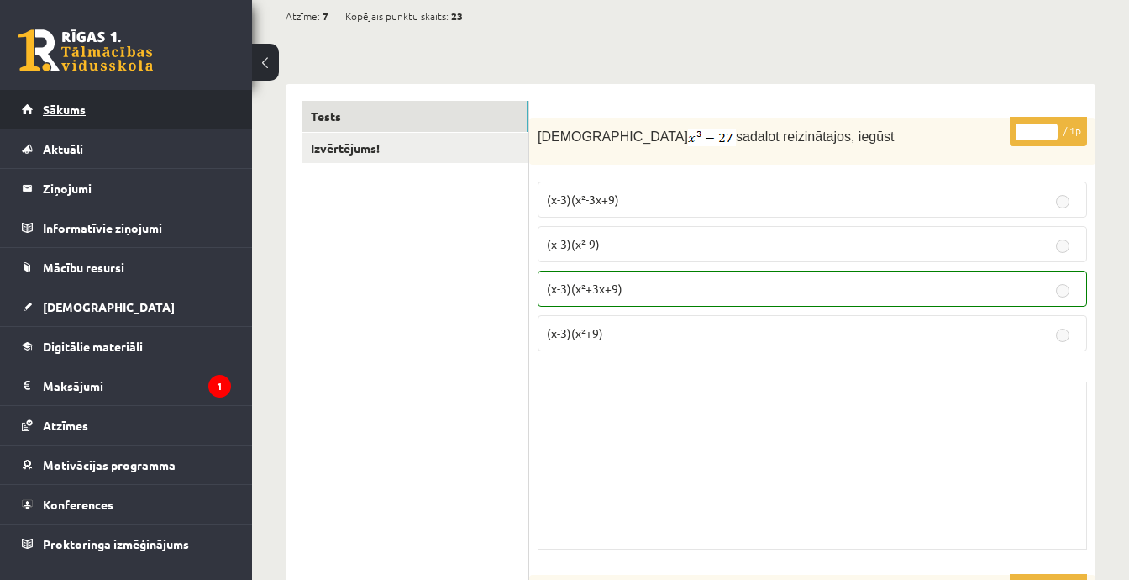
click at [83, 115] on span "Sākums" at bounding box center [64, 109] width 43 height 15
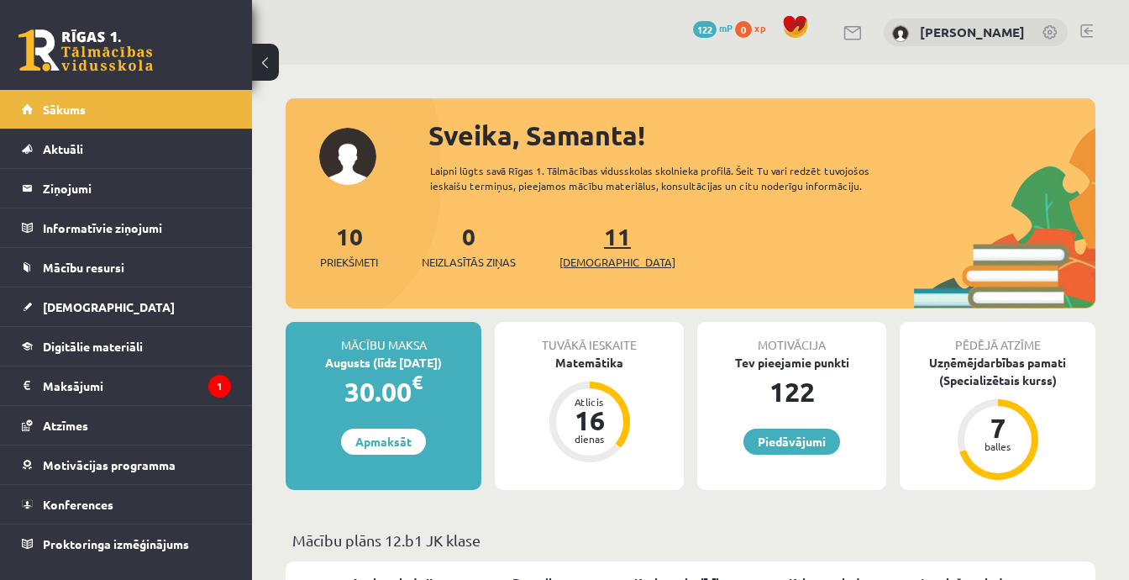
click at [615, 260] on span "[DEMOGRAPHIC_DATA]" at bounding box center [617, 262] width 116 height 17
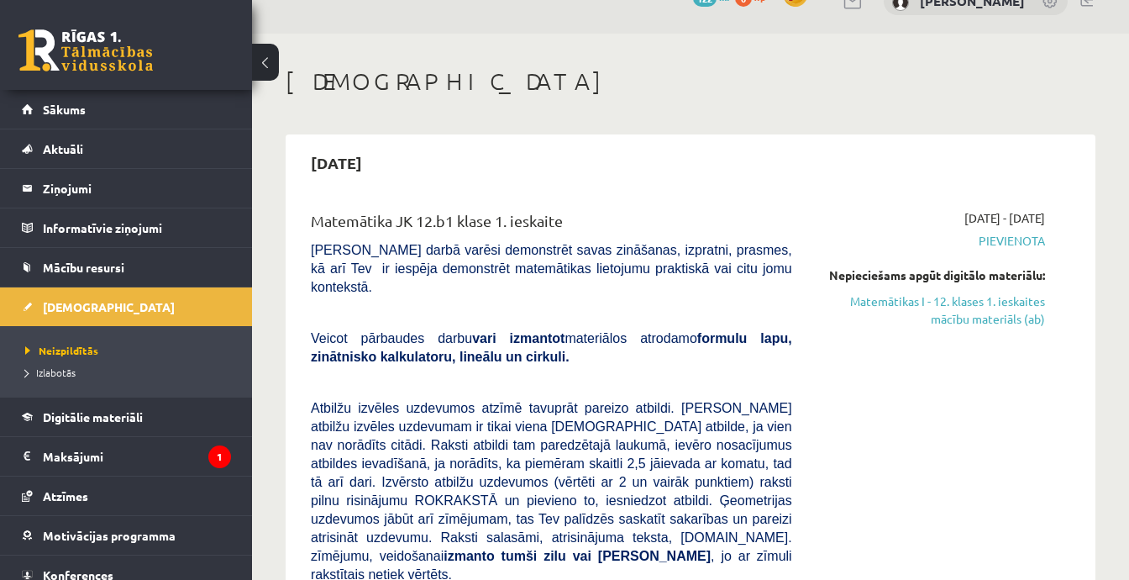
scroll to position [84, 0]
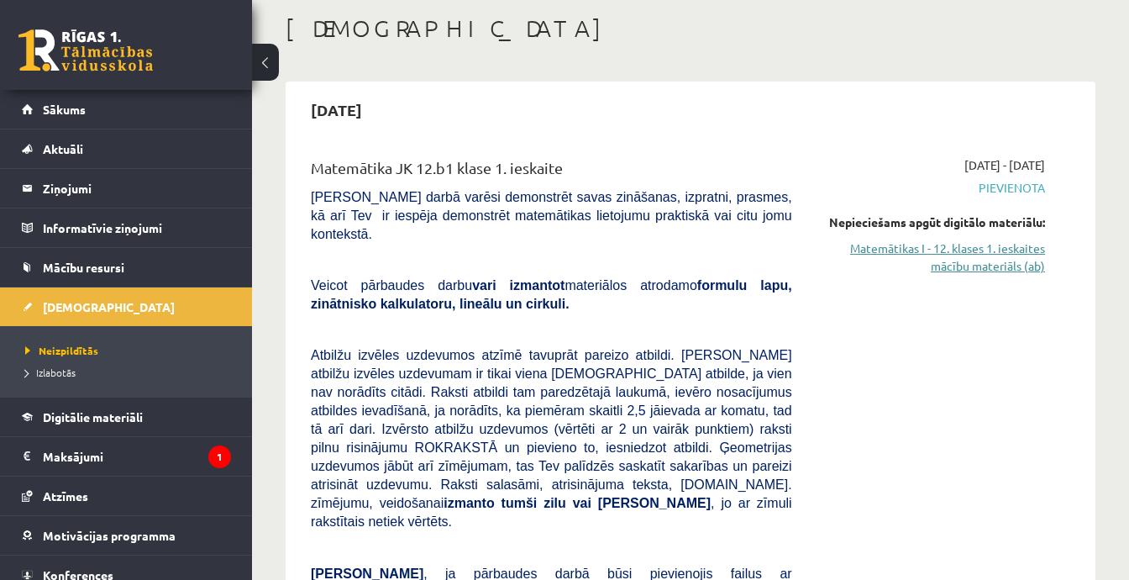
click at [938, 261] on link "Matemātikas I - 12. klases 1. ieskaites mācību materiāls (ab)" at bounding box center [931, 256] width 228 height 35
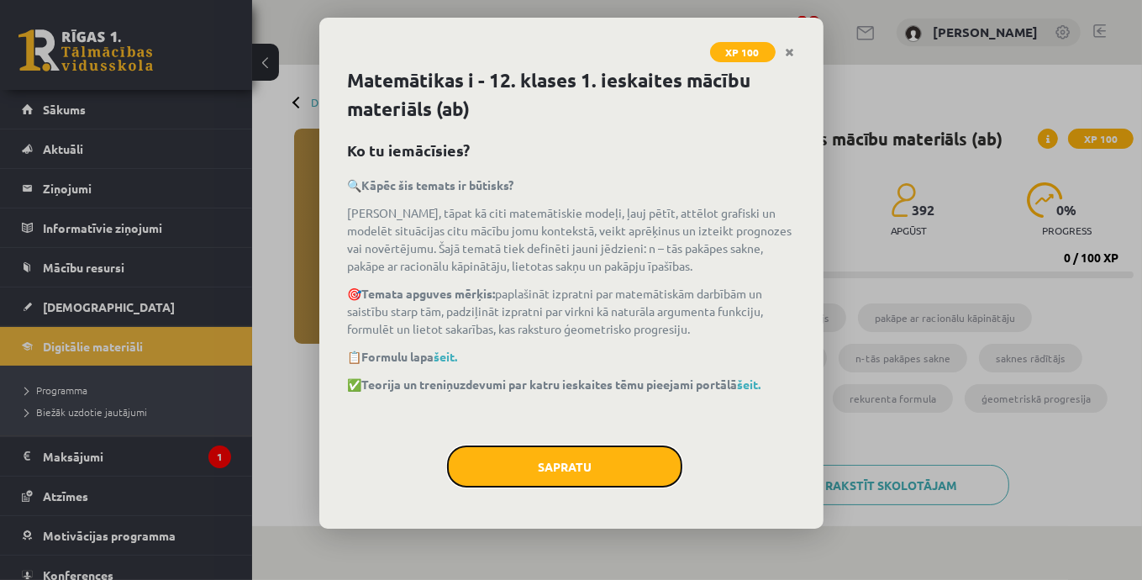
click at [616, 456] on button "Sapratu" at bounding box center [564, 466] width 235 height 42
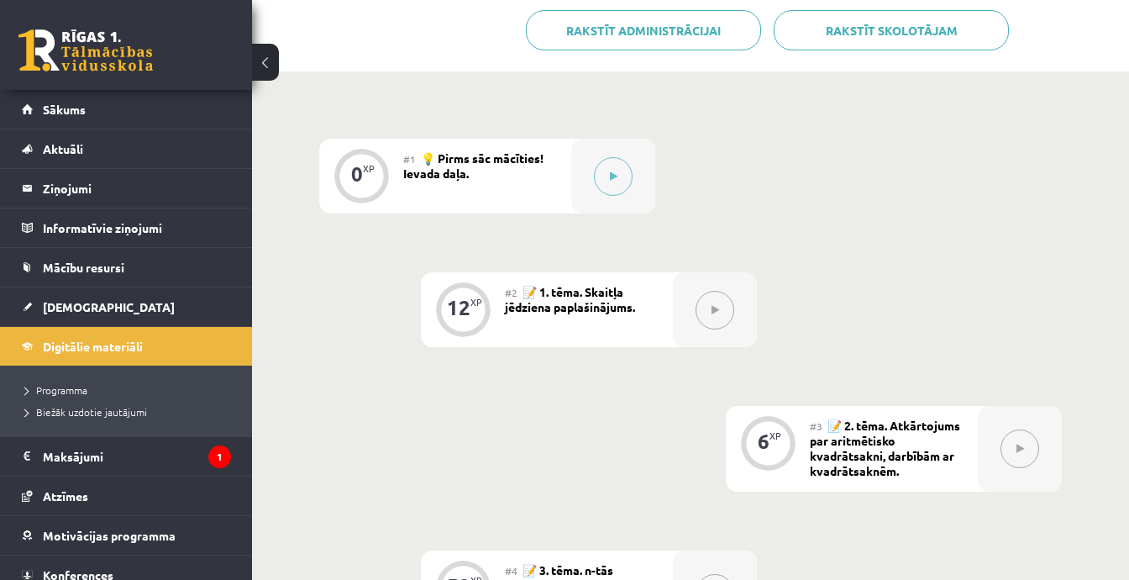
scroll to position [449, 0]
